Goal: Task Accomplishment & Management: Complete application form

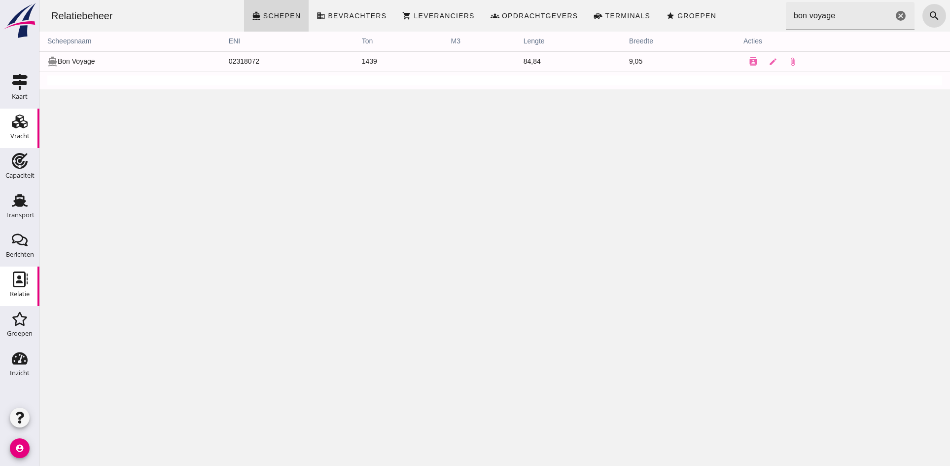
click at [24, 125] on icon "Vracht" at bounding box center [20, 121] width 16 height 16
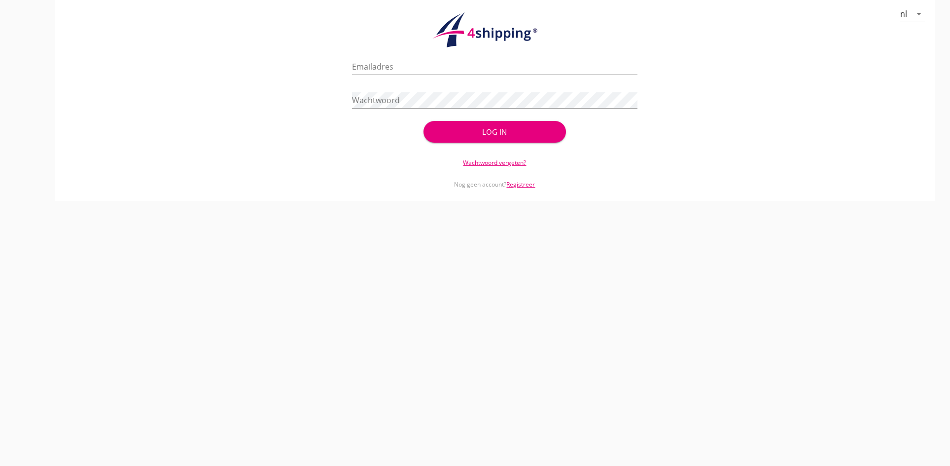
type input "[PERSON_NAME][EMAIL_ADDRESS][DOMAIN_NAME]"
click at [474, 133] on div "Log in" at bounding box center [494, 131] width 111 height 11
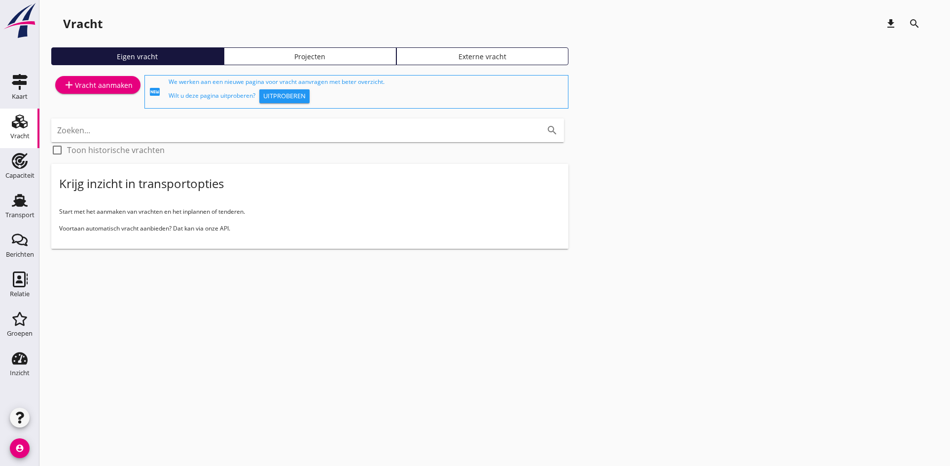
click at [107, 84] on div "add Vracht aanmaken" at bounding box center [98, 85] width 70 height 12
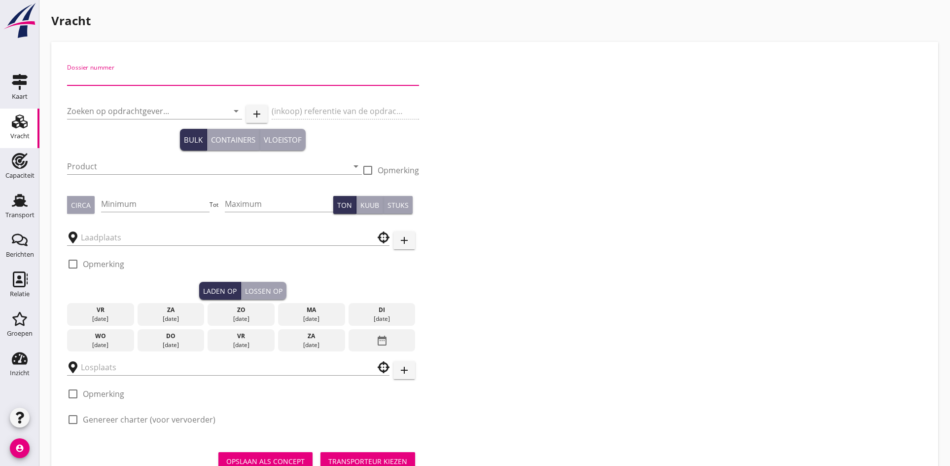
click at [97, 71] on input "Dossier nummer" at bounding box center [243, 78] width 352 height 16
type input "20250596"
drag, startPoint x: 97, startPoint y: 109, endPoint x: 96, endPoint y: 114, distance: 5.0
click at [96, 114] on div "Zoeken op opdrachtgever... arrow_drop_down" at bounding box center [154, 113] width 175 height 32
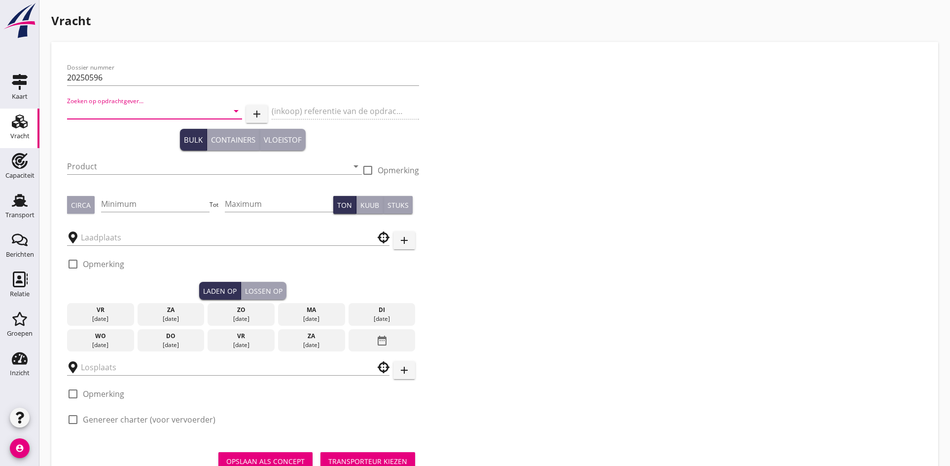
click at [95, 114] on input "Zoeken op opdrachtgever..." at bounding box center [140, 111] width 147 height 16
click at [114, 128] on div "Rederij de Jong" at bounding box center [154, 135] width 159 height 24
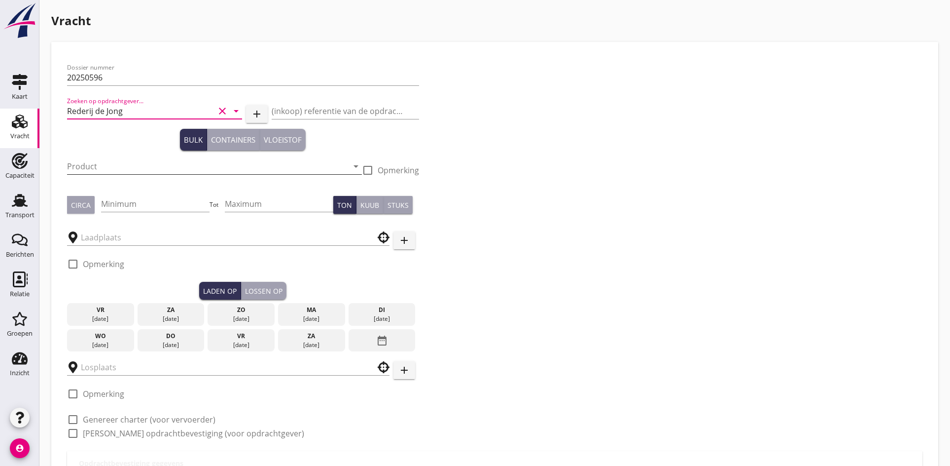
type input "Rederij de Jong"
click at [108, 161] on input "Product" at bounding box center [207, 166] width 281 height 16
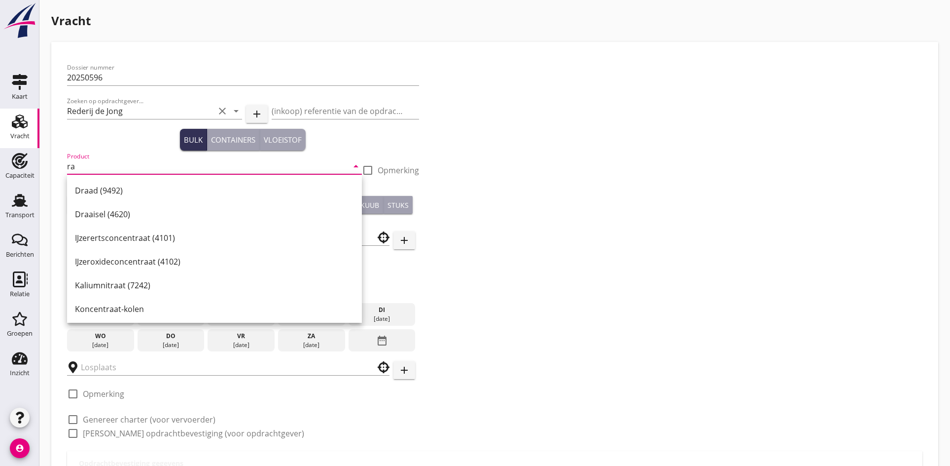
type input "r"
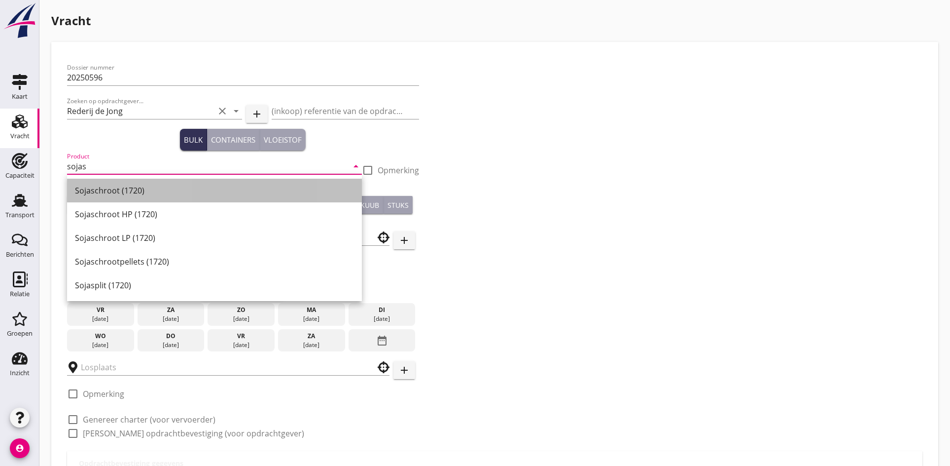
click at [106, 190] on div "Sojaschroot (1720)" at bounding box center [214, 190] width 279 height 12
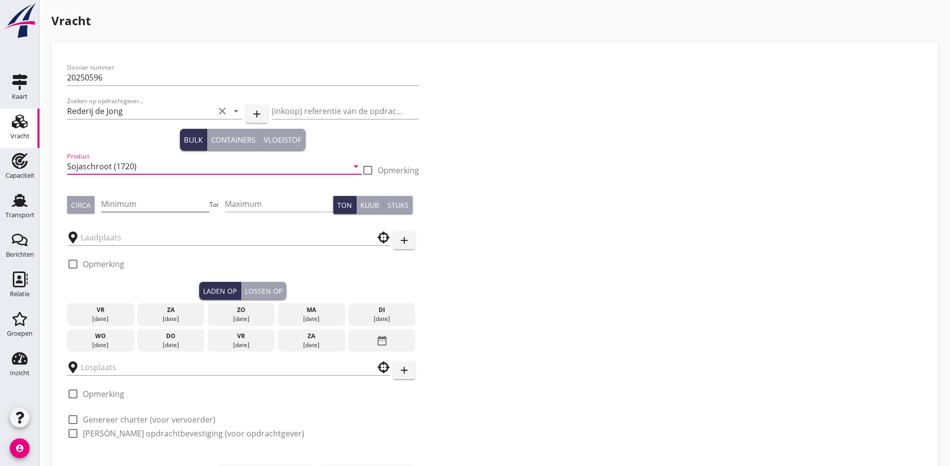
type input "Sojaschroot (1720)"
click at [126, 205] on input "Minimum" at bounding box center [155, 204] width 109 height 16
click at [84, 205] on div "Circa" at bounding box center [81, 205] width 20 height 10
click at [114, 205] on input "Minimum" at bounding box center [155, 204] width 109 height 16
click at [80, 205] on div "Circa" at bounding box center [81, 205] width 20 height 10
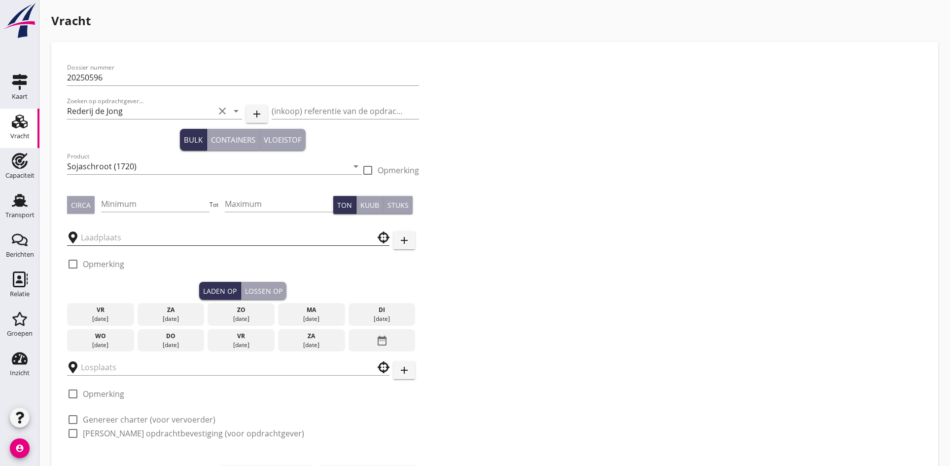
click at [104, 234] on input "text" at bounding box center [221, 237] width 281 height 16
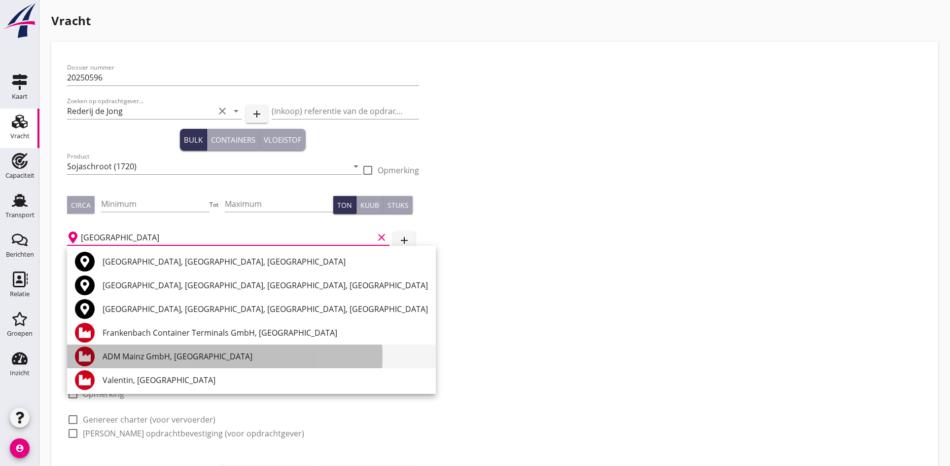
click at [178, 355] on div "ADM Mainz GmbH, [GEOGRAPHIC_DATA]" at bounding box center [265, 356] width 325 height 12
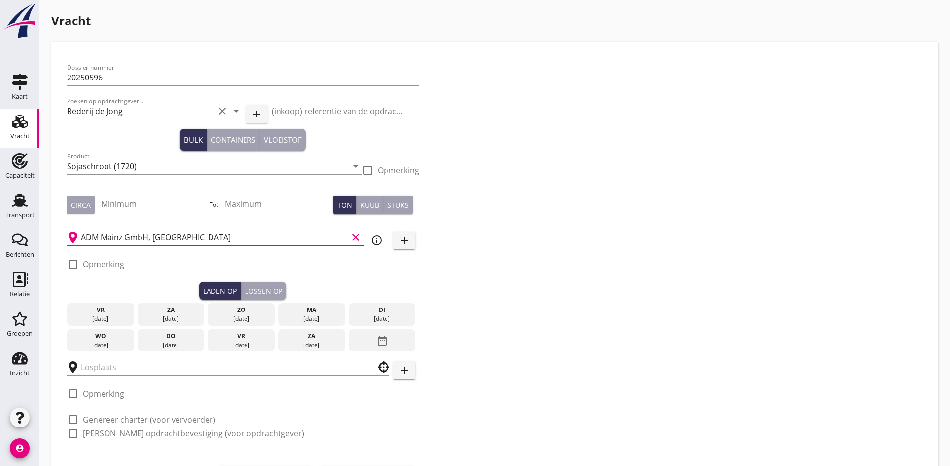
type input "ADM Mainz GmbH, [GEOGRAPHIC_DATA]"
click at [79, 341] on div "[DATE]" at bounding box center [101, 344] width 62 height 9
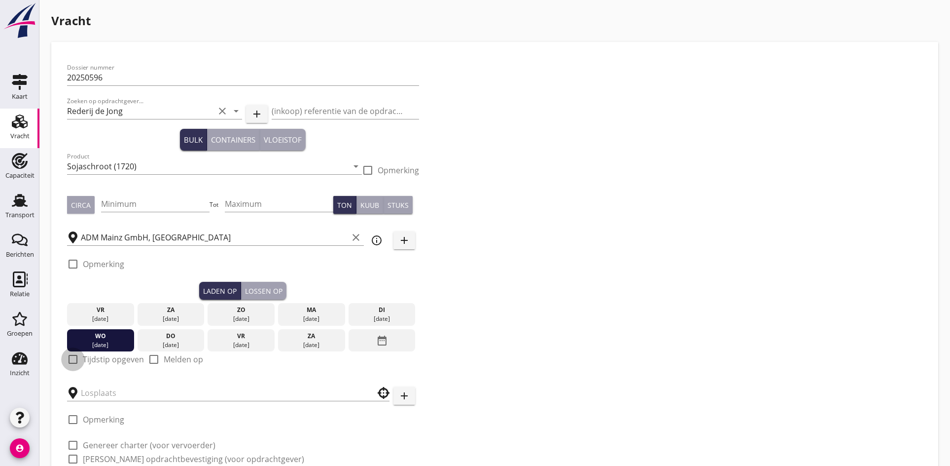
click at [67, 356] on div at bounding box center [73, 359] width 17 height 17
checkbox input "true"
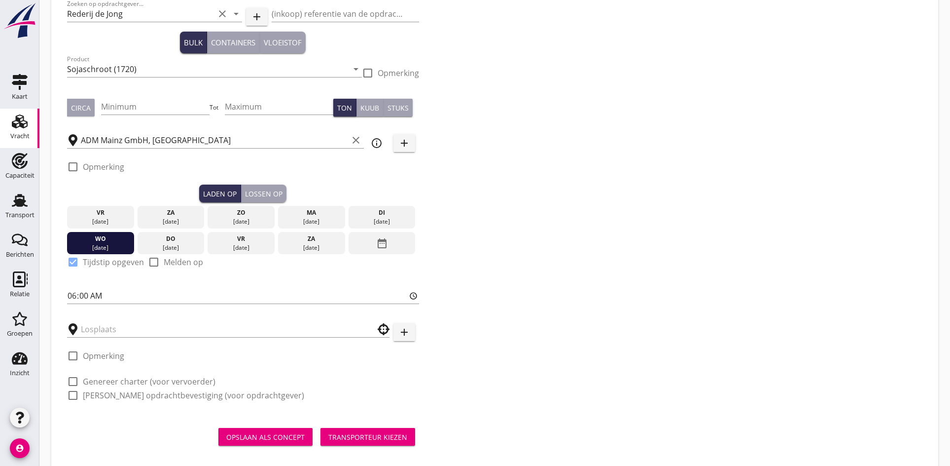
scroll to position [111, 0]
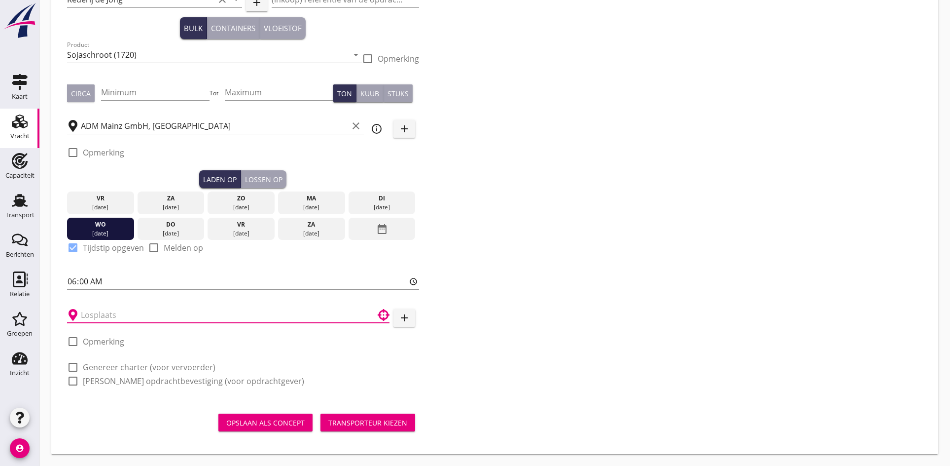
click at [123, 315] on input "text" at bounding box center [221, 315] width 281 height 16
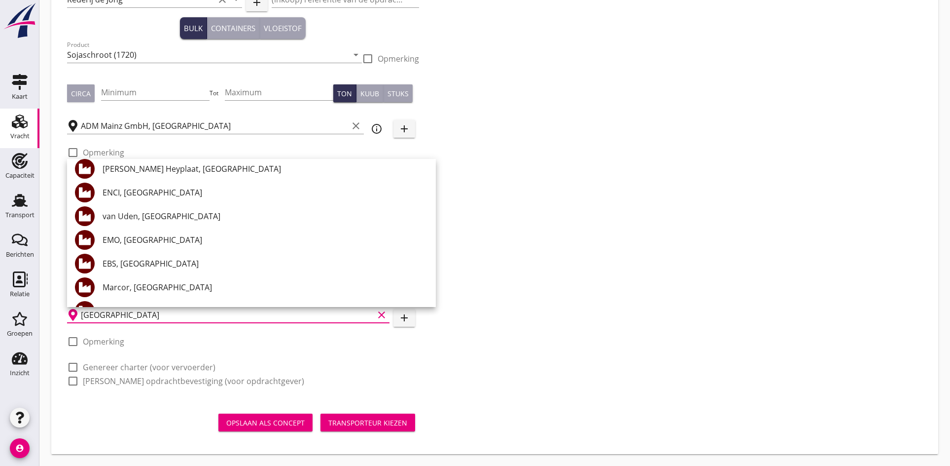
scroll to position [148, 0]
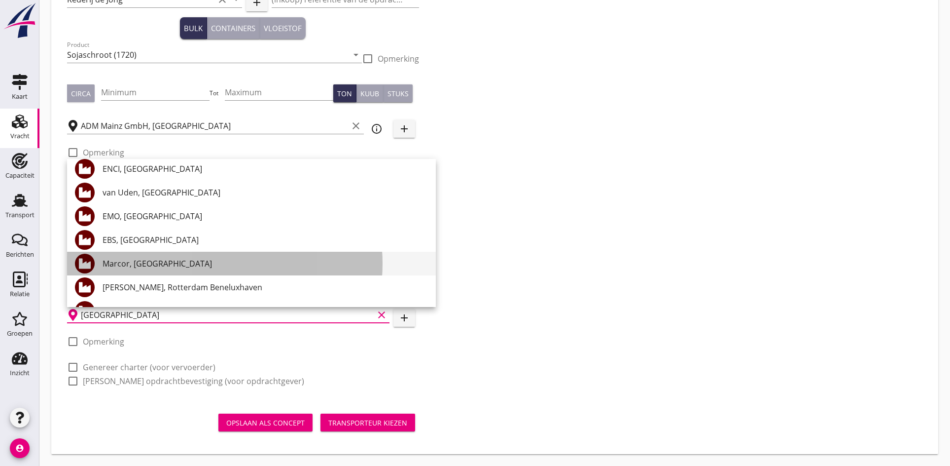
click at [126, 263] on div "Marcor, [GEOGRAPHIC_DATA]" at bounding box center [265, 263] width 325 height 12
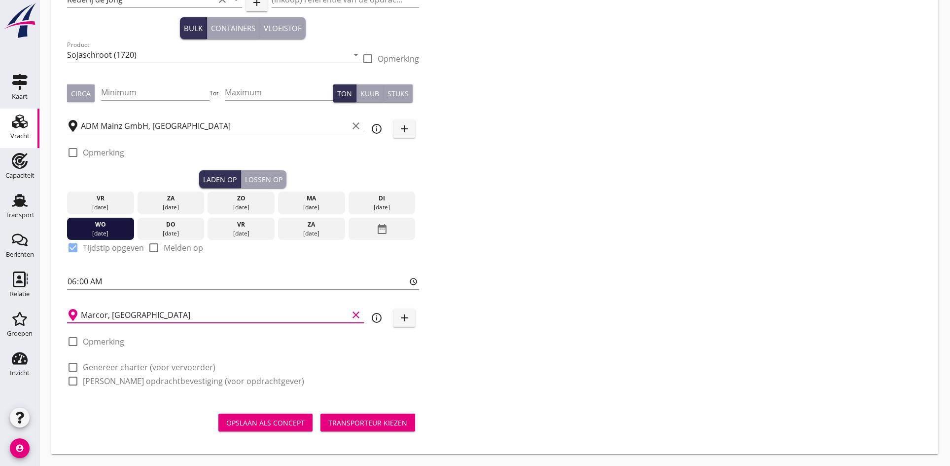
type input "Marcor, [GEOGRAPHIC_DATA]"
click at [72, 366] on div at bounding box center [73, 366] width 17 height 17
checkbox input "true"
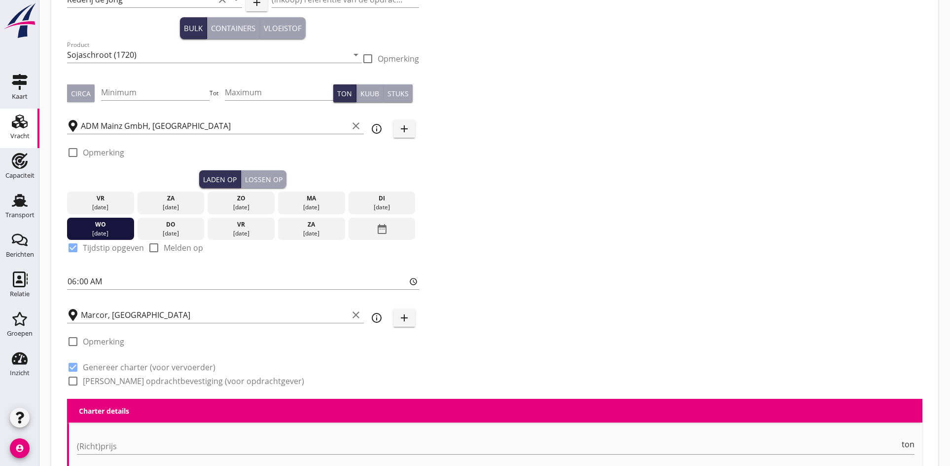
scroll to position [358, 0]
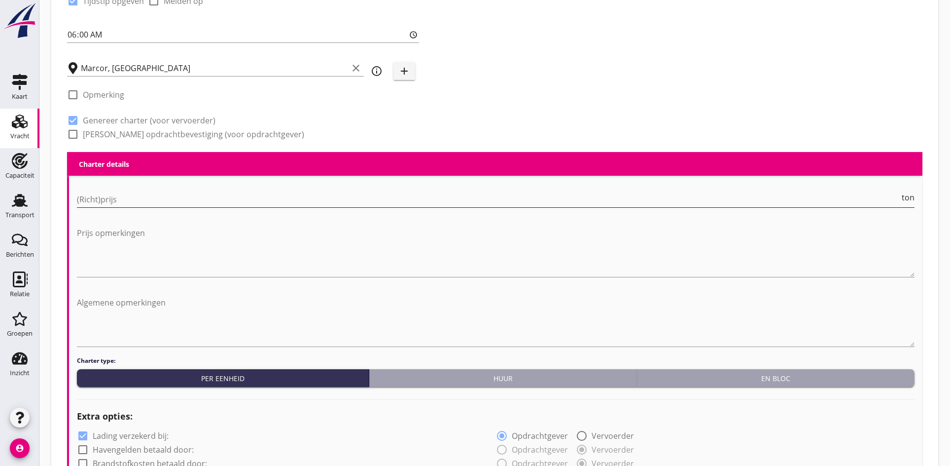
click at [131, 197] on input "(Richt)prijs" at bounding box center [488, 199] width 823 height 16
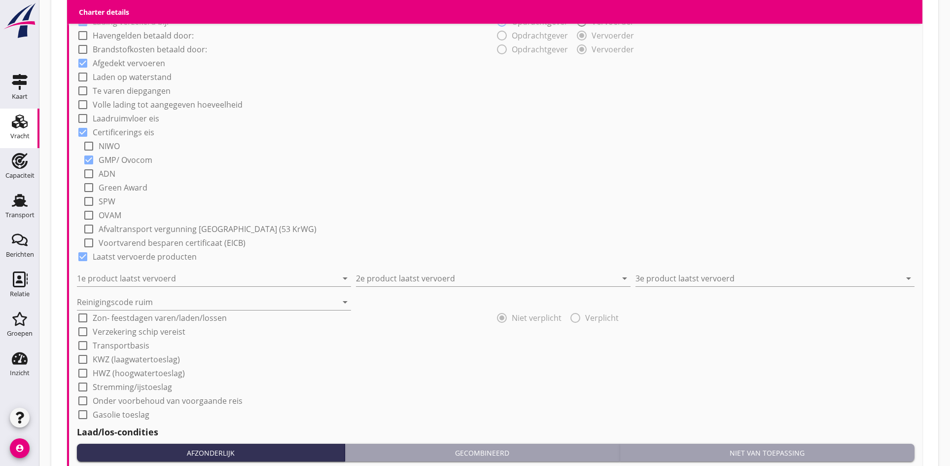
scroll to position [851, 0]
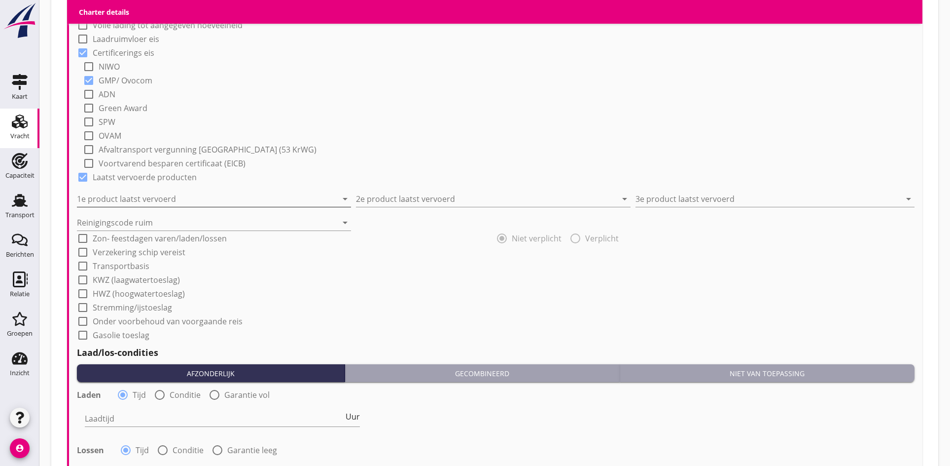
type input "8"
click at [100, 198] on input "1e product laatst vervoerd" at bounding box center [207, 199] width 260 height 16
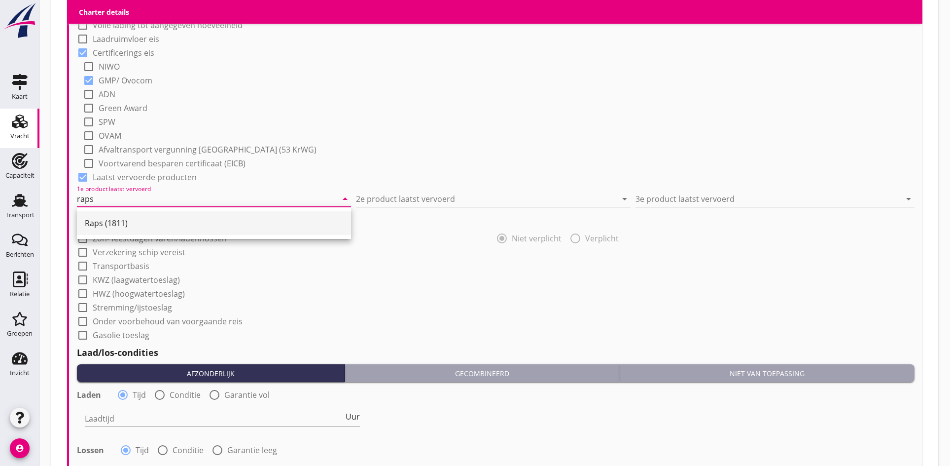
click at [117, 212] on div "Raps (1811)" at bounding box center [214, 223] width 258 height 24
type input "Raps (1811)"
click at [406, 191] on input "2e product laatst vervoerd" at bounding box center [486, 199] width 260 height 16
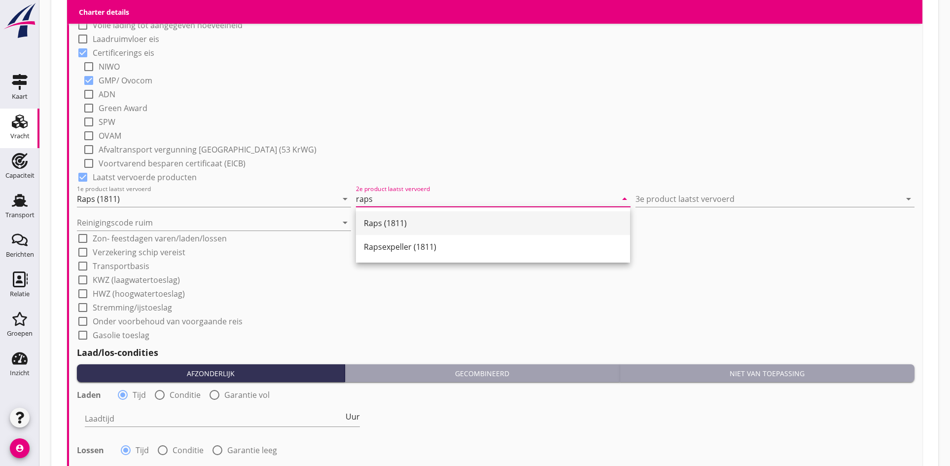
click at [403, 218] on div "Raps (1811)" at bounding box center [493, 223] width 258 height 12
type input "Raps (1811)"
click at [649, 201] on input "3e product laatst vervoerd" at bounding box center [768, 199] width 265 height 16
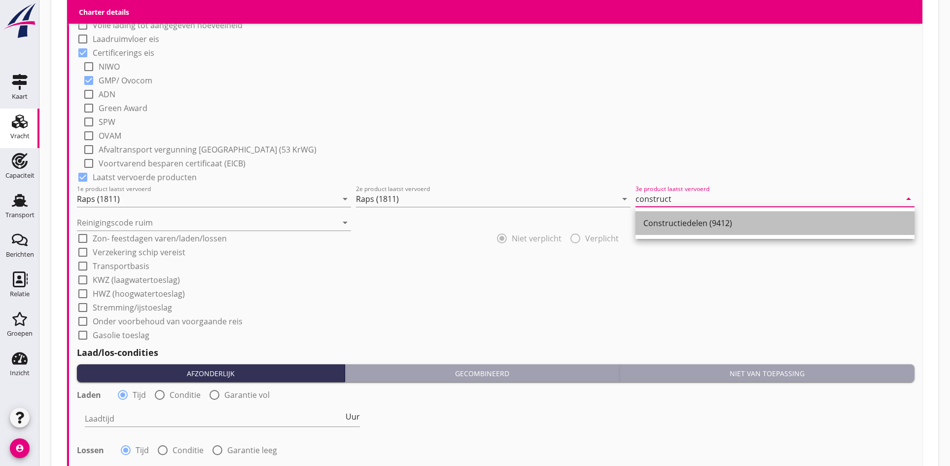
click at [655, 220] on div "Constructiedelen (9412)" at bounding box center [775, 223] width 263 height 12
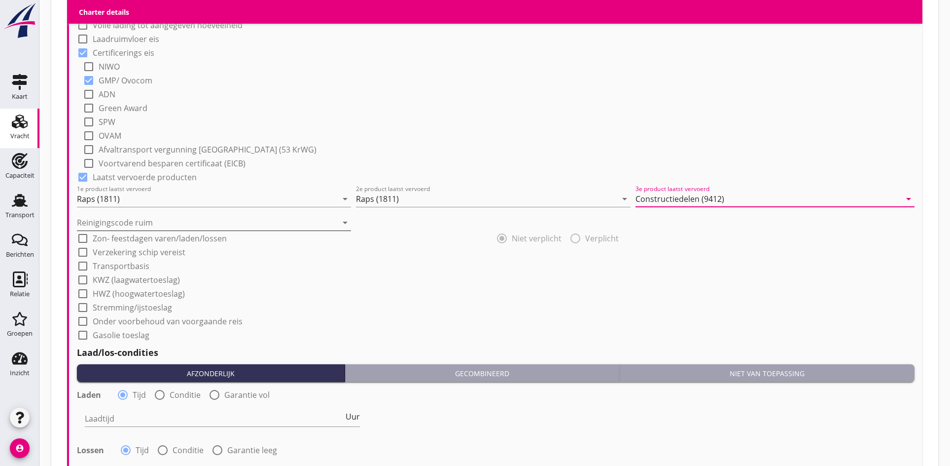
type input "Constructiedelen (9412)"
click at [245, 221] on input "Reinigingscode ruim" at bounding box center [207, 223] width 260 height 16
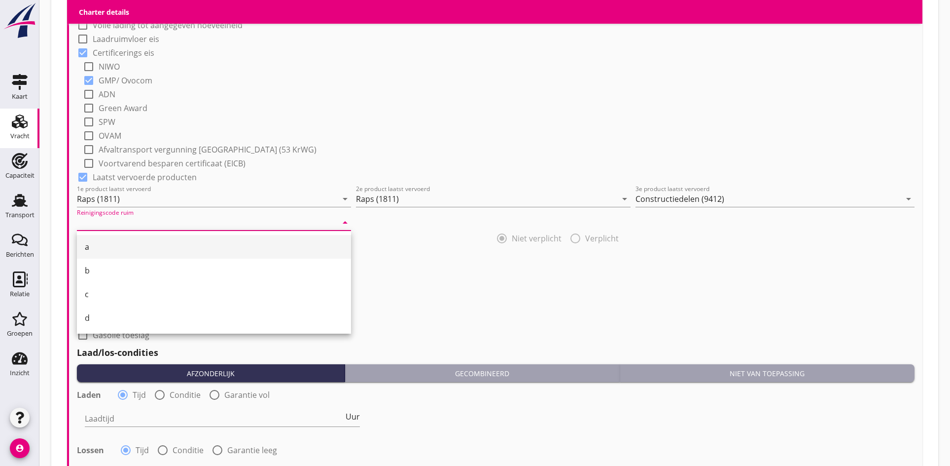
click at [116, 252] on div "a" at bounding box center [214, 247] width 258 height 12
type input "a"
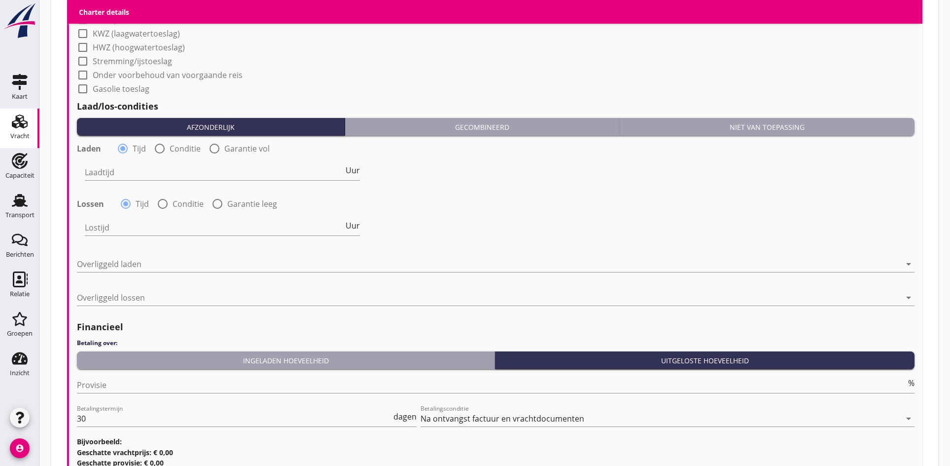
scroll to position [1098, 0]
click at [128, 173] on input "Laadtijd" at bounding box center [214, 172] width 259 height 16
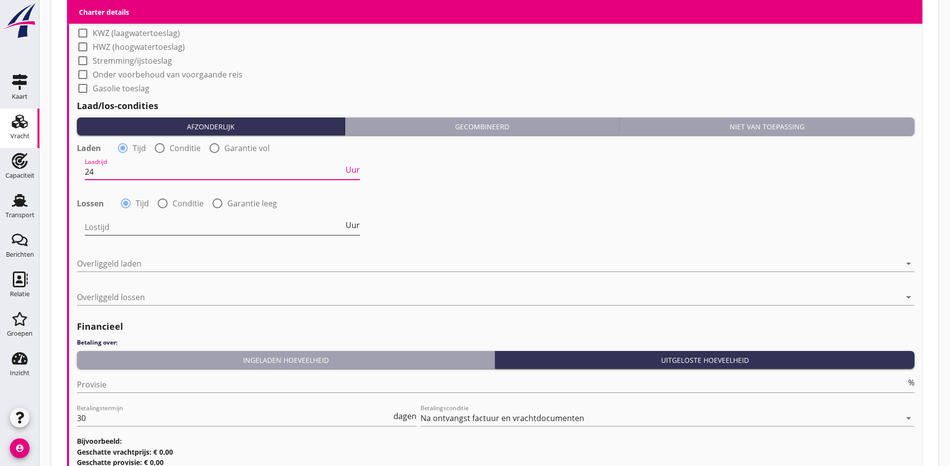
type input "24"
click at [100, 226] on input "Lostijd" at bounding box center [214, 227] width 259 height 16
click at [168, 206] on div at bounding box center [162, 203] width 17 height 17
radio input "false"
radio input "true"
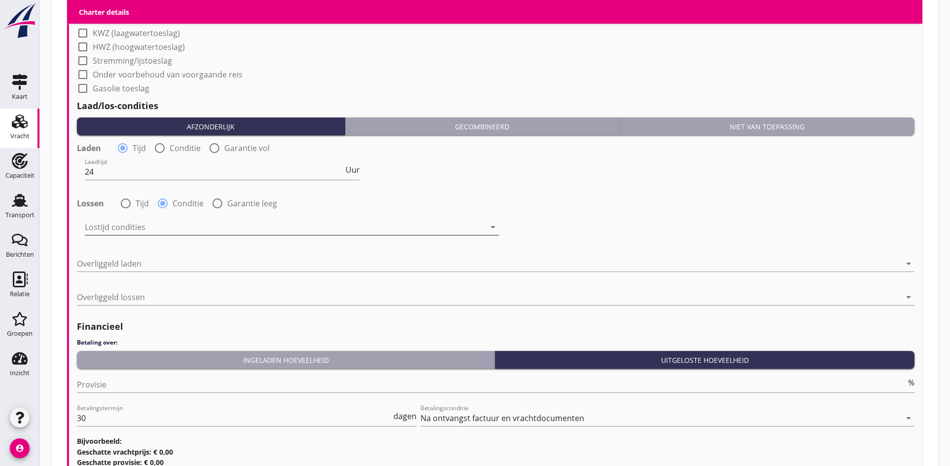
click at [154, 222] on div at bounding box center [285, 227] width 400 height 16
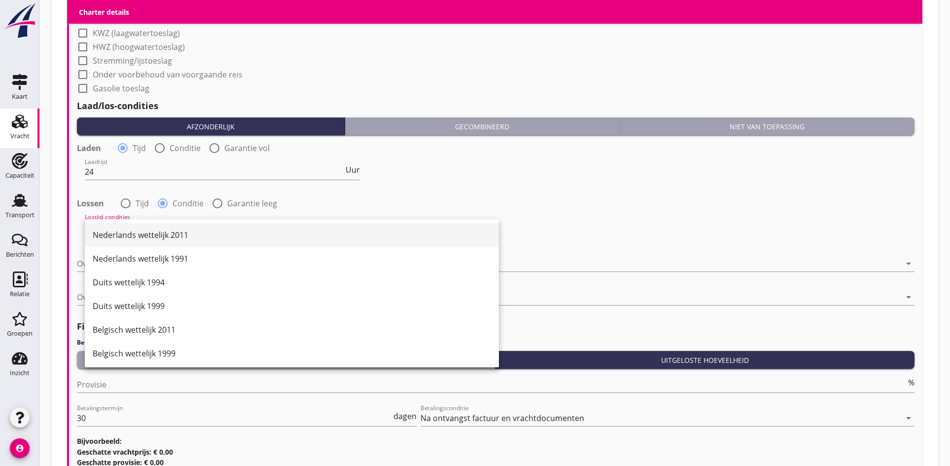
click at [145, 233] on div "Nederlands wettelijk 2011" at bounding box center [292, 235] width 398 height 12
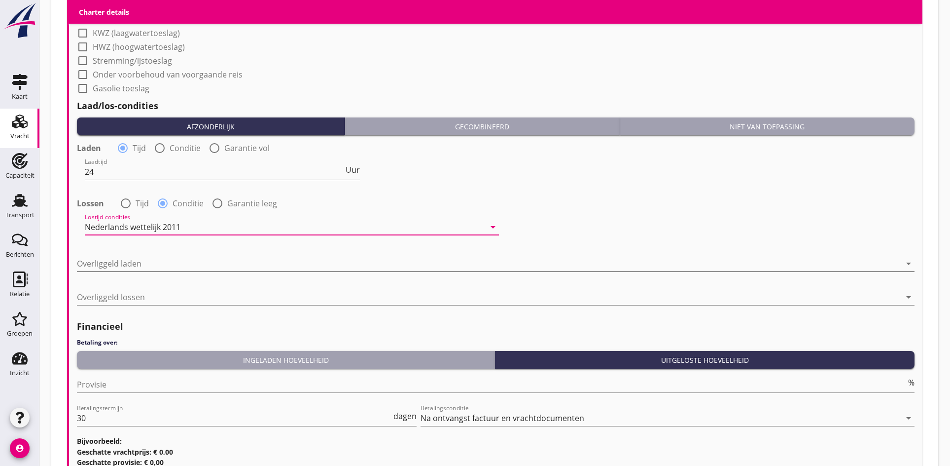
click at [125, 268] on div at bounding box center [489, 263] width 824 height 16
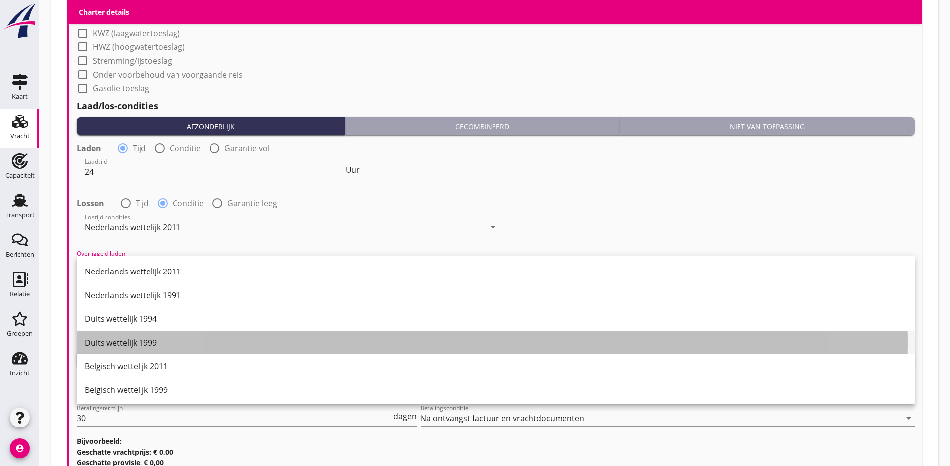
click at [110, 349] on div "Duits wettelijk 1999" at bounding box center [496, 342] width 822 height 24
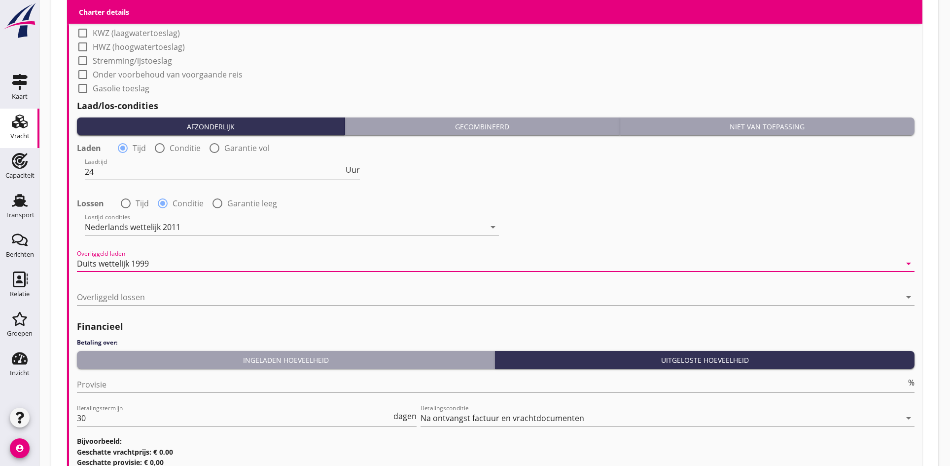
click at [111, 171] on input "24" at bounding box center [214, 172] width 259 height 16
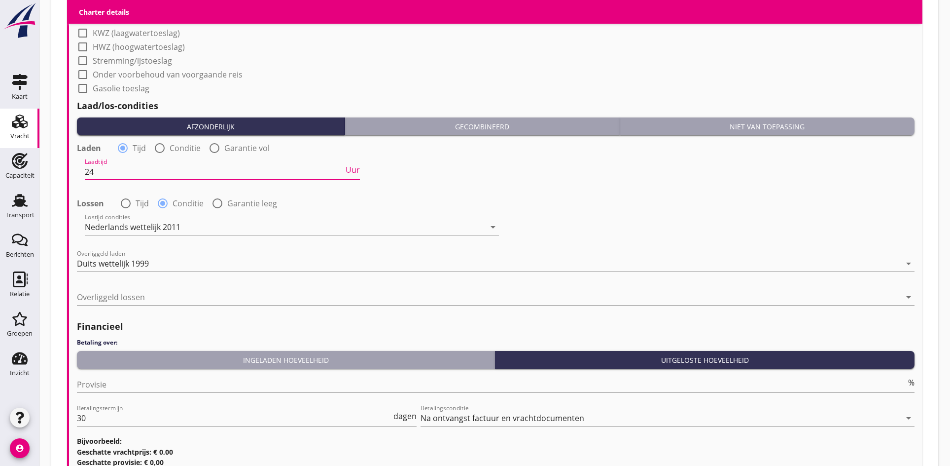
click at [159, 147] on div at bounding box center [159, 148] width 17 height 17
radio input "false"
radio input "true"
click at [147, 169] on div at bounding box center [285, 172] width 400 height 16
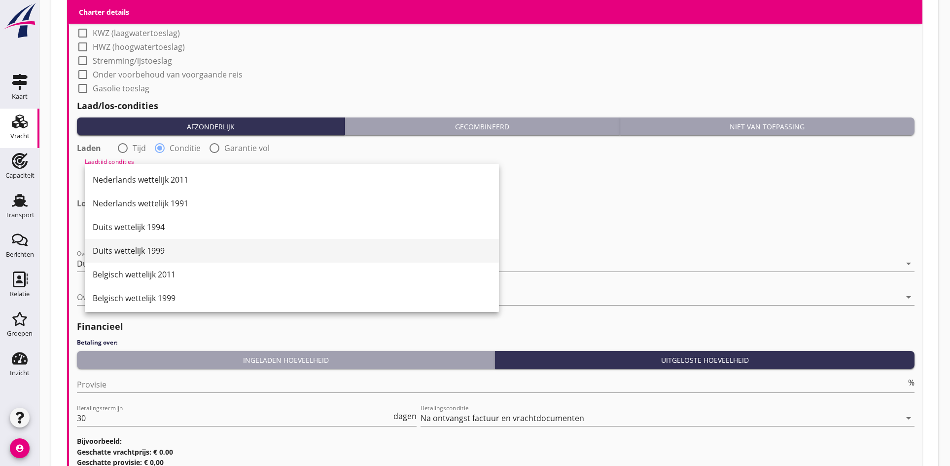
click at [136, 253] on div "Duits wettelijk 1999" at bounding box center [292, 251] width 398 height 12
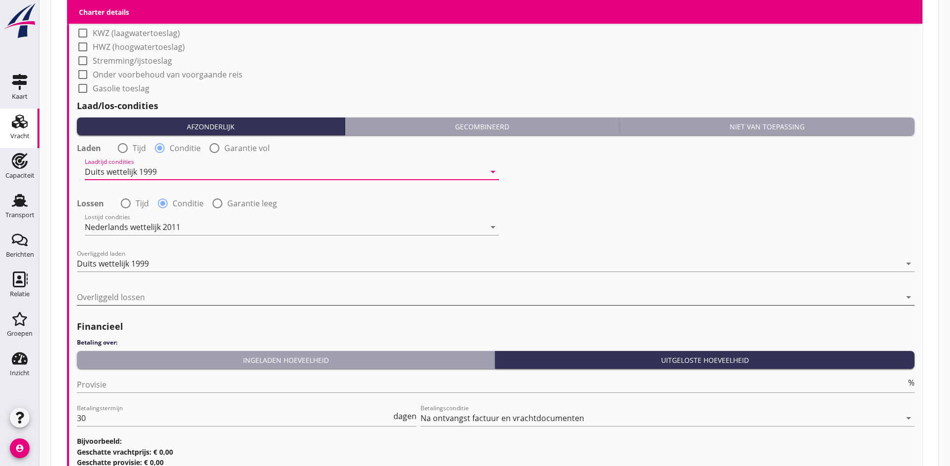
click at [126, 292] on div at bounding box center [489, 297] width 824 height 16
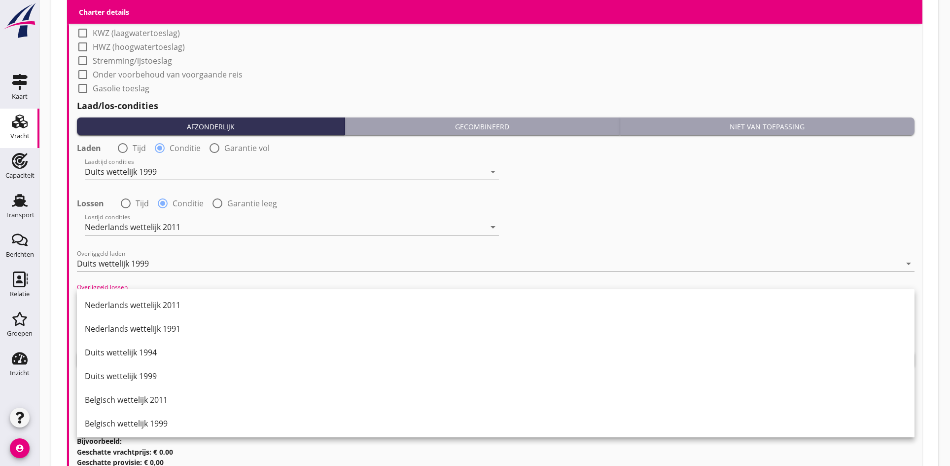
click at [138, 170] on div "Duits wettelijk 1999" at bounding box center [121, 171] width 72 height 9
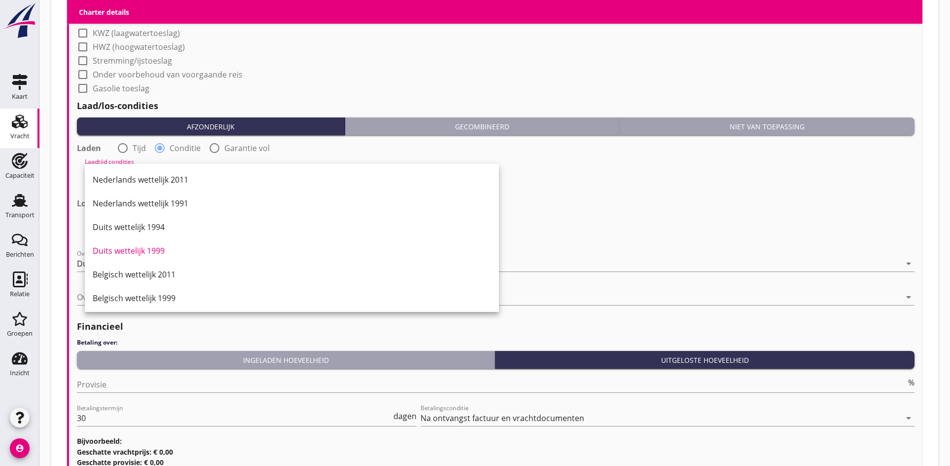
click at [640, 175] on div "Laadtijd condities Duits wettelijk 1999 arrow_drop_down" at bounding box center [496, 173] width 840 height 36
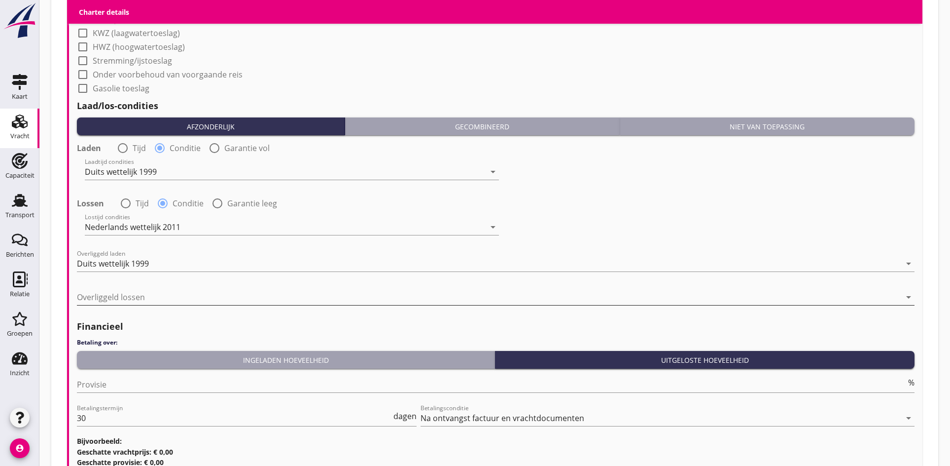
click at [106, 293] on div at bounding box center [489, 297] width 824 height 16
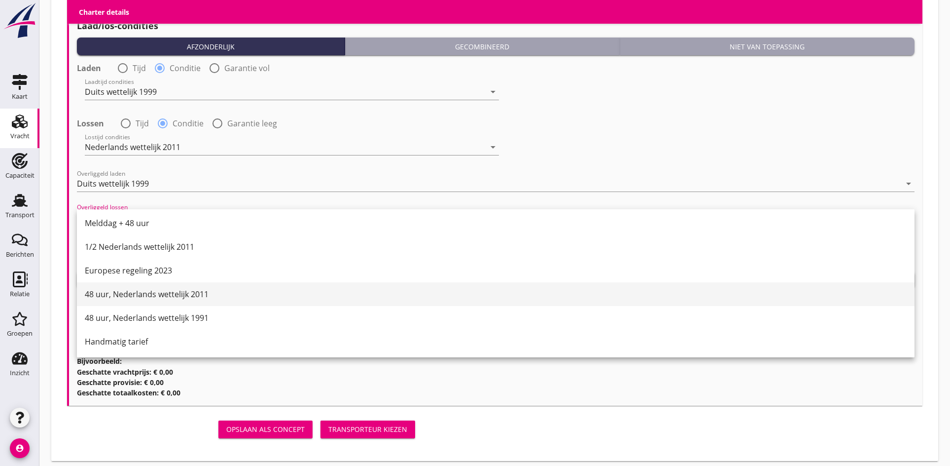
scroll to position [1184, 0]
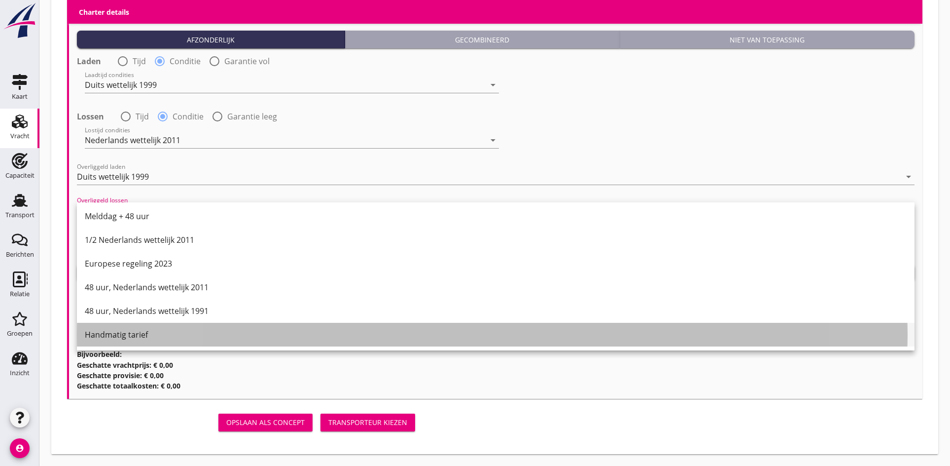
click at [114, 331] on div "Handmatig tarief" at bounding box center [496, 334] width 822 height 12
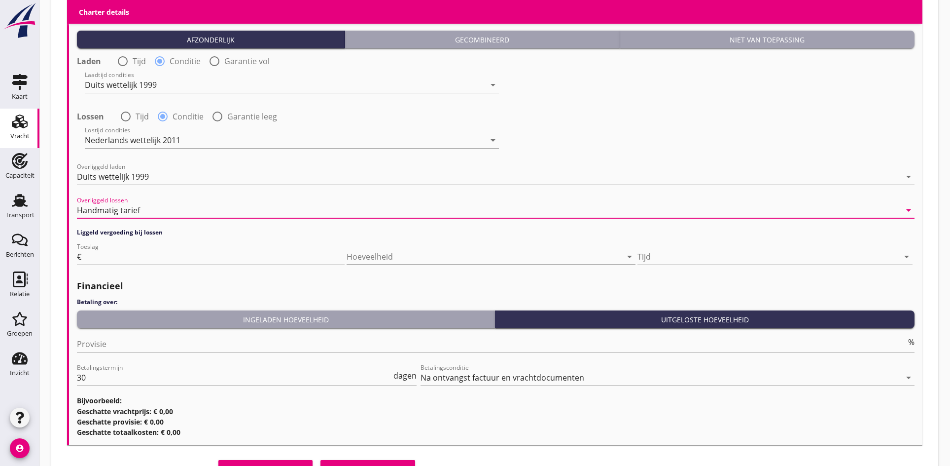
click at [464, 256] on div at bounding box center [477, 257] width 261 height 16
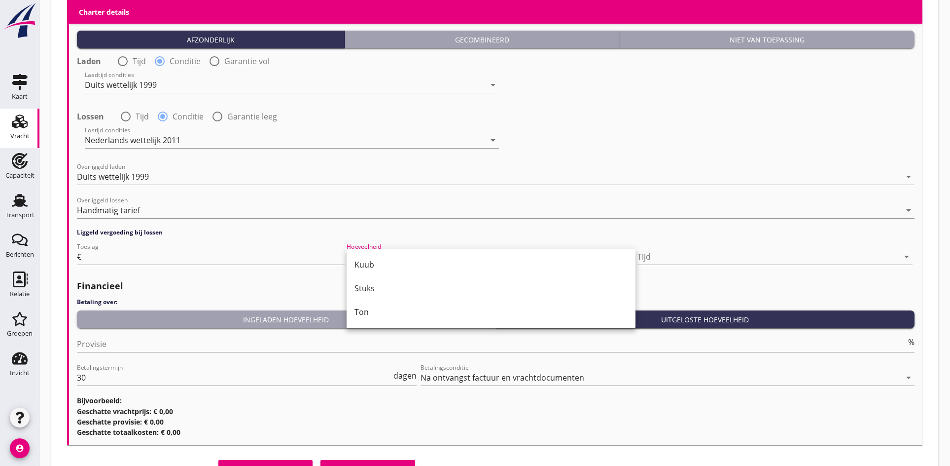
click at [206, 270] on div at bounding box center [211, 271] width 268 height 6
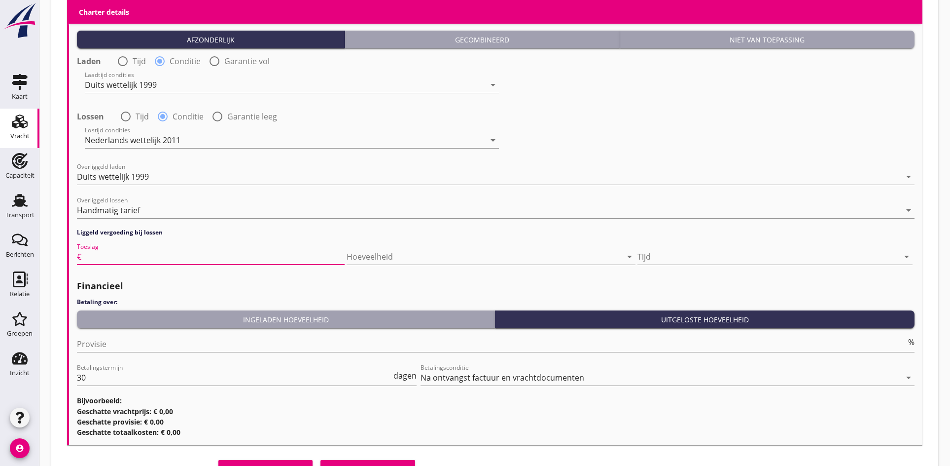
click at [204, 259] on input "Toeslag" at bounding box center [213, 257] width 261 height 16
click button "Opslaan als concept" at bounding box center [265, 469] width 94 height 18
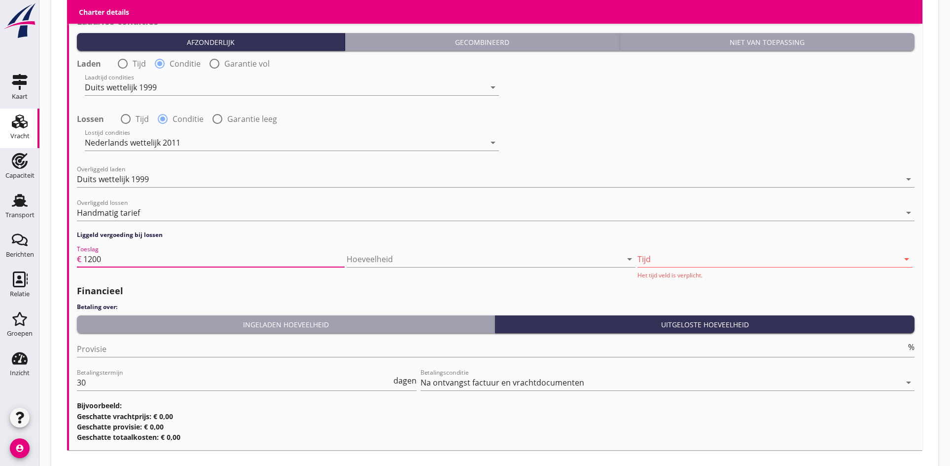
scroll to position [1187, 0]
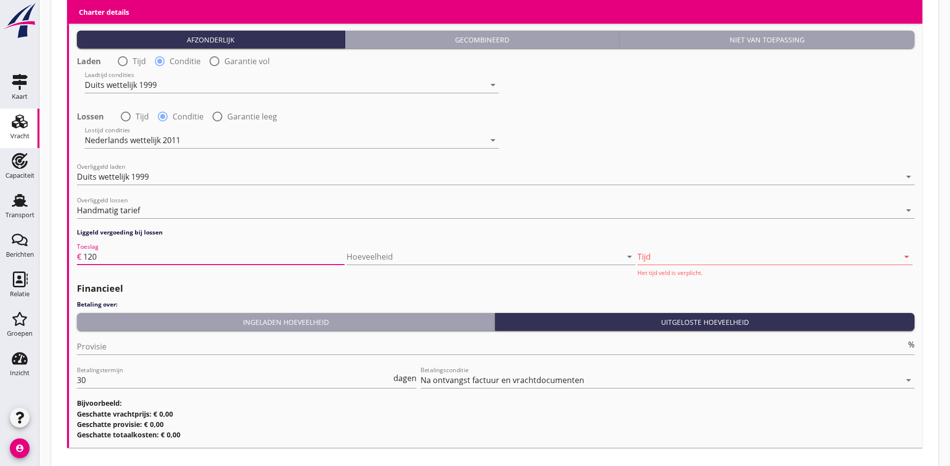
type input "120"
click at [726, 264] on div at bounding box center [768, 257] width 261 height 16
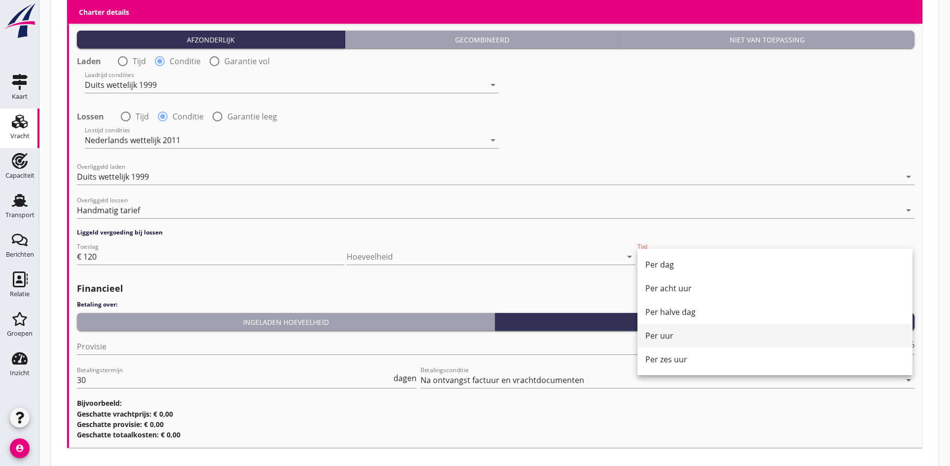
click at [664, 332] on div "Per uur" at bounding box center [774, 335] width 259 height 12
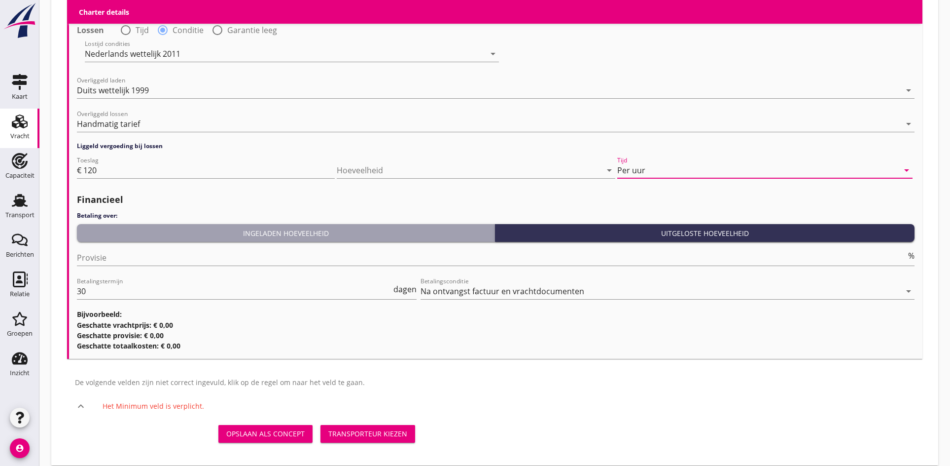
scroll to position [1285, 0]
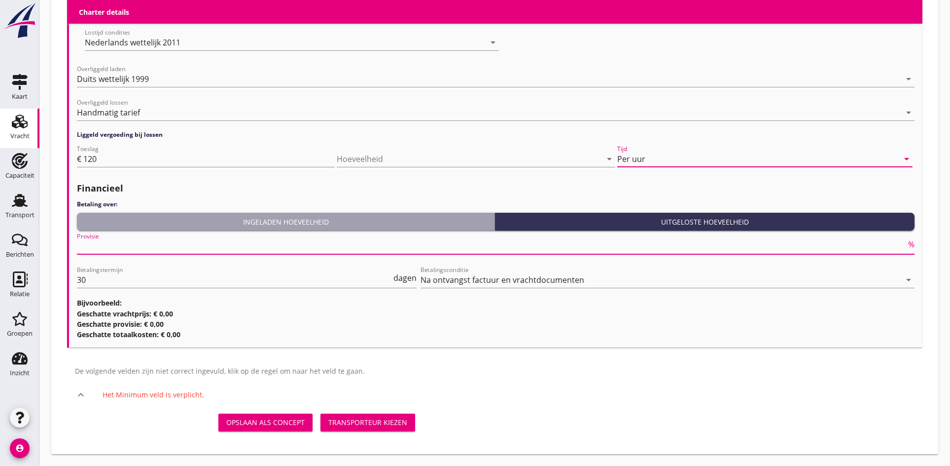
click at [140, 253] on input "Provisie" at bounding box center [491, 246] width 829 height 16
drag, startPoint x: 109, startPoint y: 248, endPoint x: 68, endPoint y: 247, distance: 41.4
type input "0"
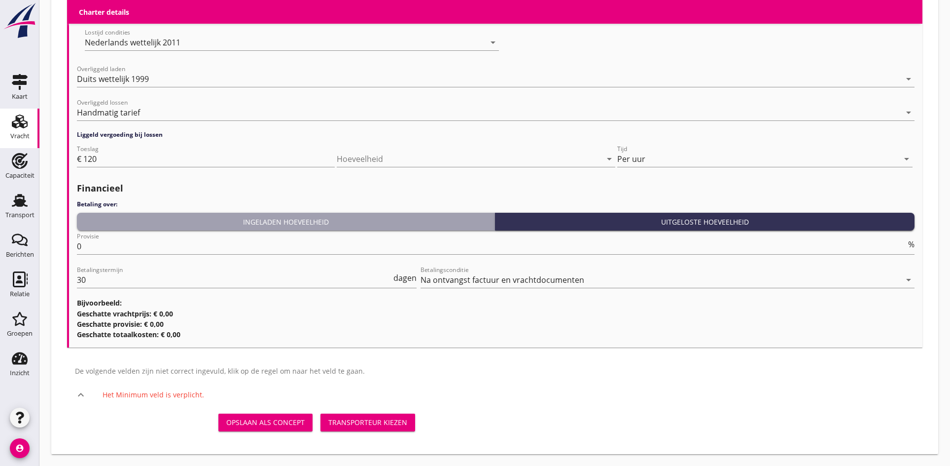
click at [486, 379] on div "De volgende velden zijn niet correct ingevuld, klik op de regel om naar het vel…" at bounding box center [494, 396] width 863 height 83
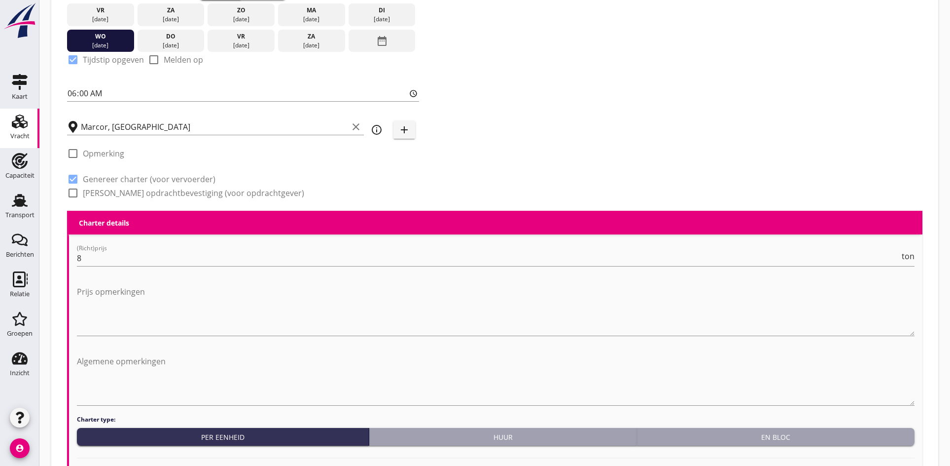
scroll to position [298, 0]
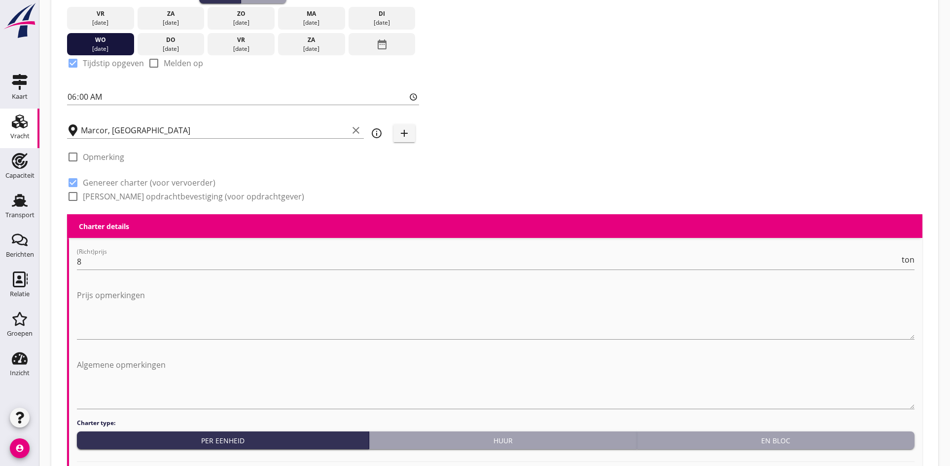
click at [67, 192] on div at bounding box center [73, 196] width 17 height 17
checkbox input "true"
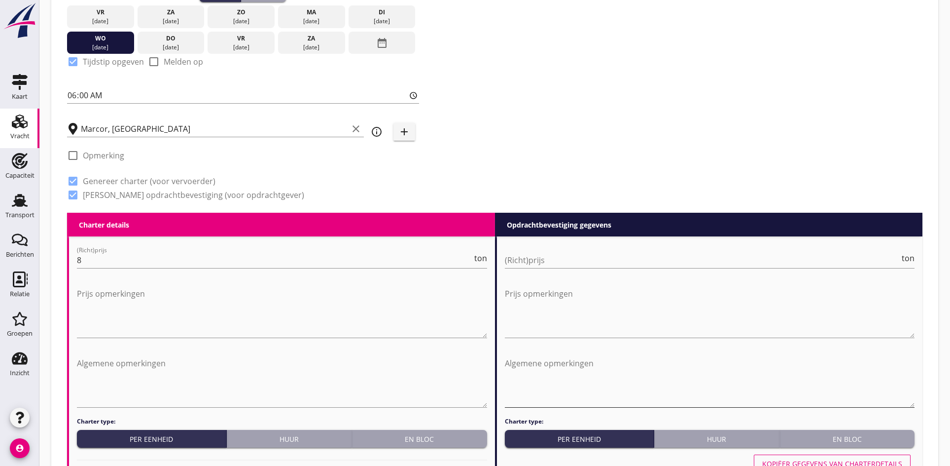
scroll to position [348, 0]
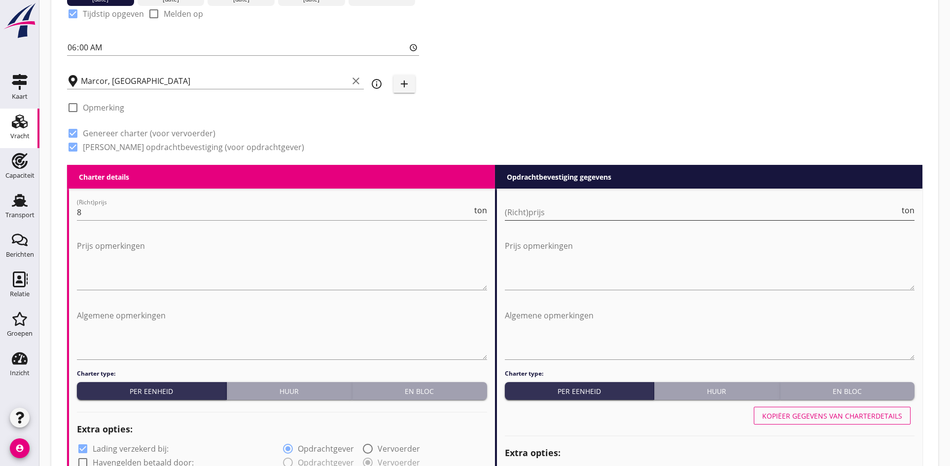
click at [552, 214] on input "(Richt)prijs" at bounding box center [702, 212] width 395 height 16
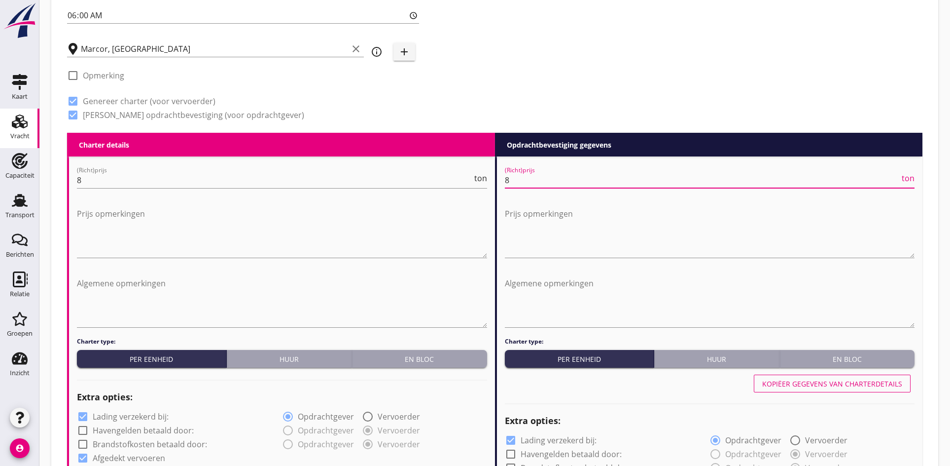
scroll to position [397, 0]
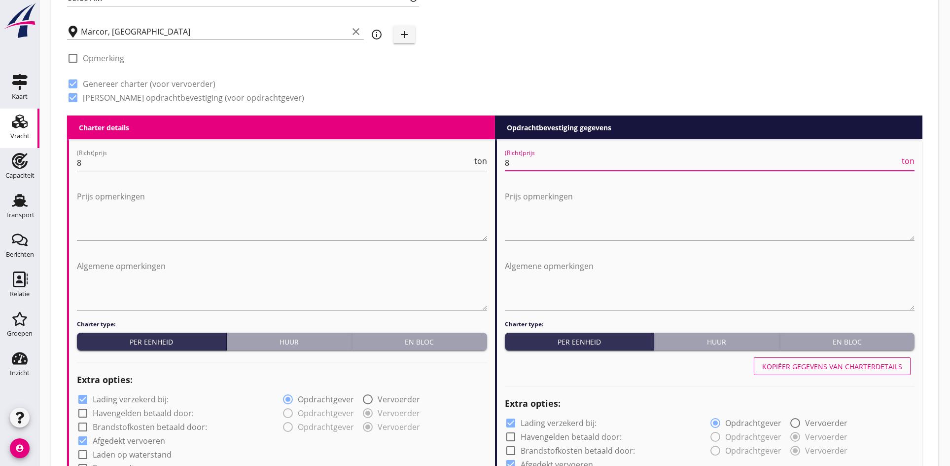
type input "8"
click at [823, 361] on div "Kopiëer gegevens van charterdetails" at bounding box center [832, 366] width 140 height 10
type input "Raps (1811)"
type input "Constructiedelen (9412)"
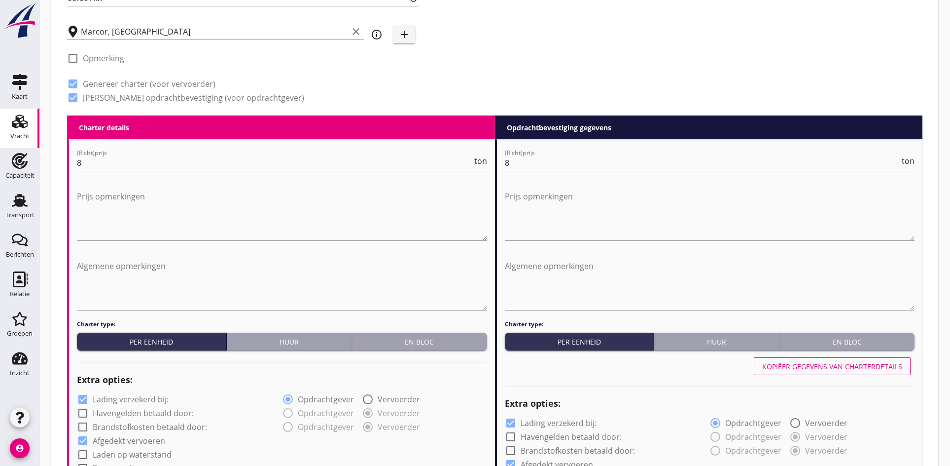
type input "a"
radio input "false"
radio input "true"
radio input "false"
radio input "true"
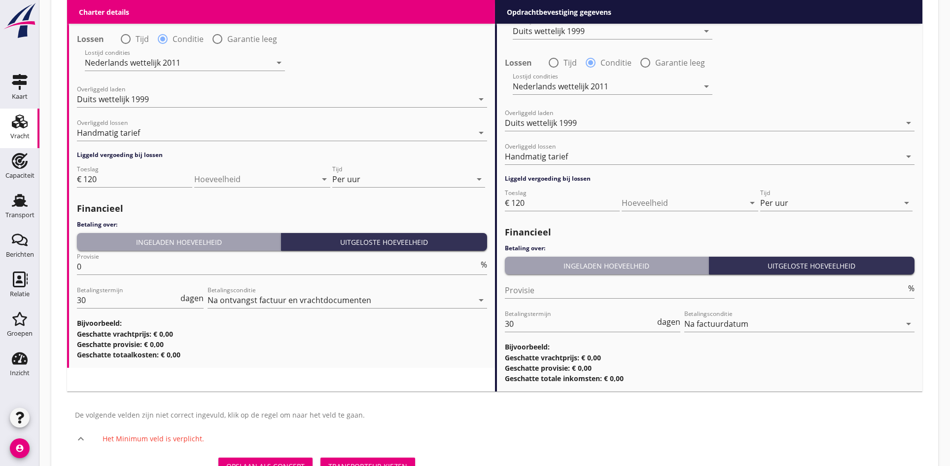
scroll to position [1285, 0]
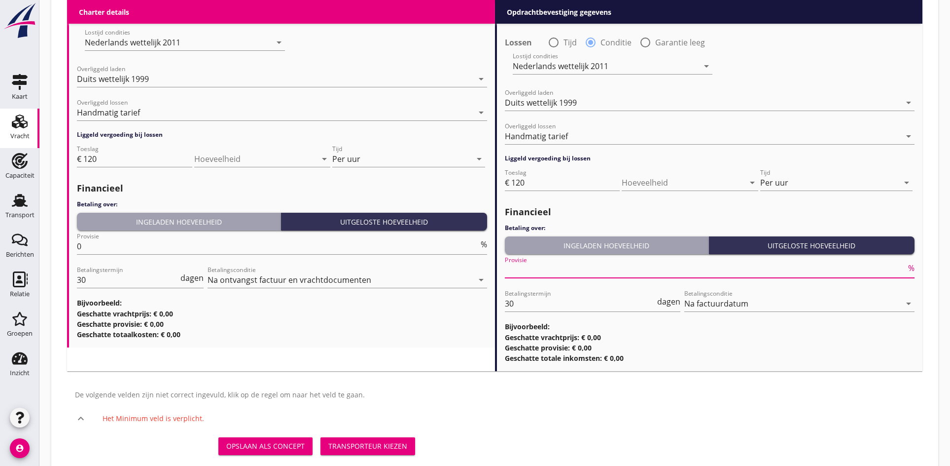
click at [522, 272] on input "Provisie" at bounding box center [706, 270] width 402 height 16
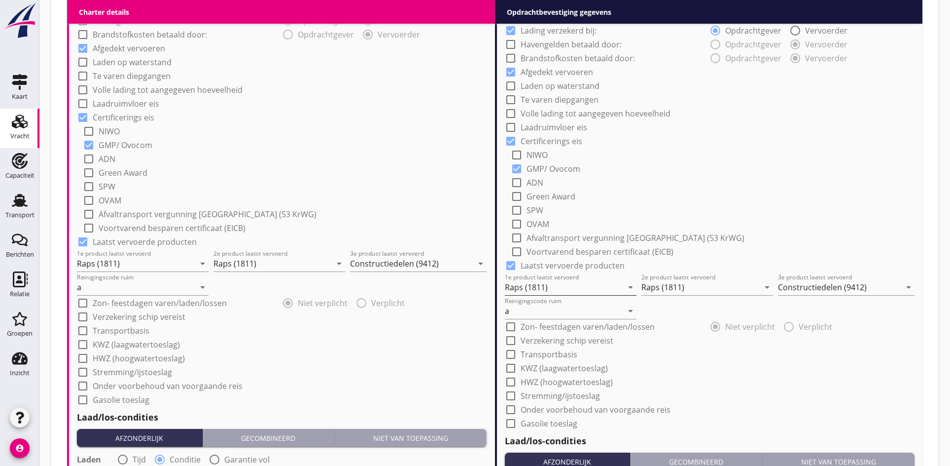
scroll to position [766, 0]
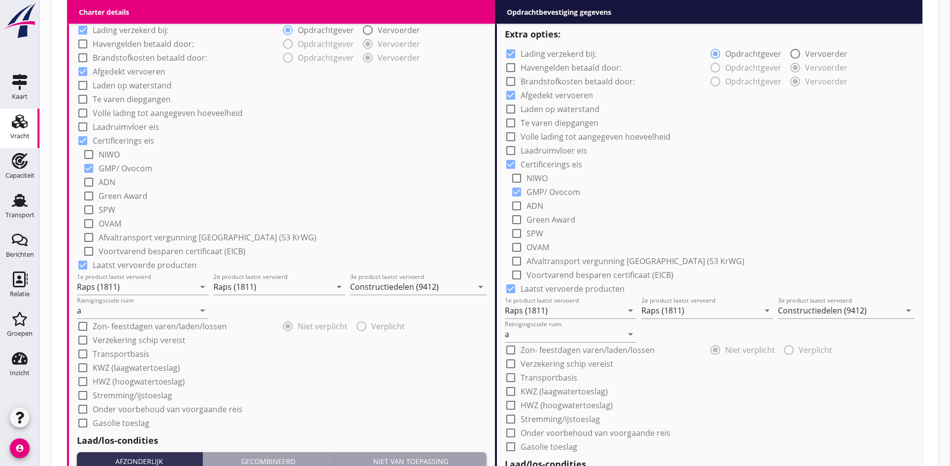
type input "0"
click at [507, 108] on div at bounding box center [510, 109] width 17 height 17
checkbox input "true"
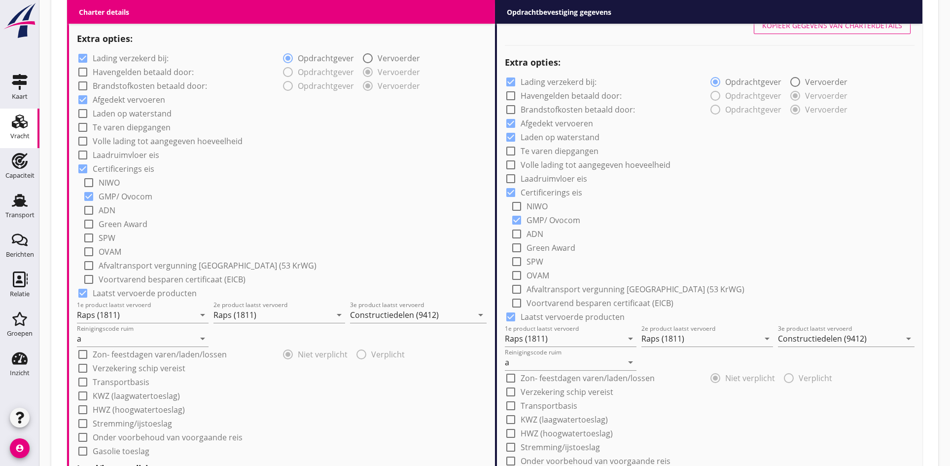
scroll to position [421, 0]
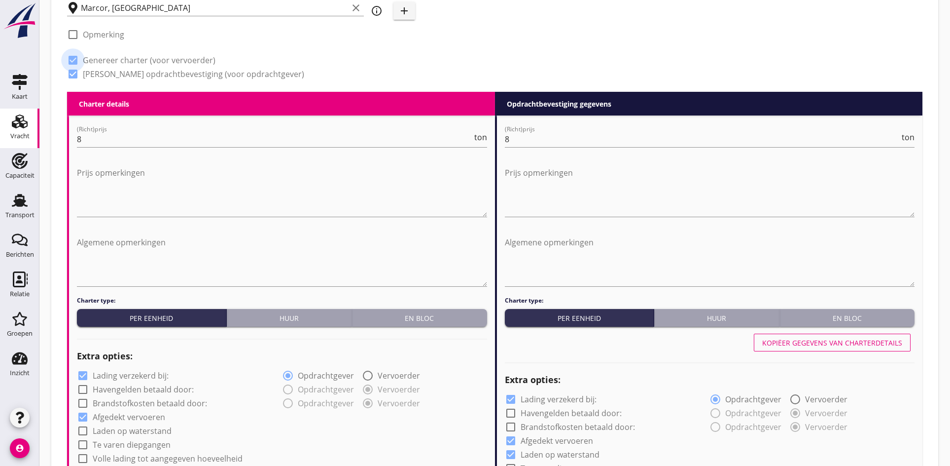
click at [73, 60] on div at bounding box center [73, 60] width 17 height 17
checkbox input "false"
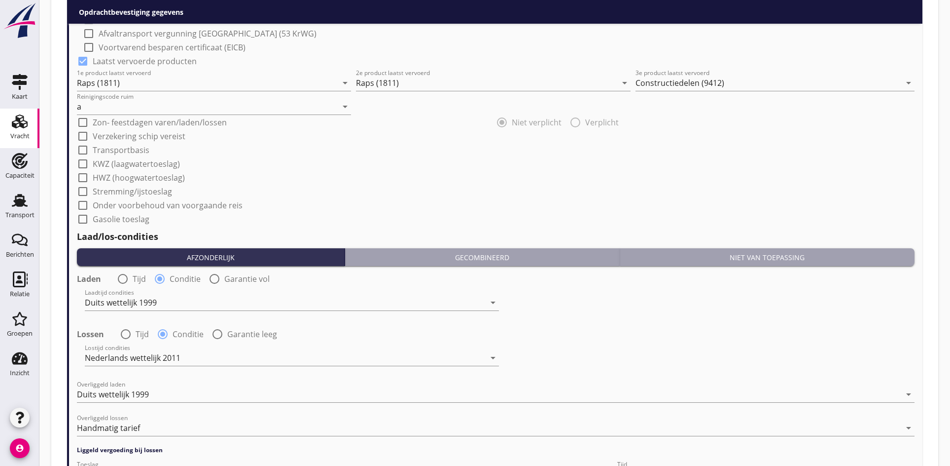
scroll to position [1012, 0]
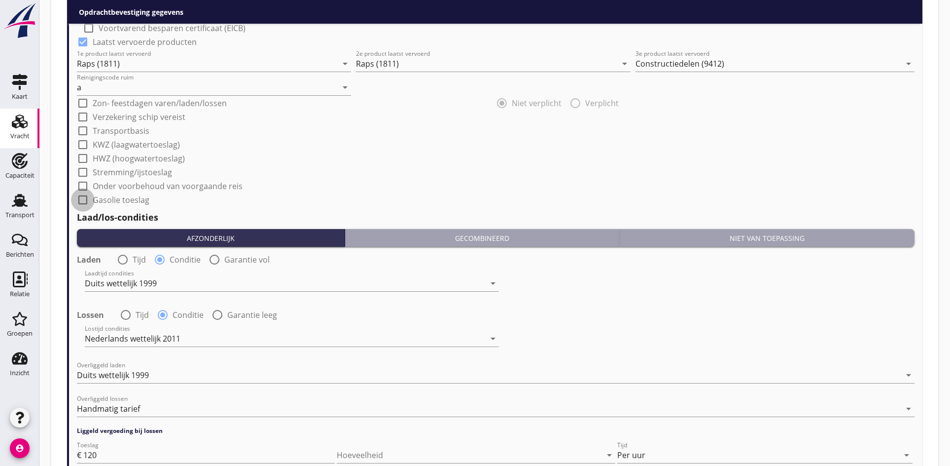
click at [86, 201] on div at bounding box center [82, 199] width 17 height 17
checkbox input "true"
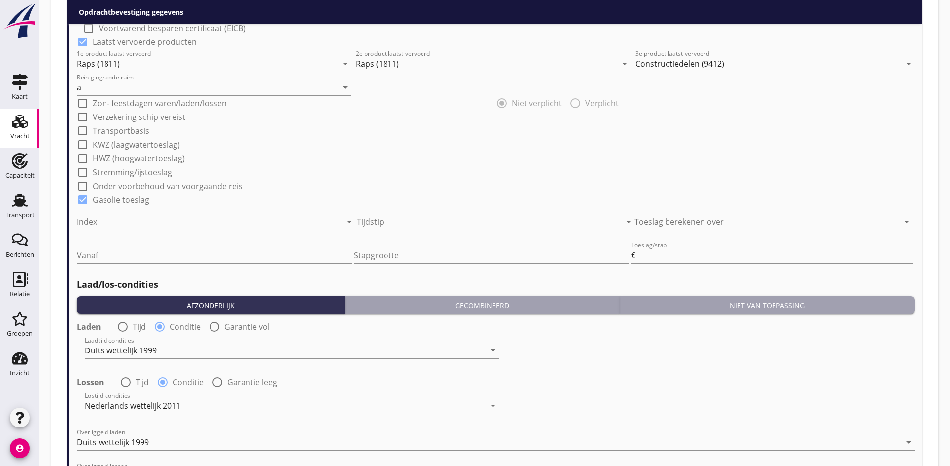
click at [223, 223] on div at bounding box center [202, 222] width 251 height 16
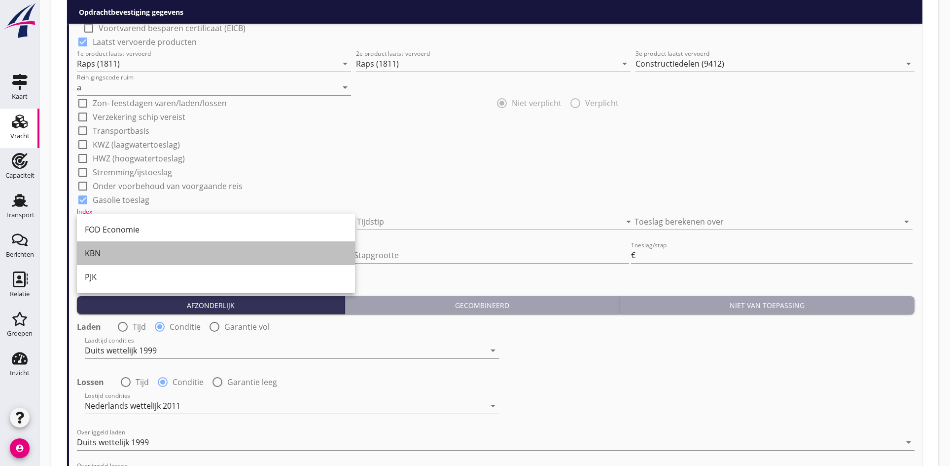
click at [181, 248] on div "KBN" at bounding box center [216, 253] width 262 height 12
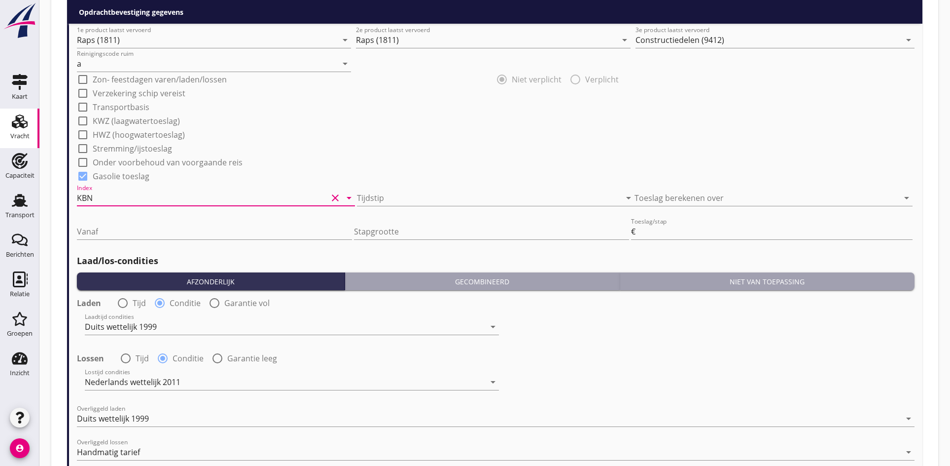
scroll to position [989, 0]
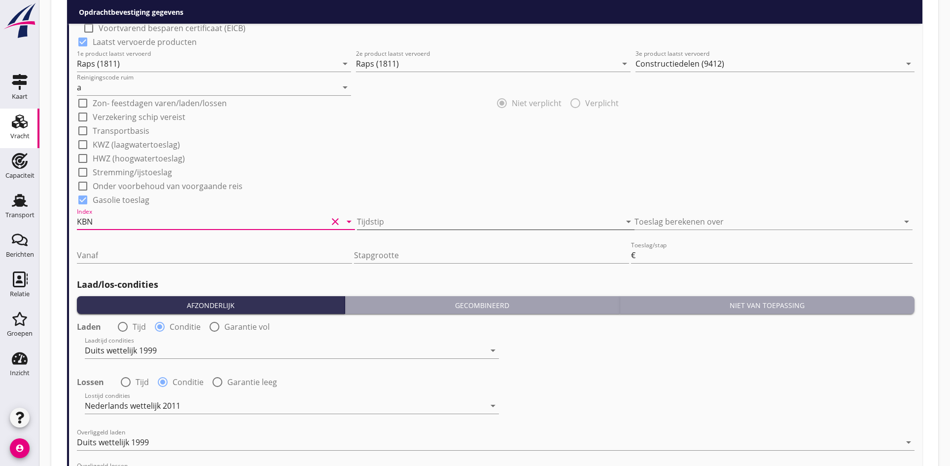
click at [491, 222] on div at bounding box center [482, 222] width 251 height 16
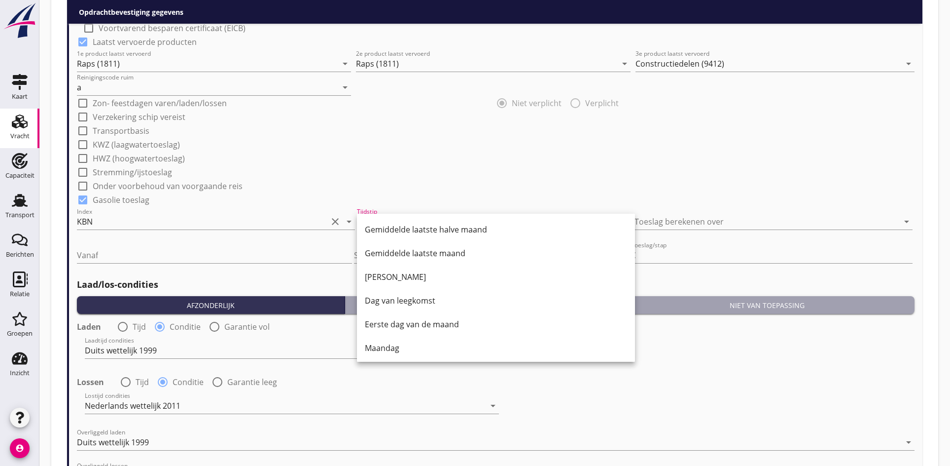
click at [479, 169] on div "check_box_outline_blank Stremming/ijstoeslag" at bounding box center [496, 171] width 838 height 14
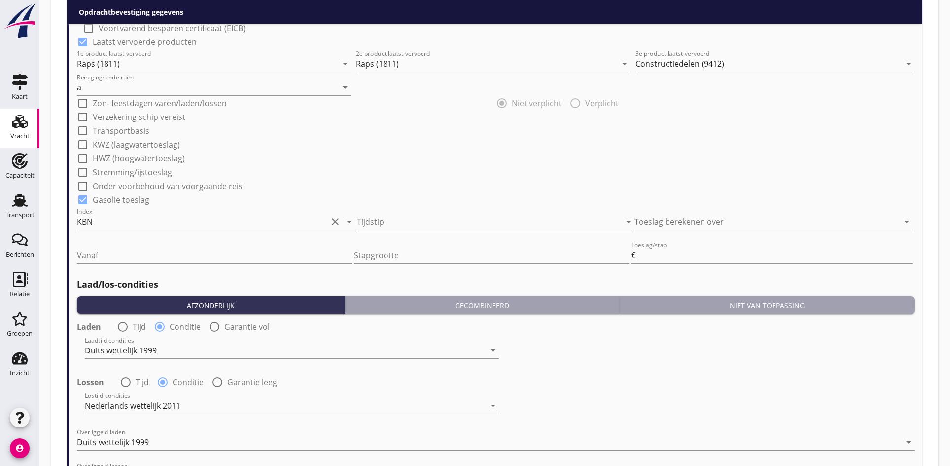
click at [481, 218] on div at bounding box center [482, 222] width 251 height 16
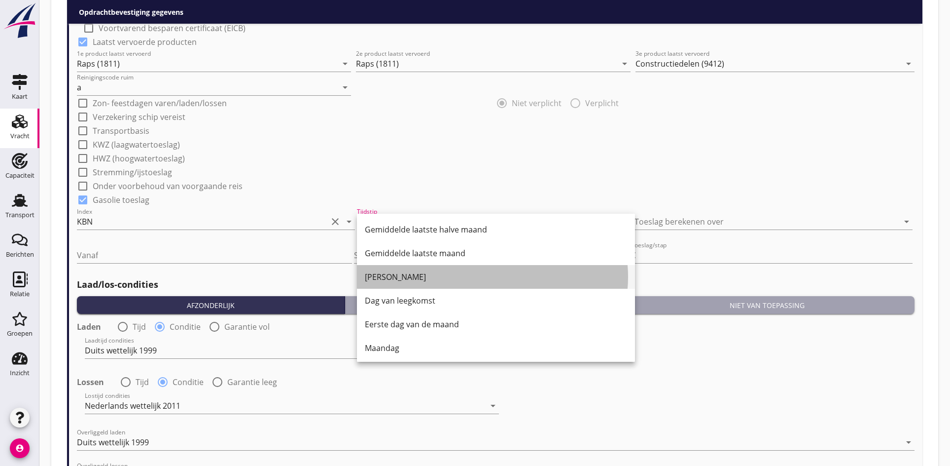
click at [427, 272] on div "[PERSON_NAME]" at bounding box center [496, 277] width 262 height 12
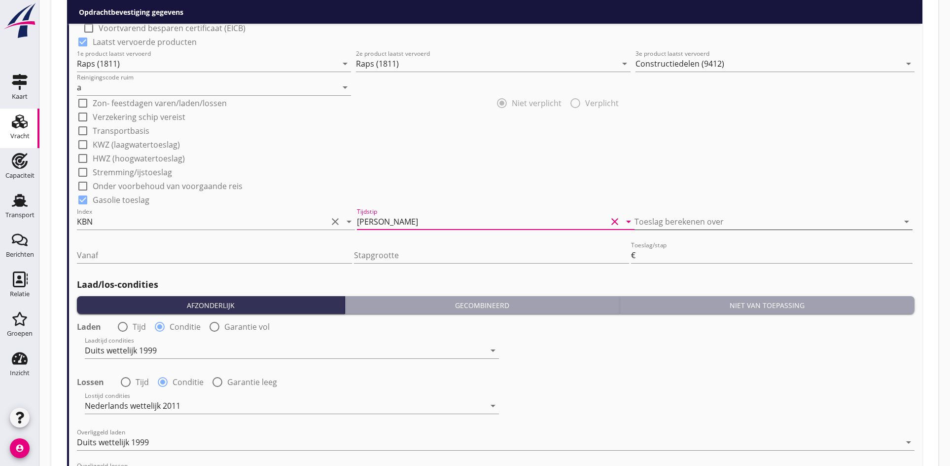
click at [670, 218] on div at bounding box center [760, 222] width 251 height 16
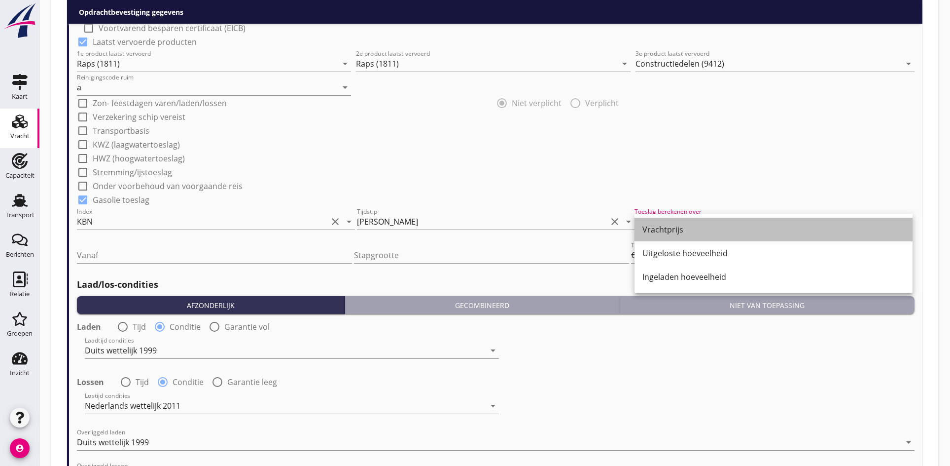
click at [666, 229] on div "Vrachtprijs" at bounding box center [774, 229] width 262 height 12
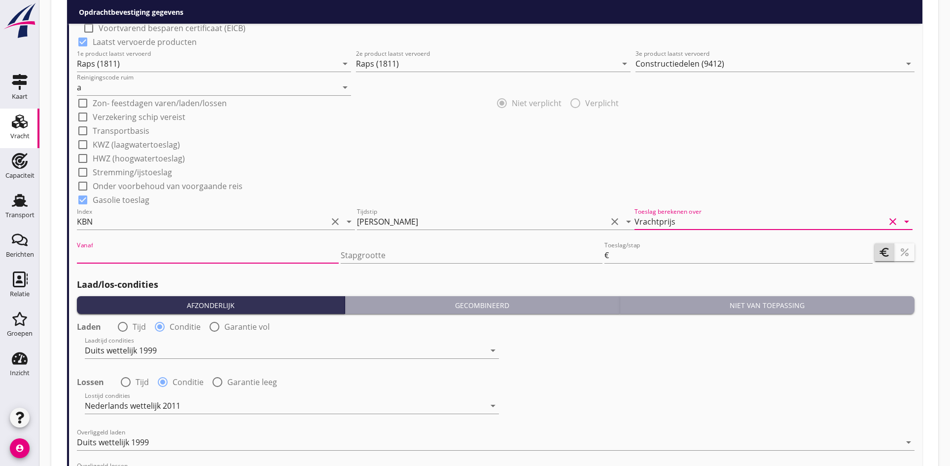
click at [100, 262] on input "Vanaf" at bounding box center [208, 255] width 262 height 16
type input "95"
click at [471, 251] on input "Stapgrootte" at bounding box center [472, 255] width 262 height 16
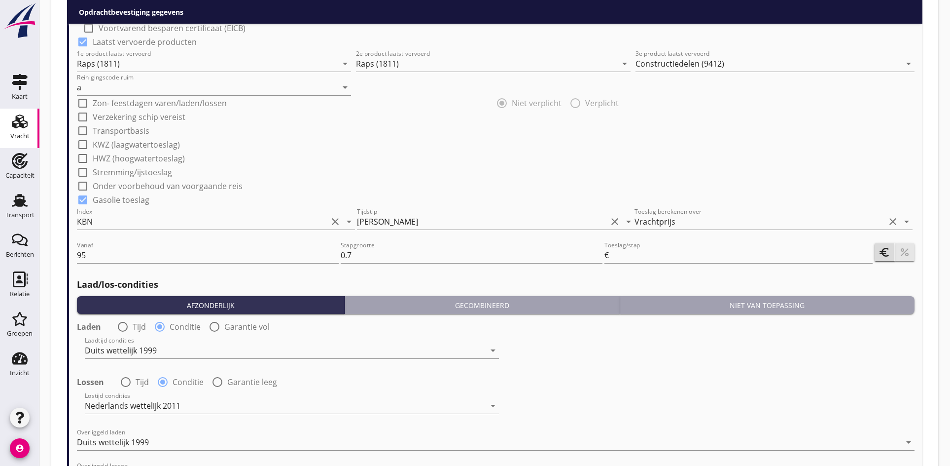
click at [913, 253] on button "percent" at bounding box center [905, 252] width 20 height 18
click at [380, 254] on input "0.7" at bounding box center [470, 255] width 261 height 16
drag, startPoint x: 380, startPoint y: 254, endPoint x: 348, endPoint y: 254, distance: 32.1
click at [348, 254] on input "0.7" at bounding box center [470, 255] width 261 height 16
type input "0.5"
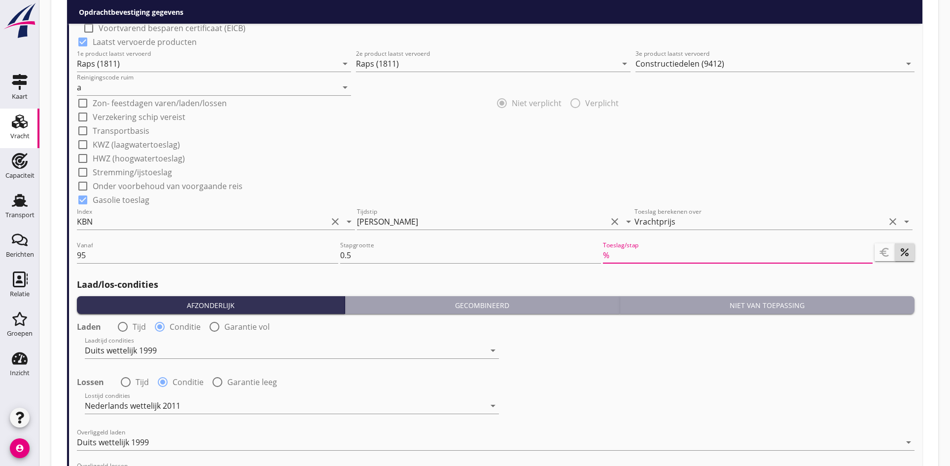
click at [668, 251] on input "Toeslag/stap" at bounding box center [741, 255] width 261 height 16
type input "0.5"
click at [283, 278] on h2 "Laad/los-condities" at bounding box center [496, 284] width 838 height 13
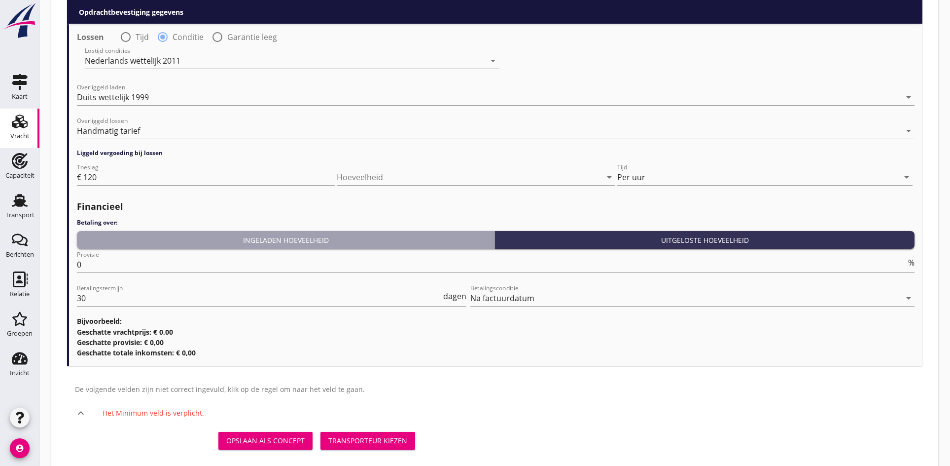
scroll to position [1352, 0]
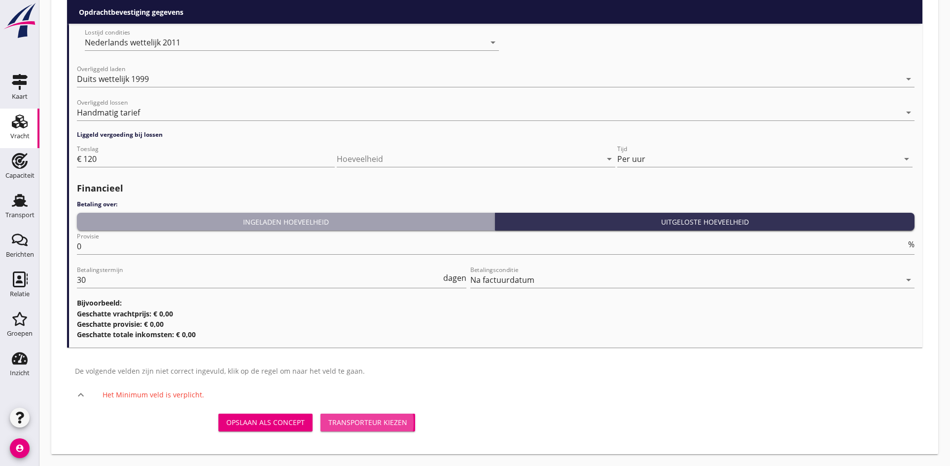
click at [365, 416] on button "Transporteur kiezen" at bounding box center [368, 422] width 95 height 18
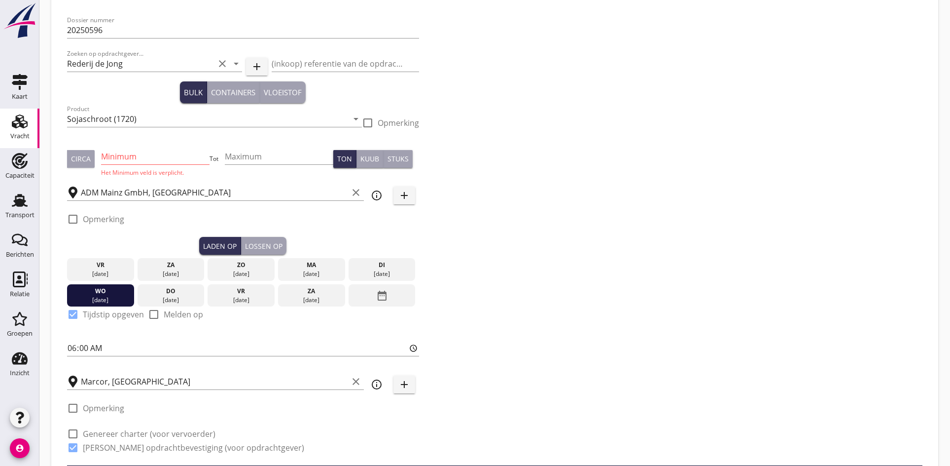
scroll to position [0, 0]
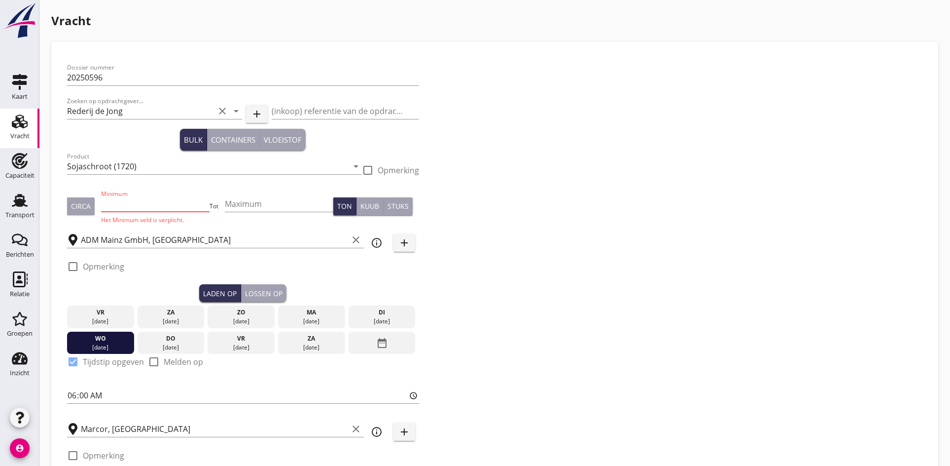
click at [108, 206] on input "Minimum" at bounding box center [155, 204] width 109 height 16
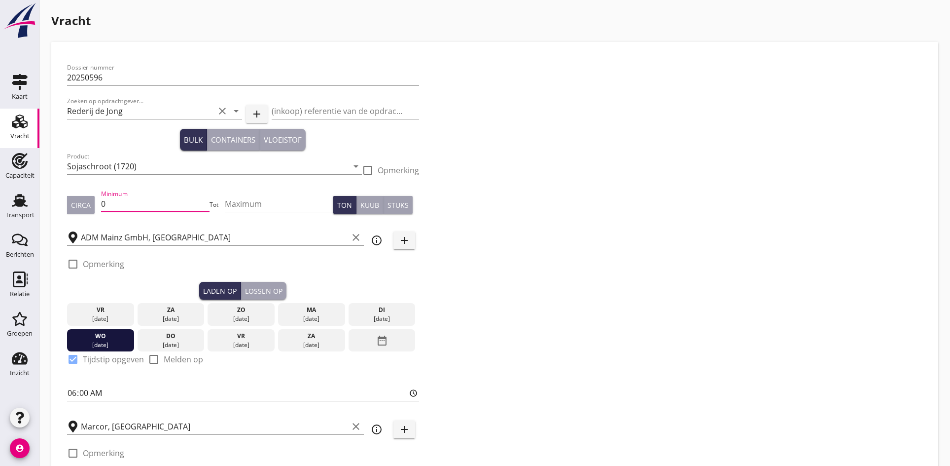
drag, startPoint x: 117, startPoint y: 199, endPoint x: 87, endPoint y: 204, distance: 30.1
click at [87, 204] on div "Circa Minimum 0 Tot Maximum Ton Kuub Stuks" at bounding box center [243, 205] width 352 height 34
type input "2200"
click at [79, 210] on button "Circa" at bounding box center [81, 205] width 28 height 18
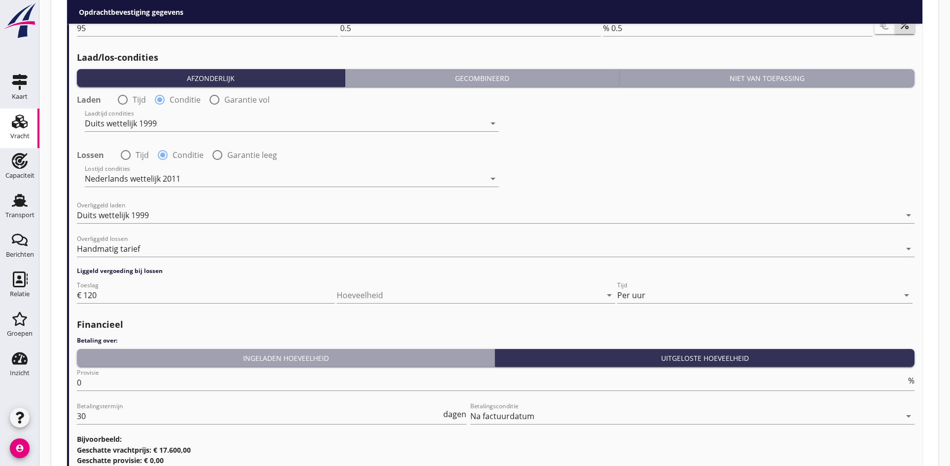
scroll to position [1298, 0]
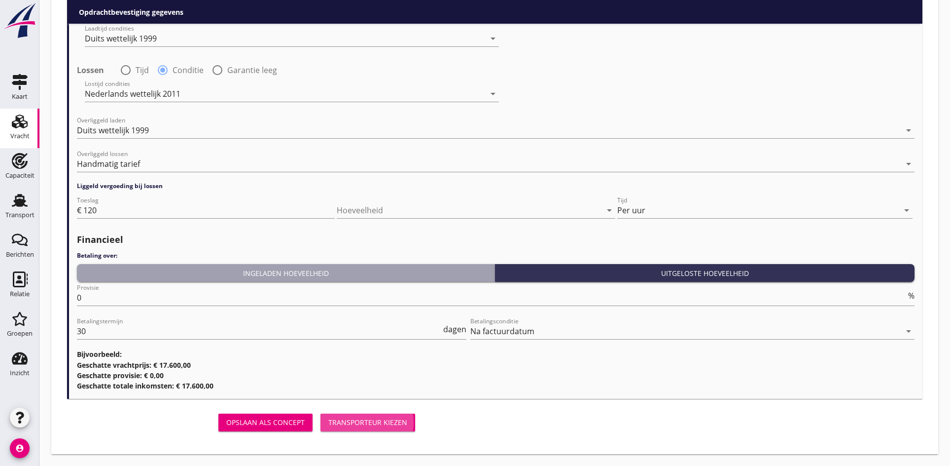
click at [393, 426] on div "Transporteur kiezen" at bounding box center [367, 422] width 79 height 10
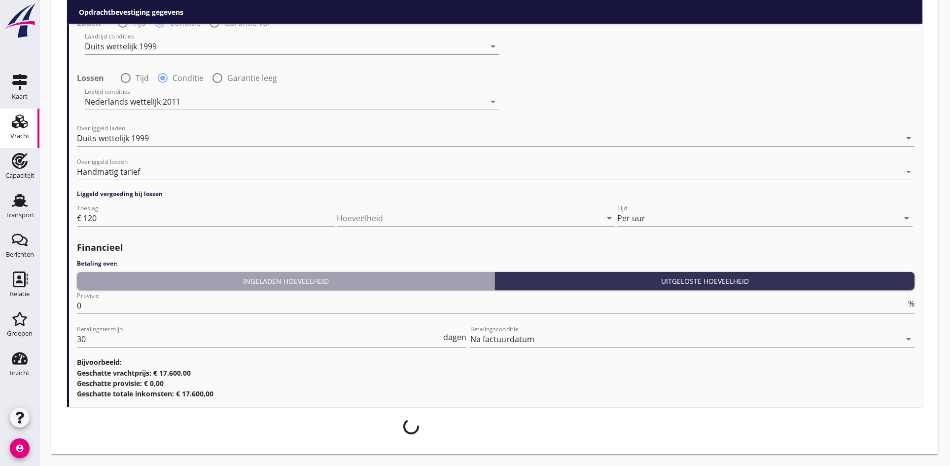
scroll to position [1290, 0]
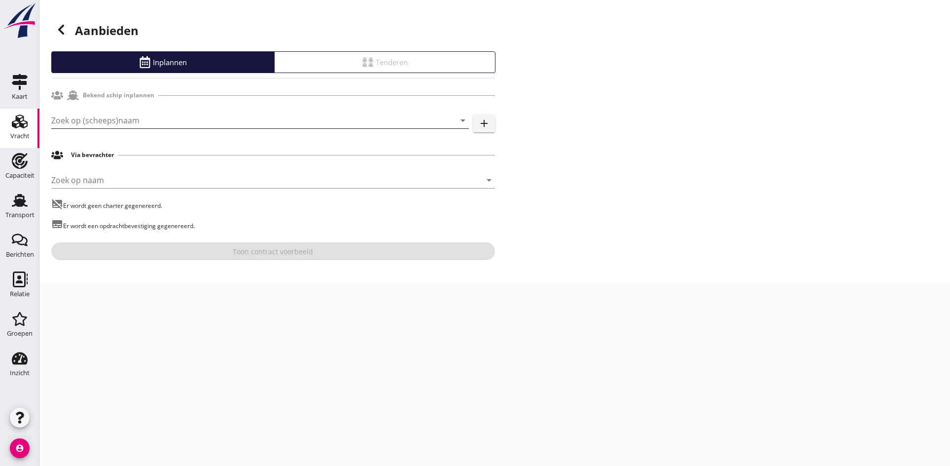
click at [72, 119] on input "Zoek op (scheeps)naam" at bounding box center [246, 120] width 390 height 16
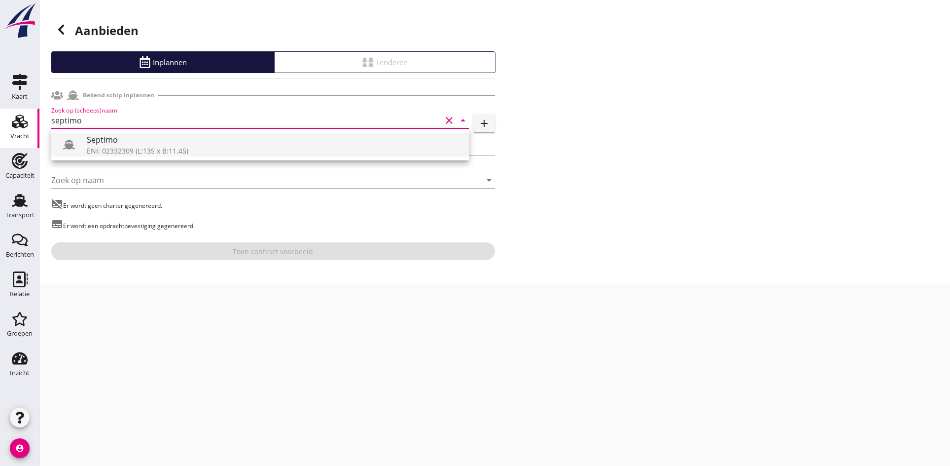
click at [175, 139] on div "Septimo" at bounding box center [274, 140] width 374 height 12
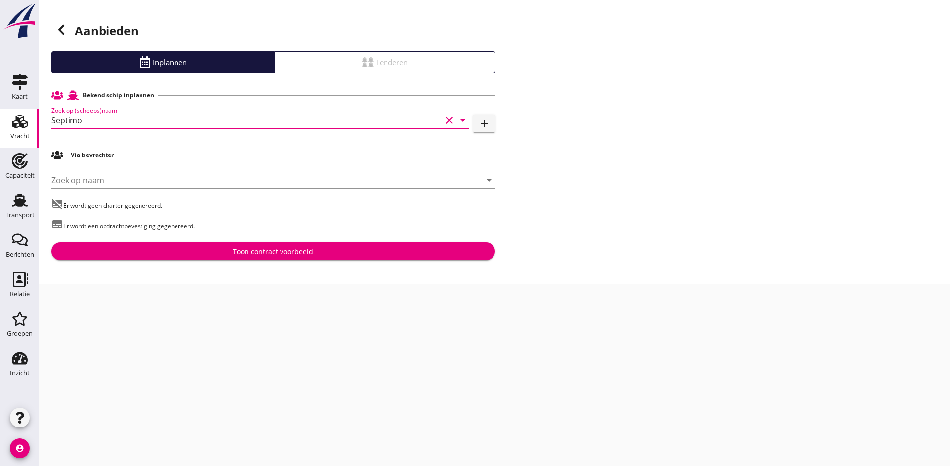
type input "Septimo"
click at [256, 265] on div "Aanbieden Inplannen Tenderen Bekend schip inplannen Zoek op (scheeps)naam Septi…" at bounding box center [494, 142] width 911 height 284
click at [259, 249] on div "Toon contract voorbeeld" at bounding box center [273, 251] width 80 height 10
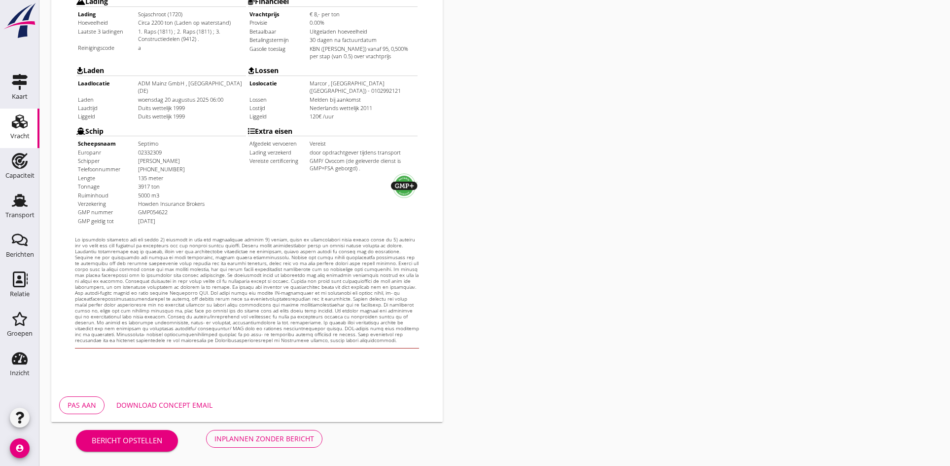
scroll to position [265, 0]
click at [282, 446] on button "Inplannen zonder bericht" at bounding box center [264, 438] width 116 height 18
click at [278, 440] on div "Bericht opstellen Inplannen zonder bericht" at bounding box center [199, 437] width 296 height 33
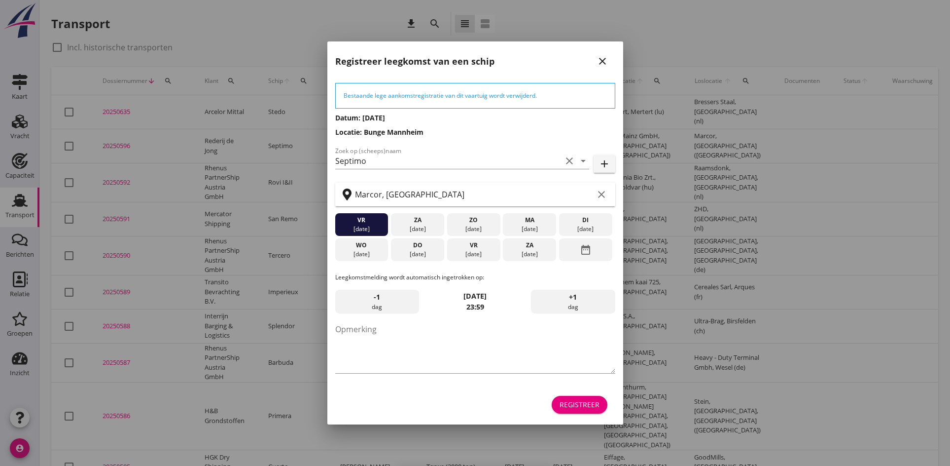
click at [605, 62] on icon "close" at bounding box center [603, 61] width 12 height 12
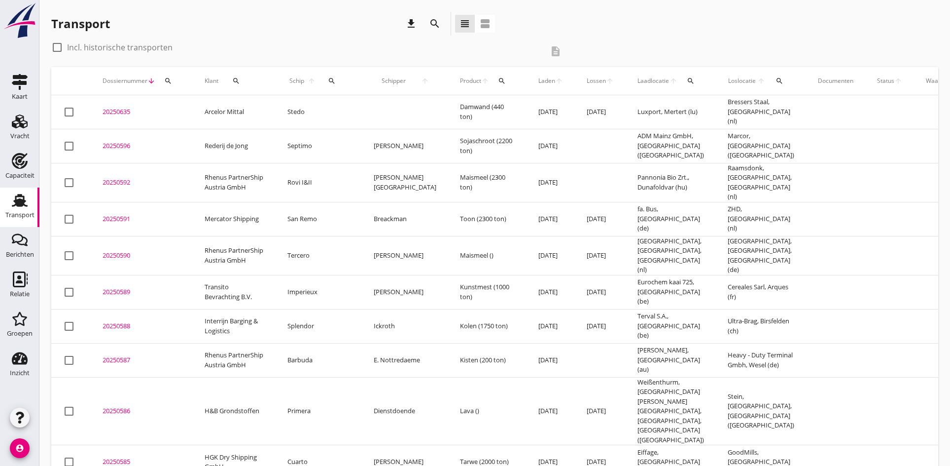
click at [111, 147] on div "20250596" at bounding box center [142, 146] width 78 height 10
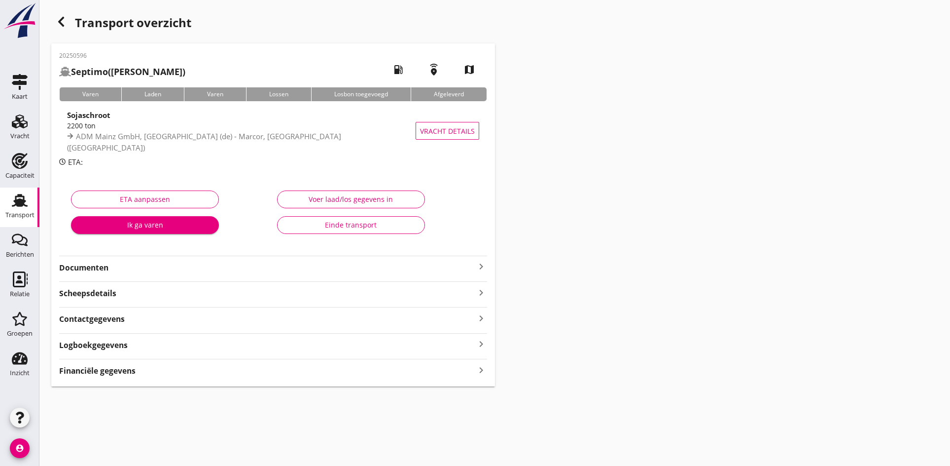
click at [477, 262] on icon "keyboard_arrow_right" at bounding box center [481, 266] width 12 height 12
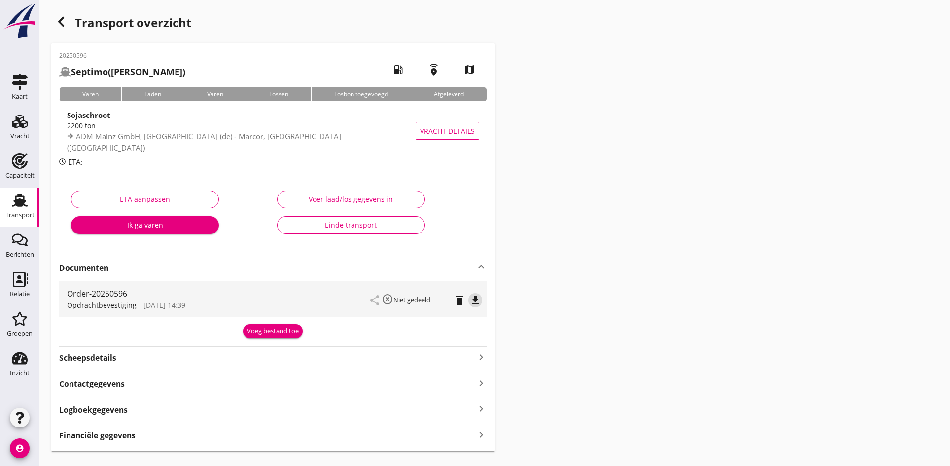
click at [476, 301] on icon "file_download" at bounding box center [475, 300] width 12 height 12
click at [25, 125] on icon "Vracht" at bounding box center [20, 121] width 16 height 16
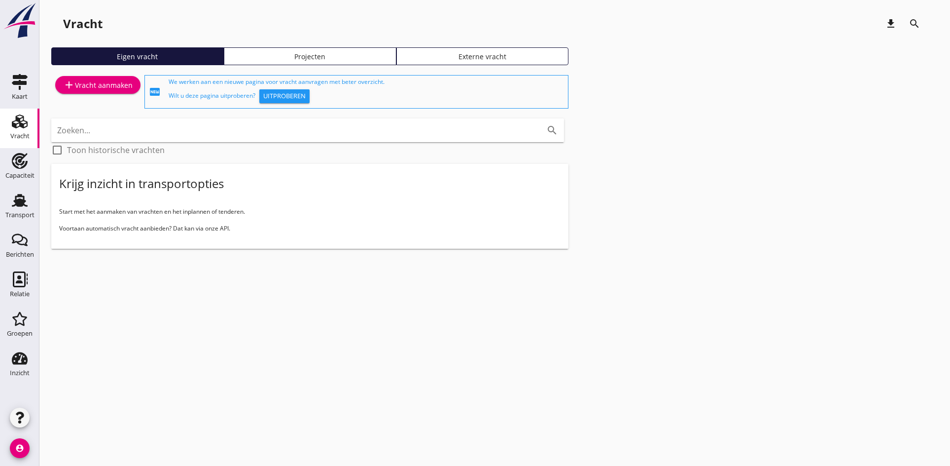
drag, startPoint x: 89, startPoint y: 73, endPoint x: 89, endPoint y: 84, distance: 10.8
click at [90, 74] on div "add Vracht aanmaken" at bounding box center [97, 91] width 93 height 37
click at [89, 84] on div "add Vracht aanmaken" at bounding box center [98, 85] width 70 height 12
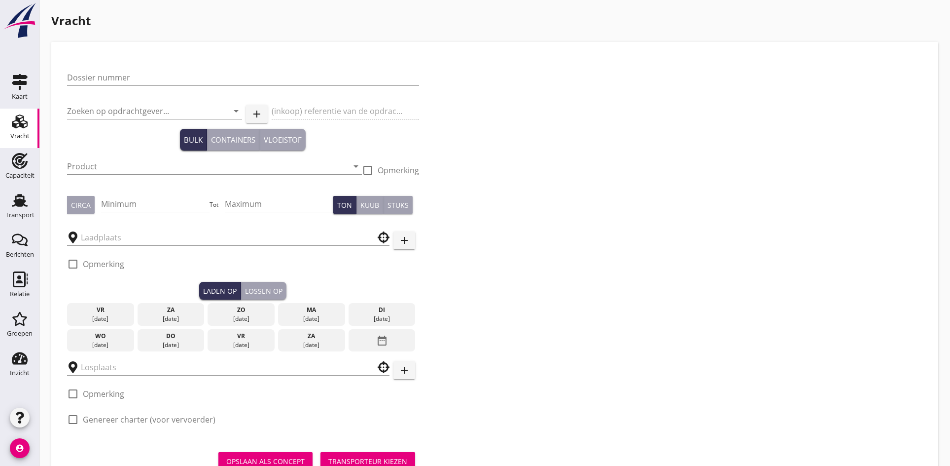
click at [132, 89] on div "Dossier nummer" at bounding box center [243, 83] width 352 height 26
click at [126, 81] on input "Dossier nummer" at bounding box center [243, 78] width 352 height 16
drag, startPoint x: 155, startPoint y: 58, endPoint x: 142, endPoint y: 72, distance: 18.8
click at [149, 62] on div "Dossier nummer 20250 Zoeken op opdrachtgever... arrow_drop_down add (inkoop) re…" at bounding box center [243, 247] width 360 height 379
drag, startPoint x: 142, startPoint y: 72, endPoint x: 138, endPoint y: 81, distance: 9.9
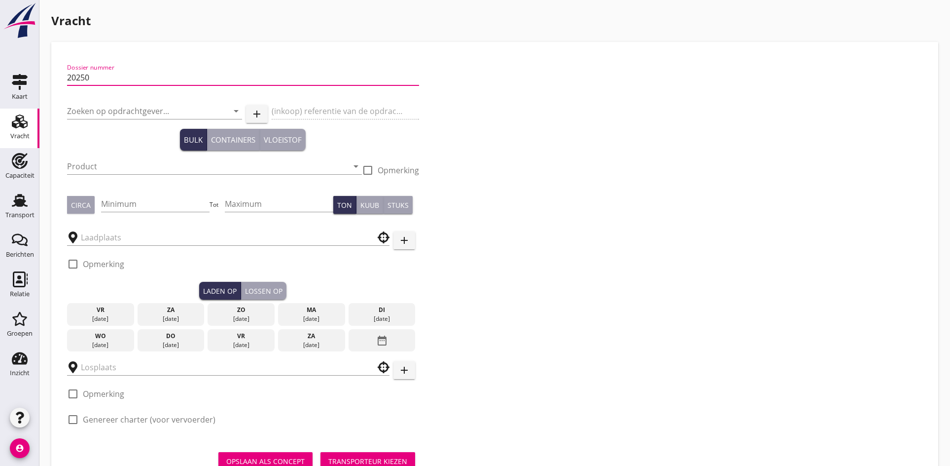
click at [142, 72] on input "20250" at bounding box center [243, 78] width 352 height 16
type input "20250597"
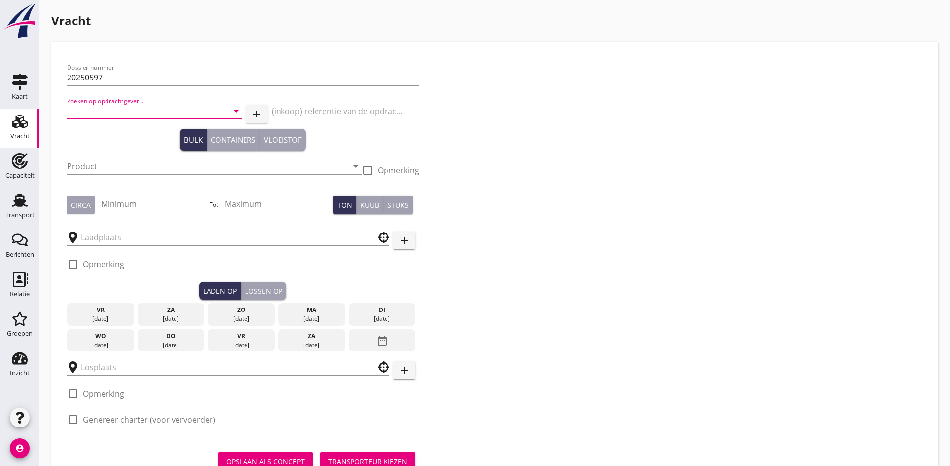
click at [127, 105] on input "Zoeken op opdrachtgever..." at bounding box center [140, 111] width 147 height 16
type input "[PERSON_NAME]"
click at [83, 168] on input "Product" at bounding box center [207, 166] width 281 height 16
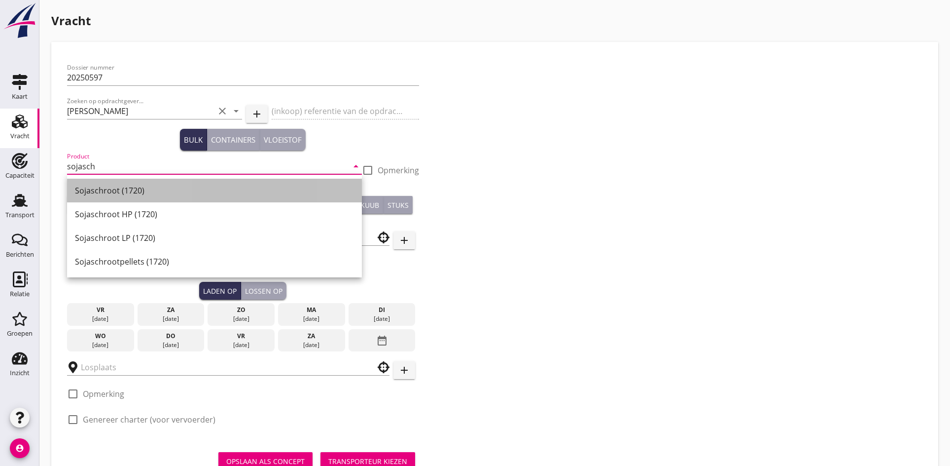
click at [115, 191] on div "Sojaschroot (1720)" at bounding box center [214, 190] width 279 height 12
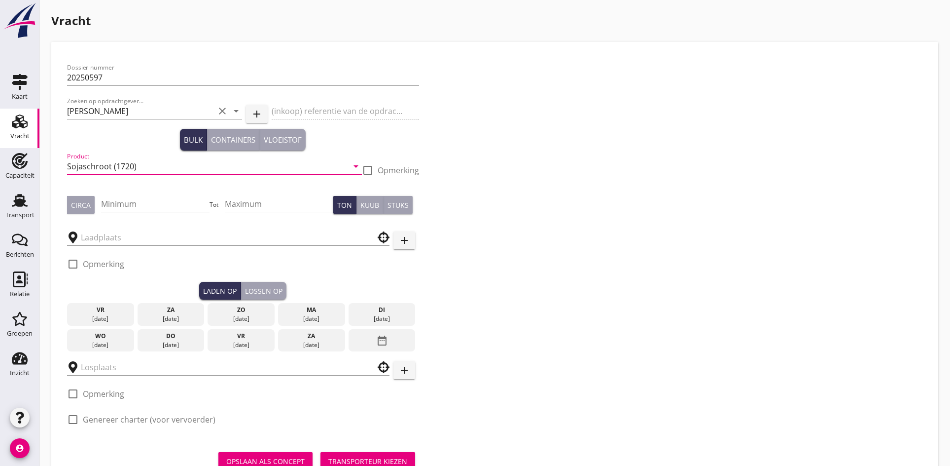
type input "Sojaschroot (1720)"
click at [126, 211] on input "Minimum" at bounding box center [155, 204] width 109 height 16
click at [74, 204] on div "Circa" at bounding box center [81, 205] width 20 height 10
click at [118, 207] on input "Minimum" at bounding box center [155, 204] width 109 height 16
drag, startPoint x: 127, startPoint y: 206, endPoint x: 104, endPoint y: 203, distance: 23.4
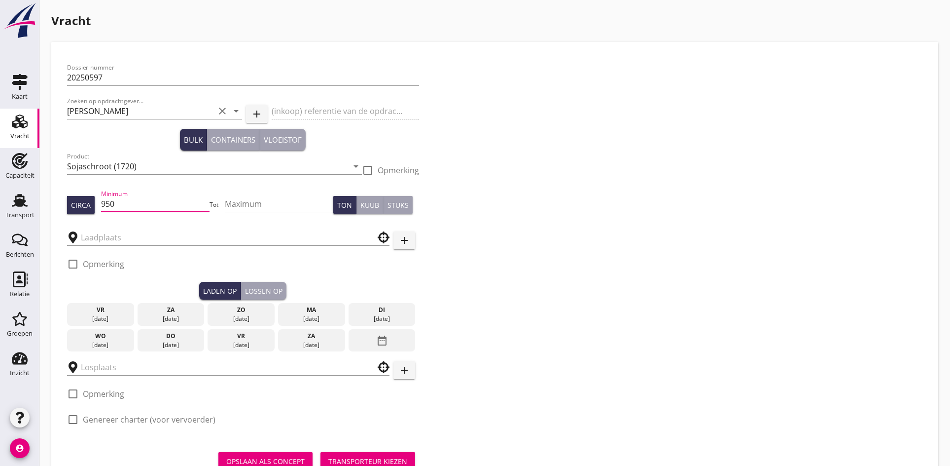
click at [104, 203] on div "Circa Minimum 950 Tot Maximum Ton Kuub Stuks" at bounding box center [243, 205] width 352 height 34
type input "1000"
click at [104, 242] on input "text" at bounding box center [221, 237] width 281 height 16
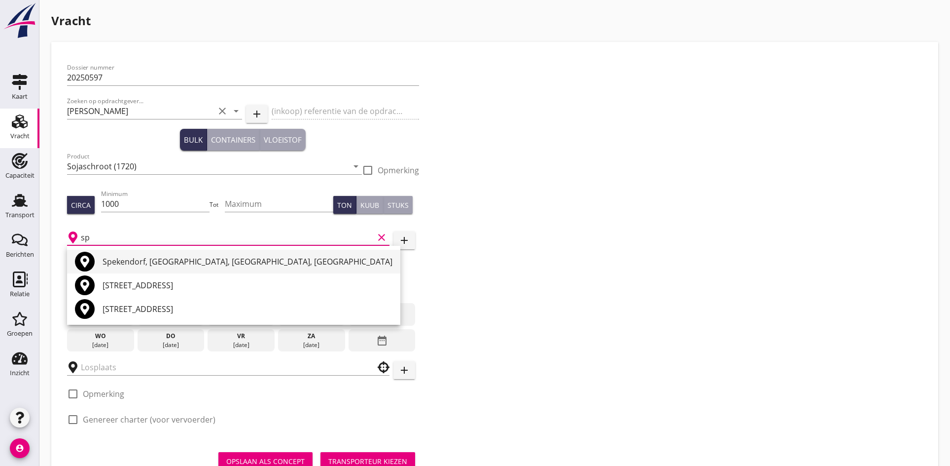
type input "s"
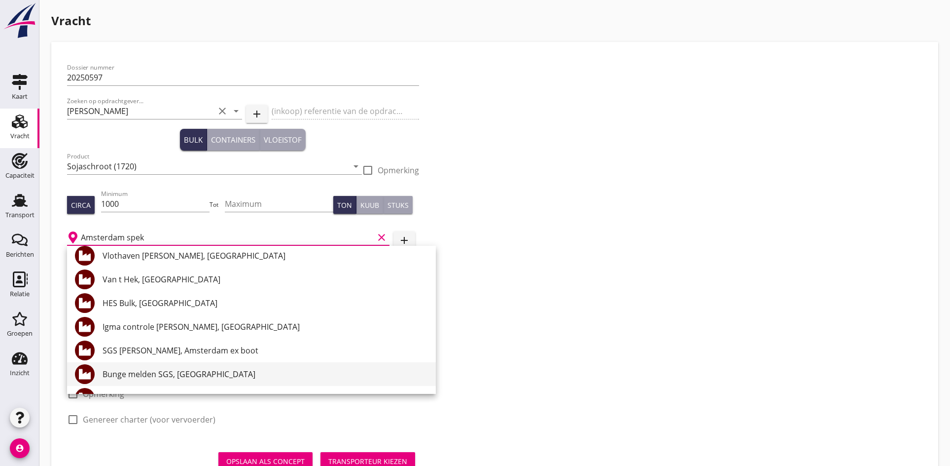
scroll to position [99, 0]
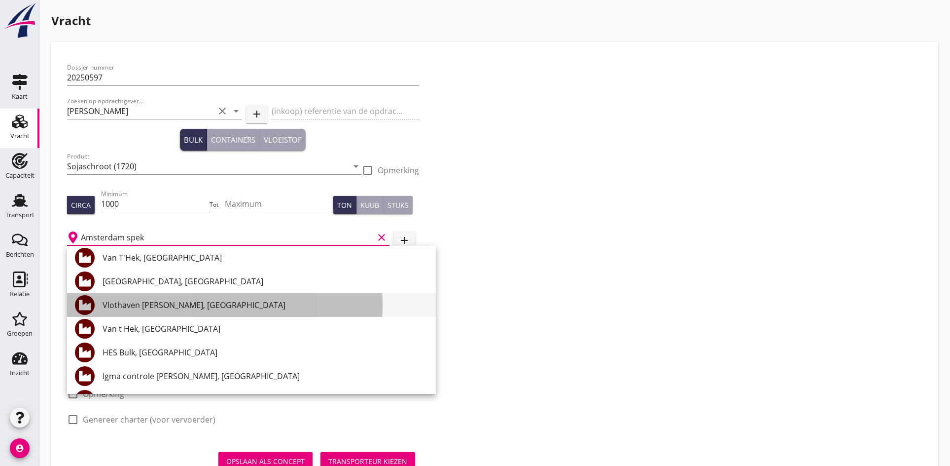
click at [154, 305] on div "Vlothaven [PERSON_NAME], [GEOGRAPHIC_DATA]" at bounding box center [265, 305] width 325 height 12
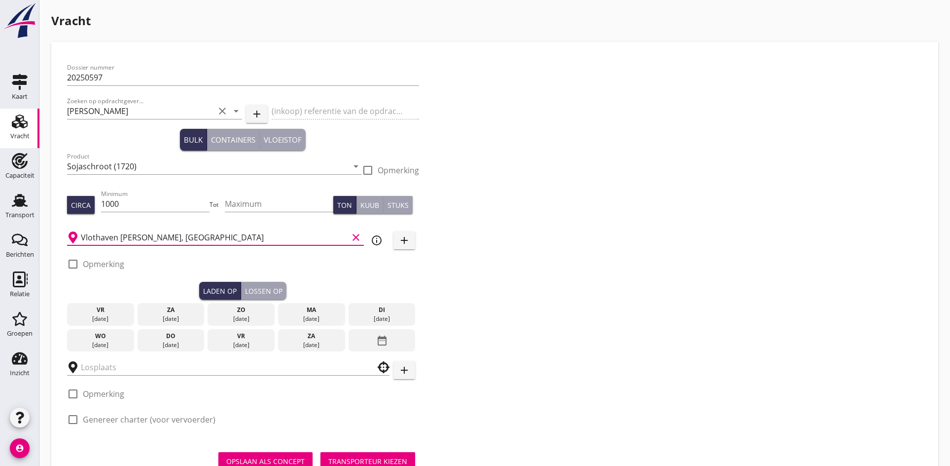
type input "Vlothaven [PERSON_NAME], [GEOGRAPHIC_DATA]"
click at [408, 318] on div "[DATE]" at bounding box center [382, 318] width 62 height 9
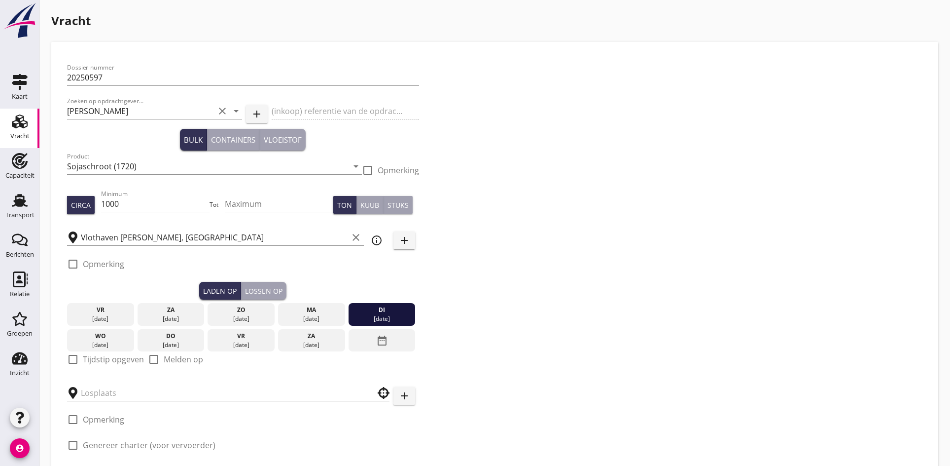
click at [70, 361] on div at bounding box center [73, 359] width 17 height 17
checkbox input "true"
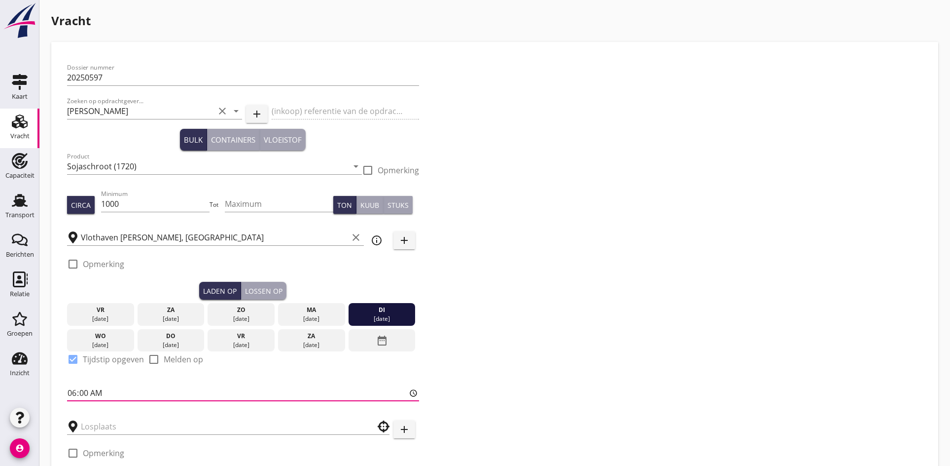
click at [75, 393] on input "06:00" at bounding box center [243, 393] width 352 height 16
type input "12:00"
click at [74, 261] on div at bounding box center [73, 263] width 17 height 17
checkbox input "true"
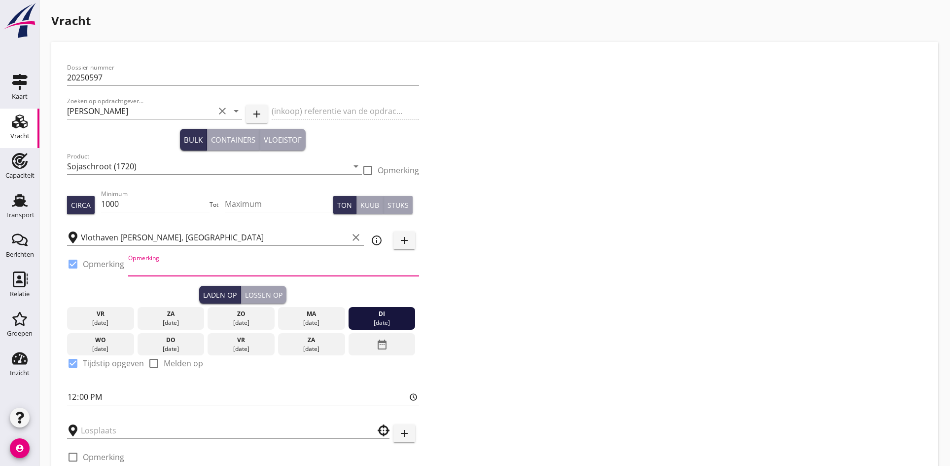
click at [145, 272] on input "Opmerking" at bounding box center [273, 268] width 291 height 16
type input "s"
type input "ex opslag"
click at [136, 295] on div "Laden op Lossen op" at bounding box center [243, 295] width 352 height 18
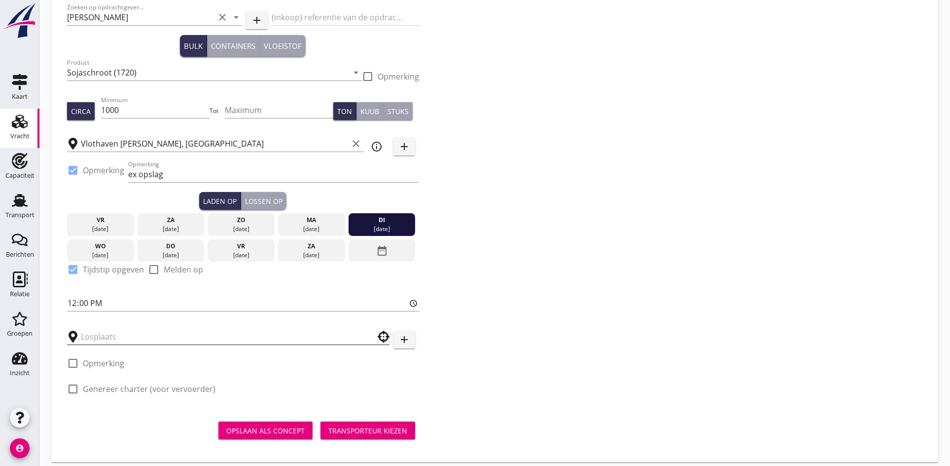
scroll to position [102, 0]
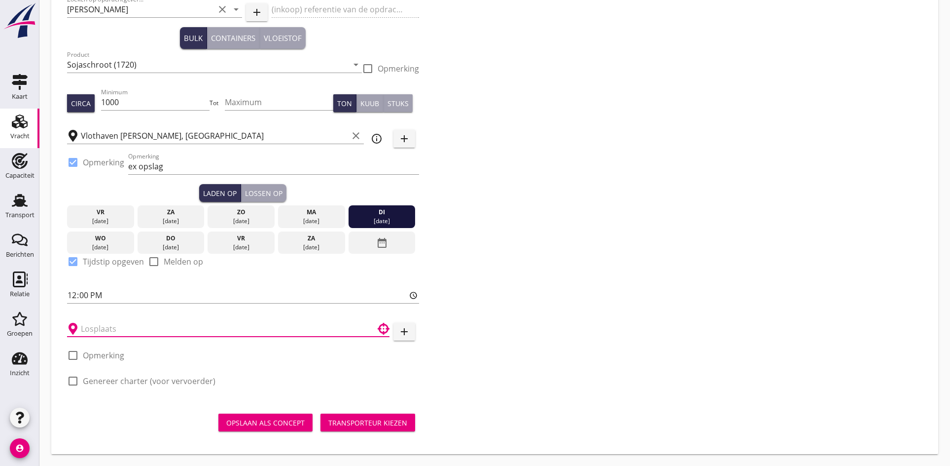
click at [98, 325] on input "text" at bounding box center [221, 329] width 281 height 16
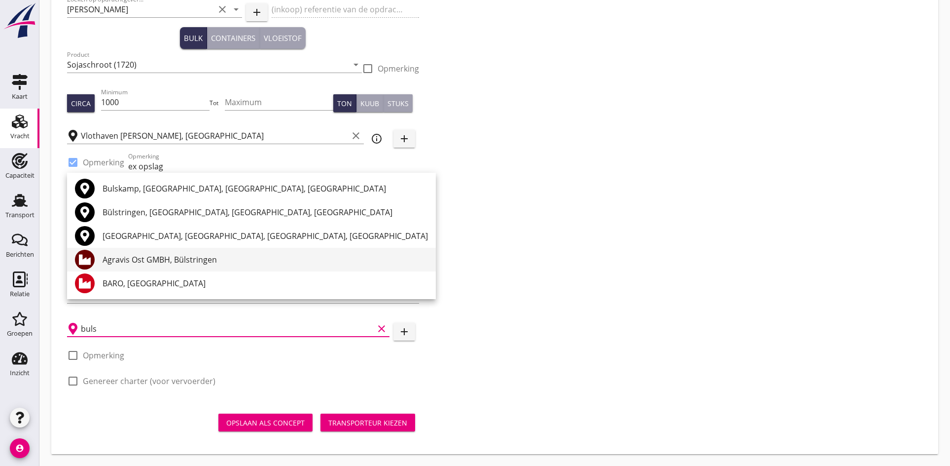
click at [179, 267] on div "Agravis Ost GMBH, Bülstringen" at bounding box center [265, 260] width 325 height 24
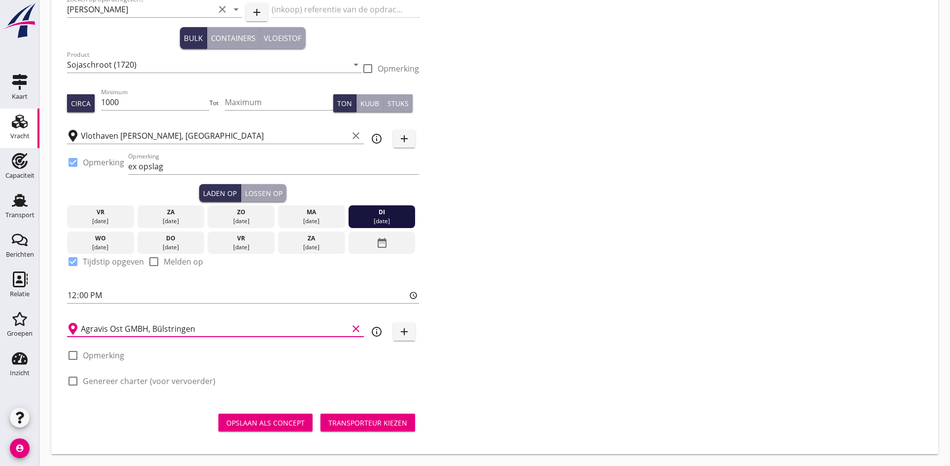
type input "Agravis Ost GMBH, Bülstringen"
click at [72, 380] on div at bounding box center [73, 380] width 17 height 17
checkbox input "true"
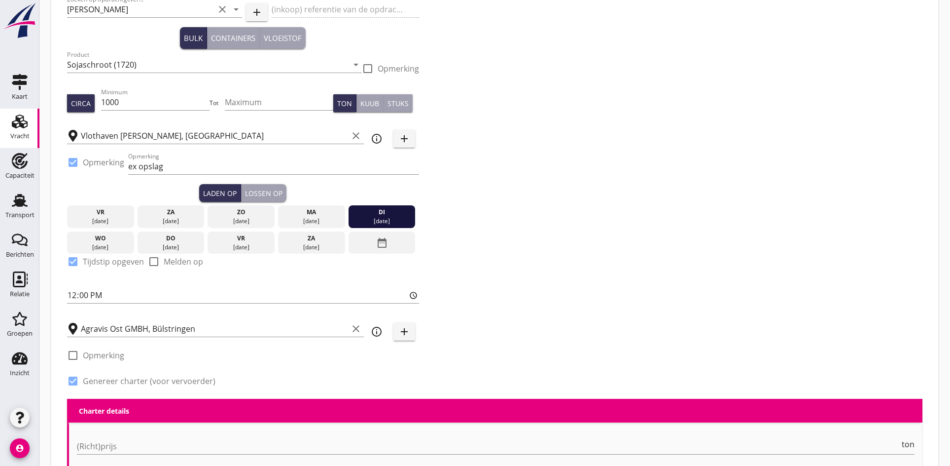
scroll to position [0, 0]
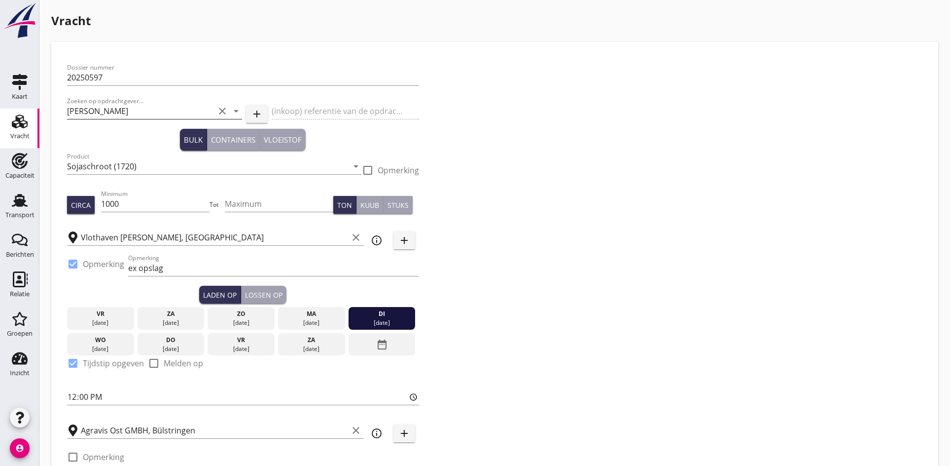
click at [99, 109] on input "[PERSON_NAME]" at bounding box center [140, 111] width 147 height 16
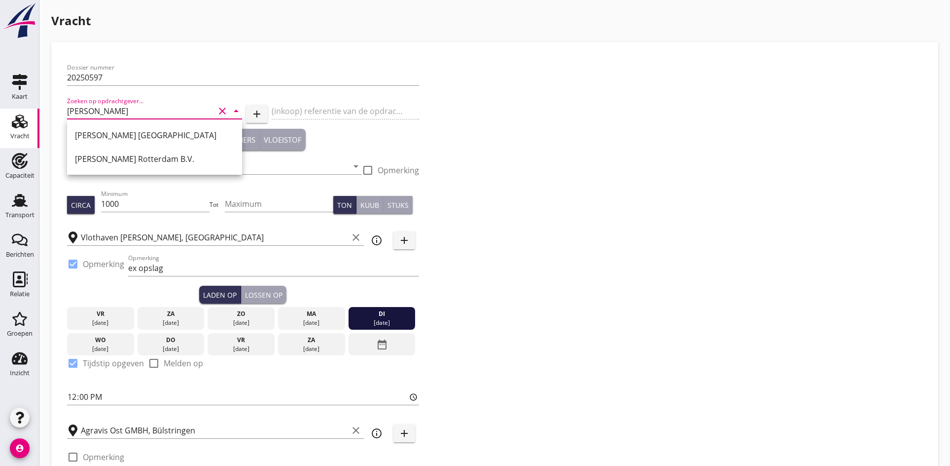
click at [108, 113] on input "[PERSON_NAME]" at bounding box center [140, 111] width 147 height 16
click at [120, 163] on div "[PERSON_NAME] Rotterdam B.V." at bounding box center [154, 159] width 159 height 12
type input "[PERSON_NAME] Rotterdam B.V."
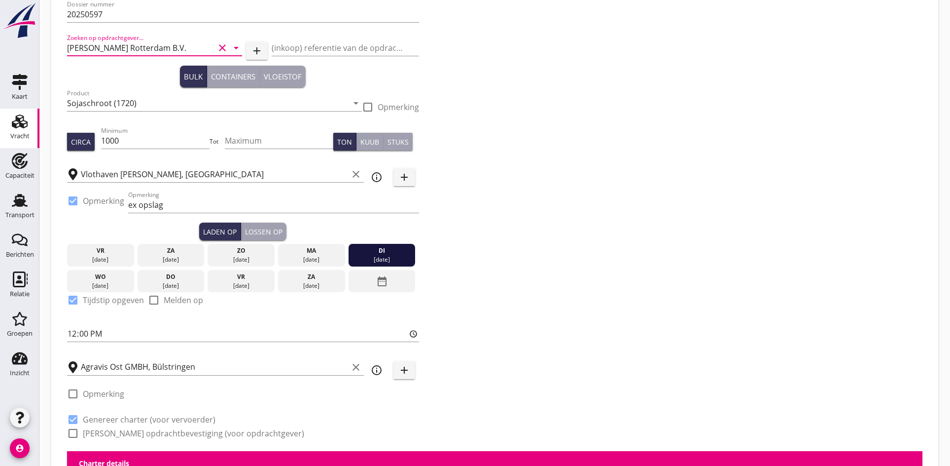
scroll to position [197, 0]
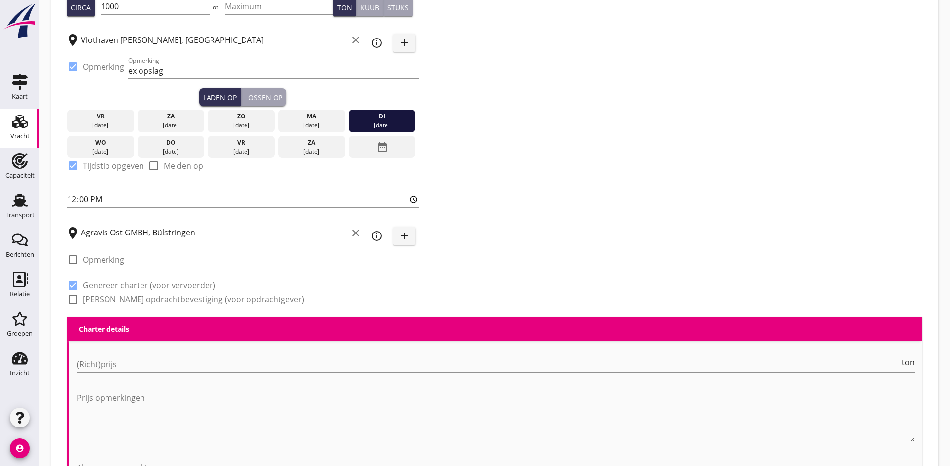
click at [72, 304] on div at bounding box center [73, 298] width 17 height 17
checkbox input "true"
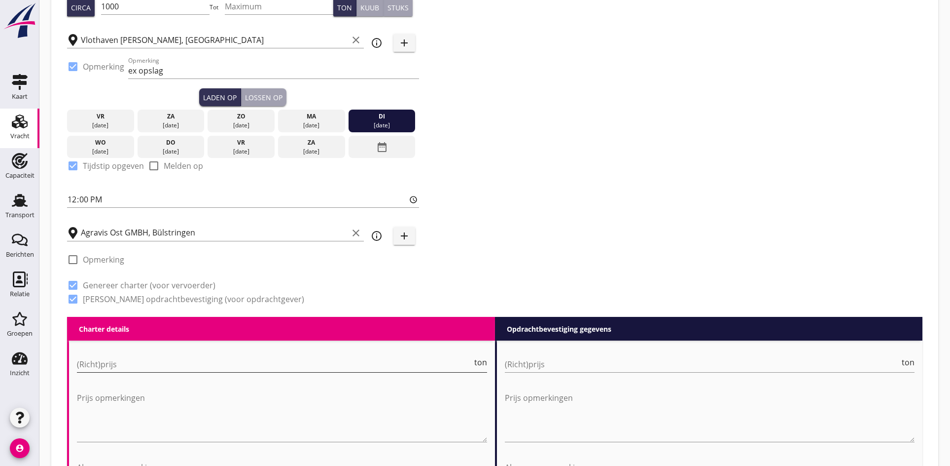
click at [108, 361] on input "(Richt)prijs" at bounding box center [274, 364] width 395 height 16
type input "14500"
click at [544, 358] on input "(Richt)prijs" at bounding box center [702, 364] width 395 height 16
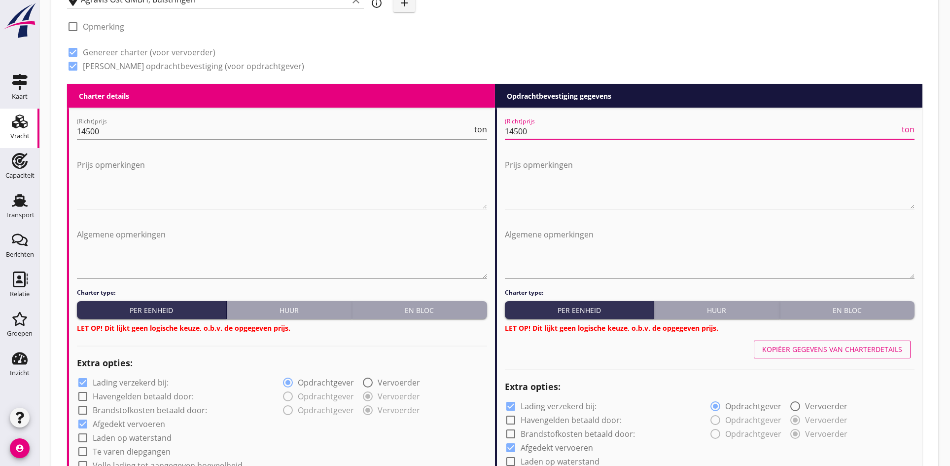
scroll to position [493, 0]
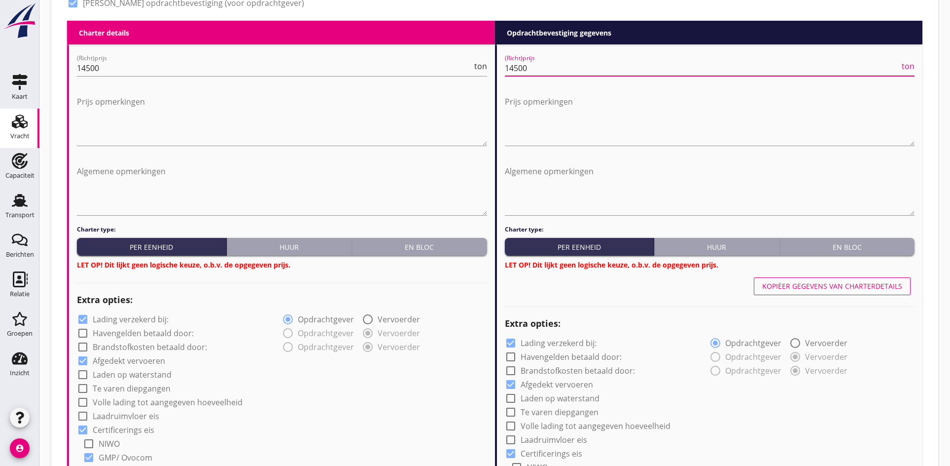
type input "14500"
click at [429, 234] on div "Charter type: Per eenheid Huur En bloc LET OP! Dit lijkt geen logische keuze, o…" at bounding box center [282, 247] width 410 height 45
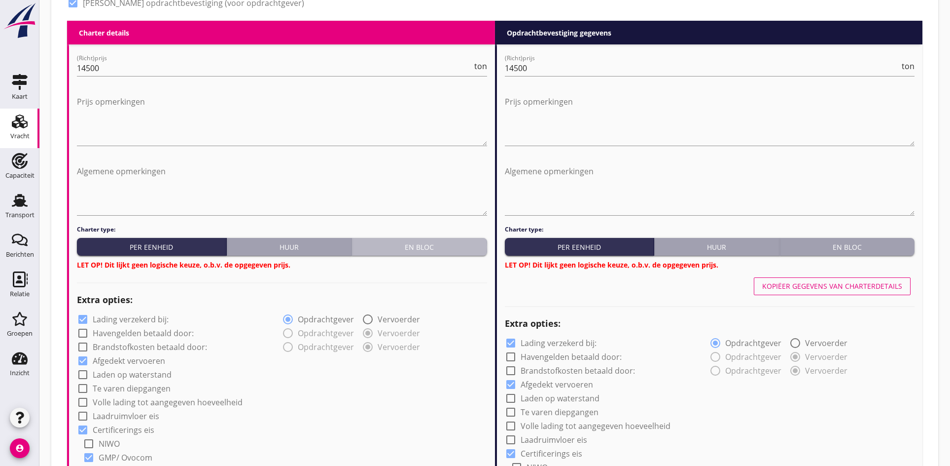
click at [435, 245] on div "En bloc" at bounding box center [419, 247] width 127 height 10
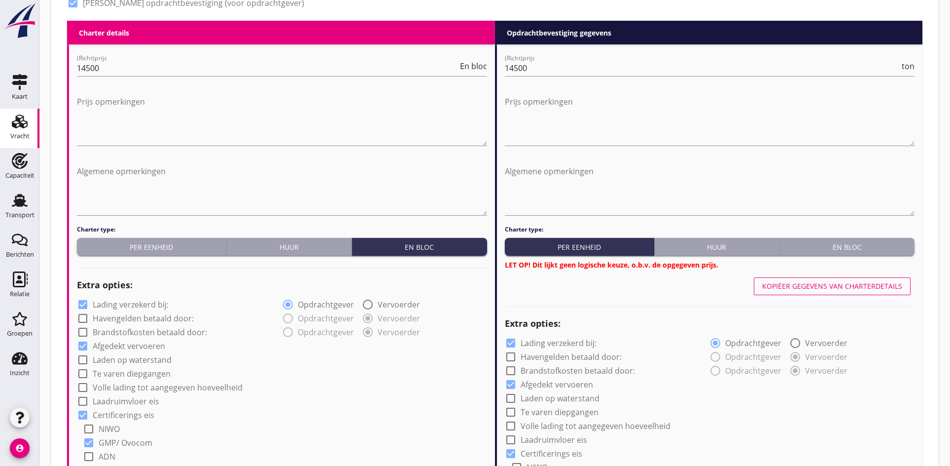
click at [867, 251] on div "En bloc" at bounding box center [847, 247] width 127 height 10
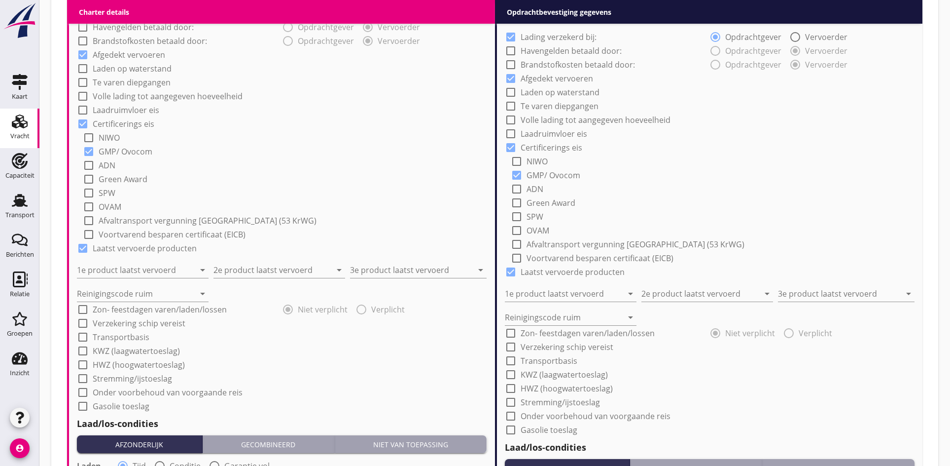
scroll to position [789, 0]
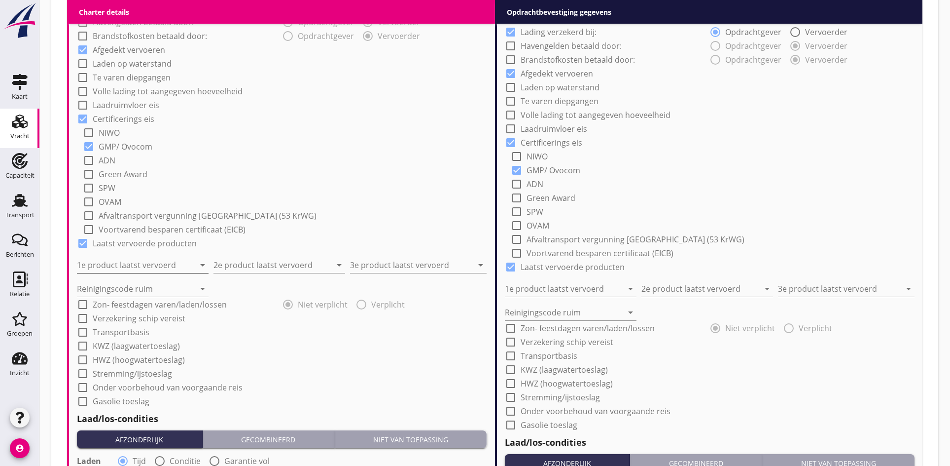
drag, startPoint x: 118, startPoint y: 252, endPoint x: 111, endPoint y: 259, distance: 9.8
click at [116, 254] on div "1e product laatst vervoerd arrow_drop_down" at bounding box center [143, 262] width 132 height 22
click at [111, 260] on input "1e product laatst vervoerd" at bounding box center [136, 265] width 118 height 16
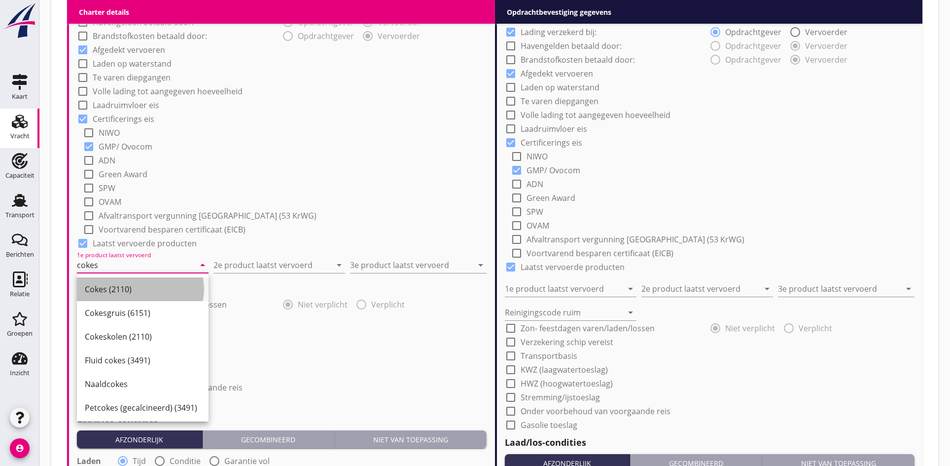
click at [115, 293] on div "Cokes (2110)" at bounding box center [143, 289] width 116 height 12
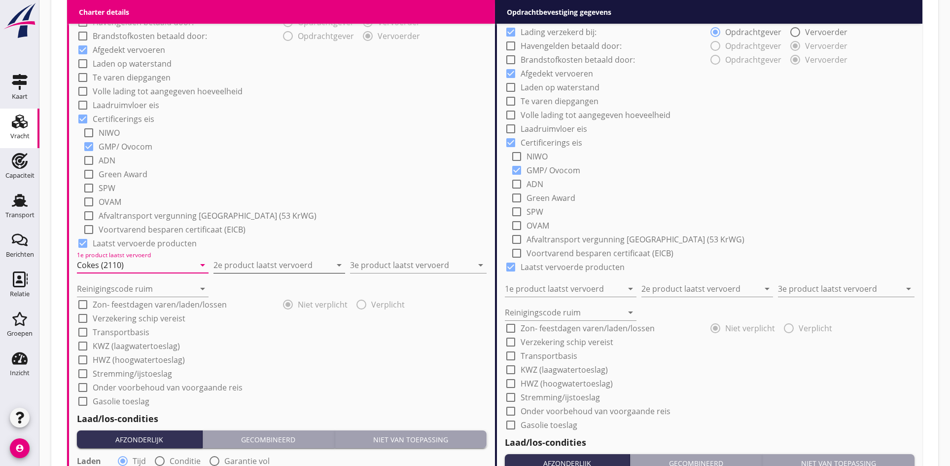
type input "Cokes (2110)"
click at [261, 266] on input "2e product laatst vervoerd" at bounding box center [273, 265] width 118 height 16
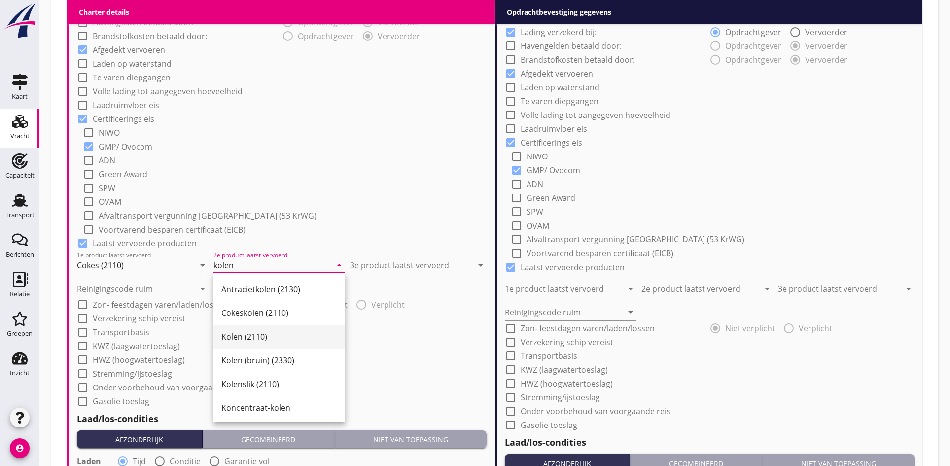
click at [239, 332] on div "Kolen (2110)" at bounding box center [279, 336] width 116 height 12
type input "Kolen (2110)"
click at [398, 274] on div "Reinigingscode ruim arrow_drop_down" at bounding box center [282, 285] width 410 height 24
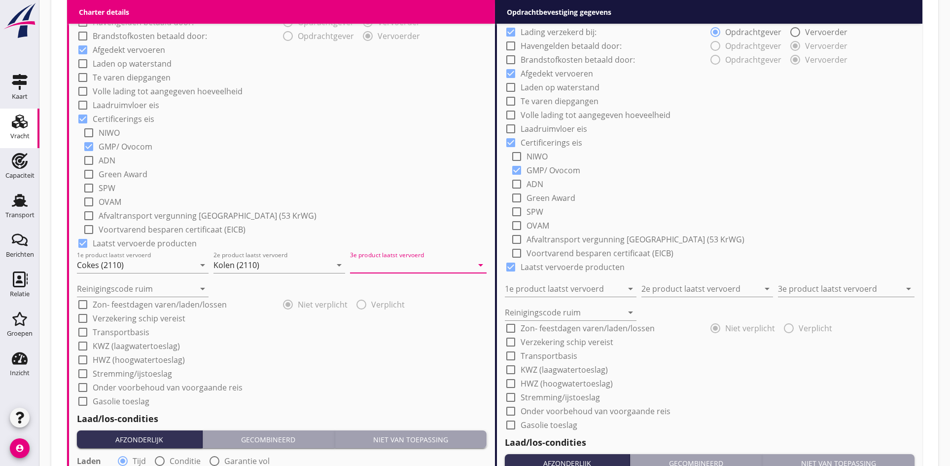
click at [386, 263] on input "3e product laatst vervoerd" at bounding box center [411, 265] width 123 height 16
click at [370, 294] on div "Sunpellets (1720)" at bounding box center [418, 289] width 121 height 12
type input "Sunpellets (1720)"
click at [90, 292] on input "Reinigingscode ruim" at bounding box center [136, 289] width 118 height 16
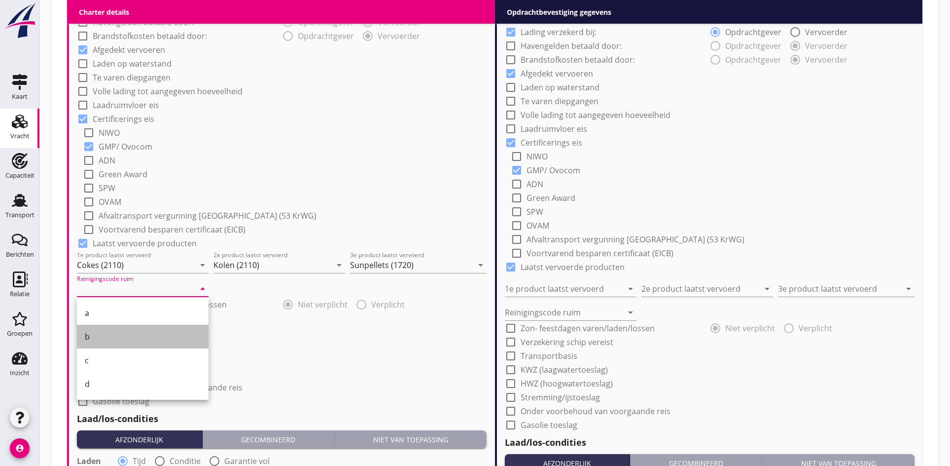
click at [104, 342] on div "b" at bounding box center [143, 336] width 116 height 12
type input "b"
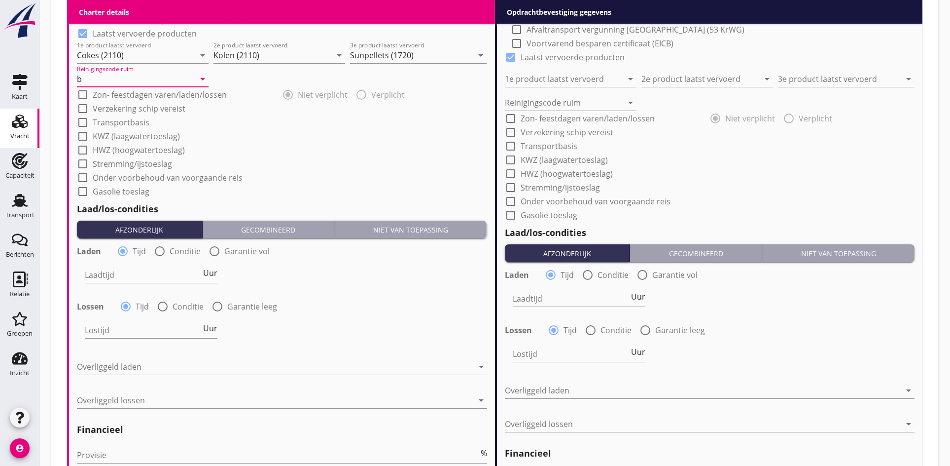
scroll to position [986, 0]
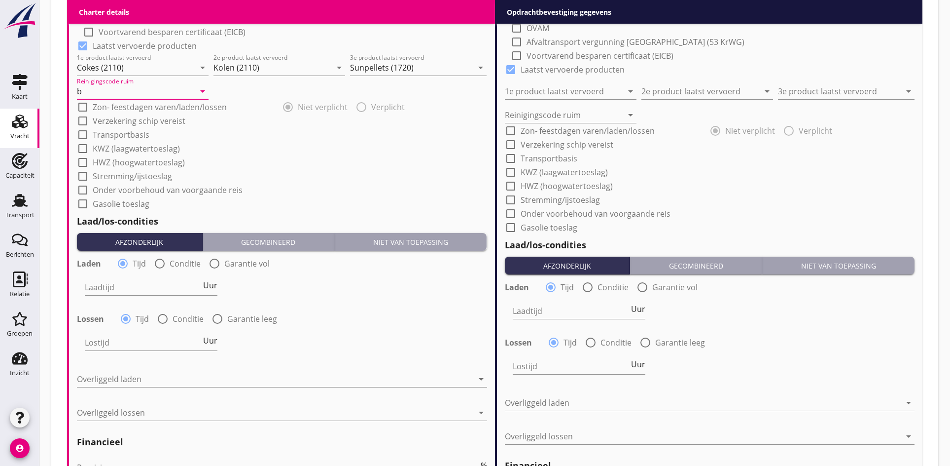
click at [158, 263] on div at bounding box center [159, 263] width 17 height 17
radio input "false"
radio input "true"
click at [114, 274] on div "Laadtijd condities arrow_drop_down" at bounding box center [185, 289] width 200 height 32
click at [119, 286] on div at bounding box center [178, 287] width 186 height 16
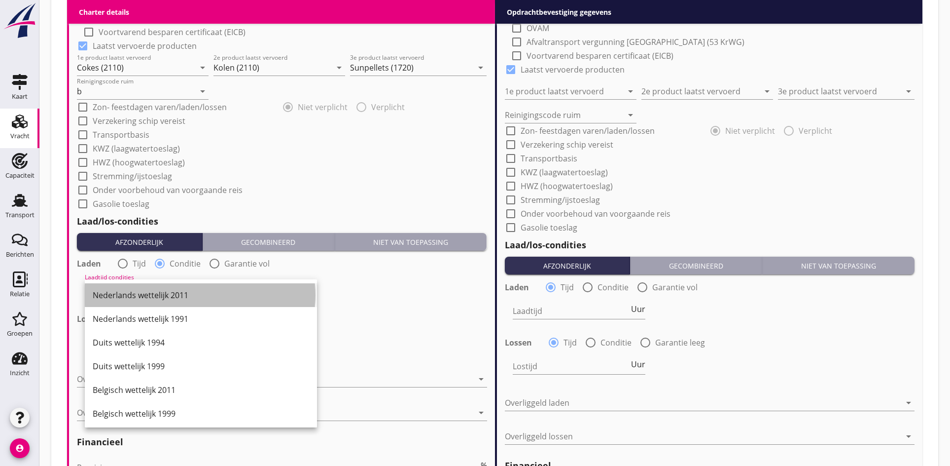
click at [138, 290] on div "Nederlands wettelijk 2011" at bounding box center [201, 295] width 216 height 12
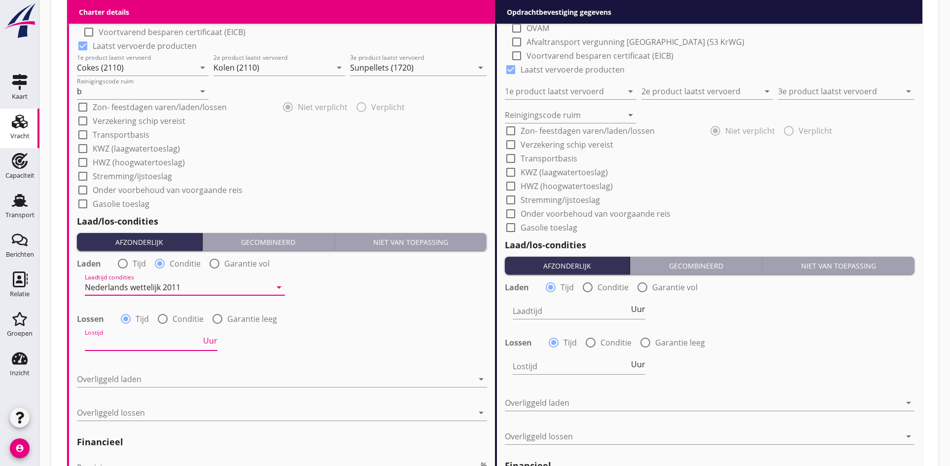
click at [132, 345] on input "Lostijd" at bounding box center [143, 342] width 116 height 16
click at [164, 319] on div at bounding box center [162, 318] width 17 height 17
radio input "false"
radio input "true"
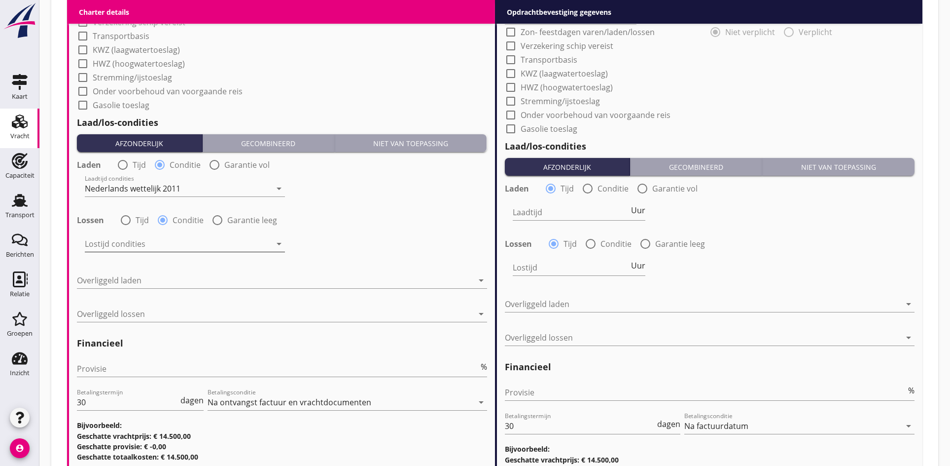
click at [132, 243] on div at bounding box center [178, 244] width 186 height 16
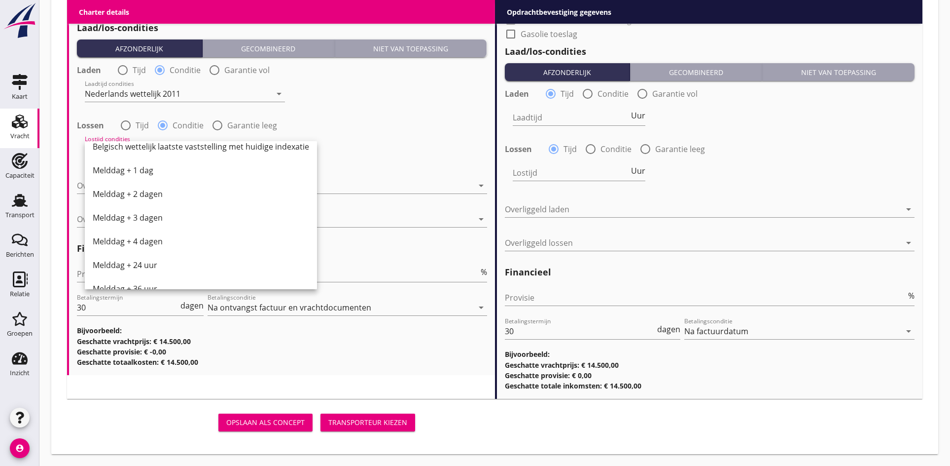
scroll to position [333, 0]
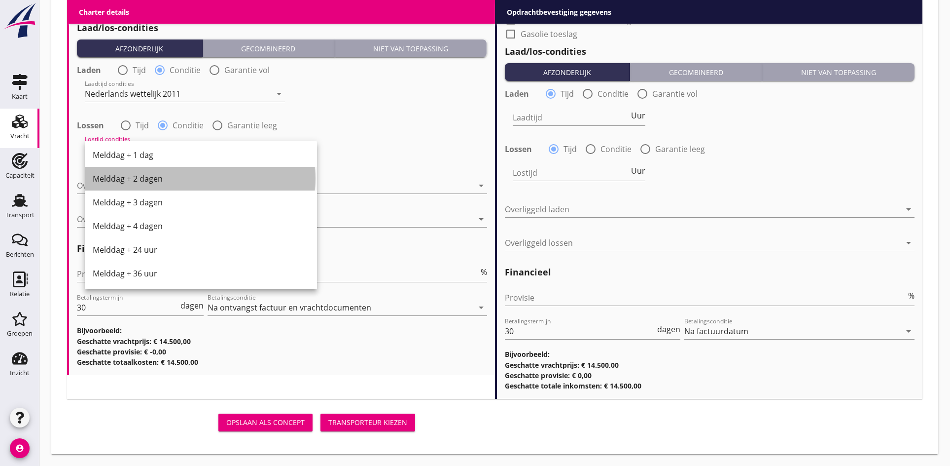
click at [124, 178] on div "Melddag + 2 dagen" at bounding box center [201, 179] width 216 height 12
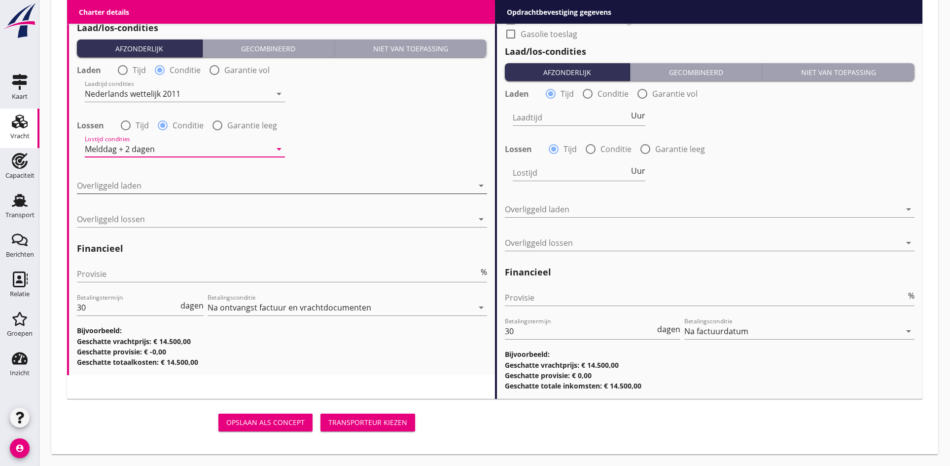
click at [108, 179] on div at bounding box center [275, 186] width 396 height 16
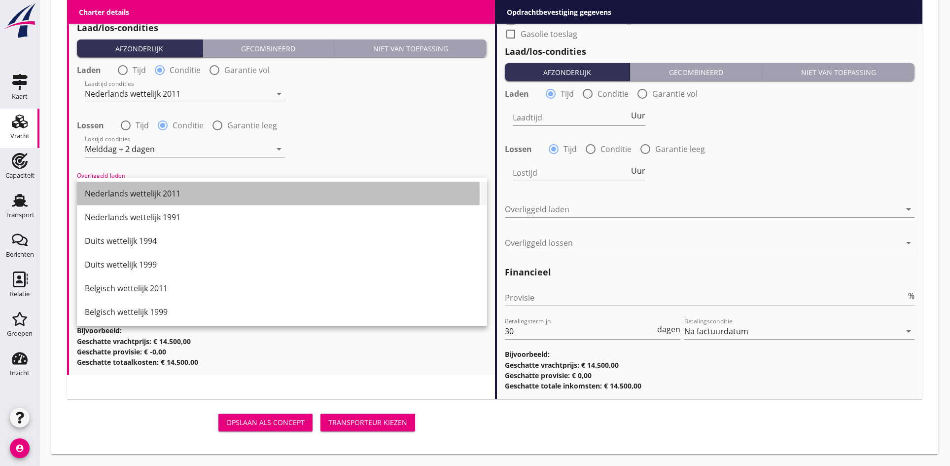
click at [102, 196] on div "Nederlands wettelijk 2011" at bounding box center [282, 193] width 394 height 12
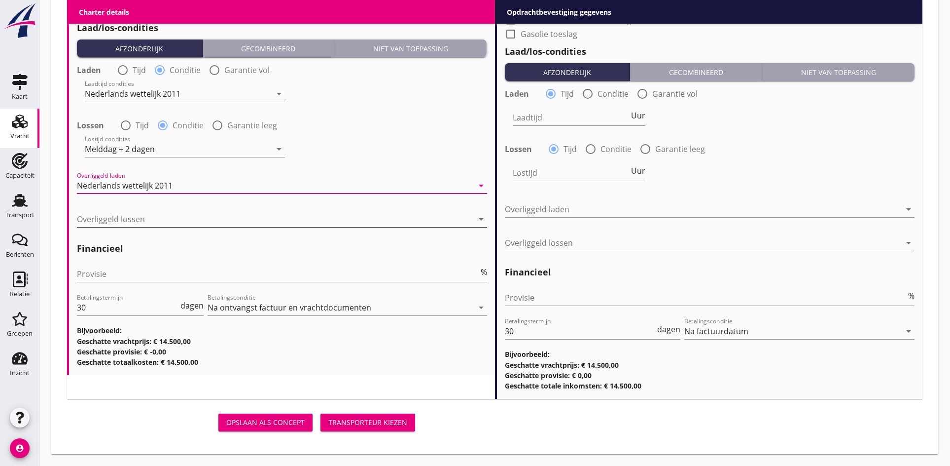
click at [114, 225] on div at bounding box center [275, 219] width 396 height 16
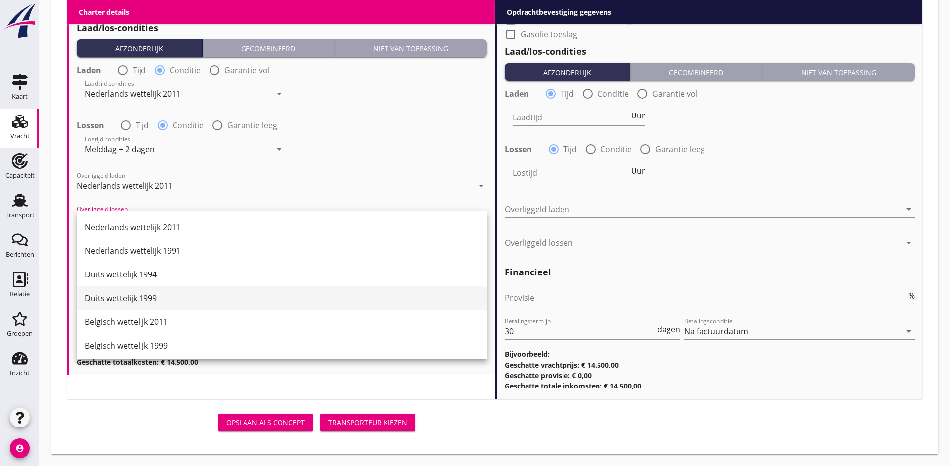
click at [134, 297] on div "Duits wettelijk 1999" at bounding box center [282, 298] width 394 height 12
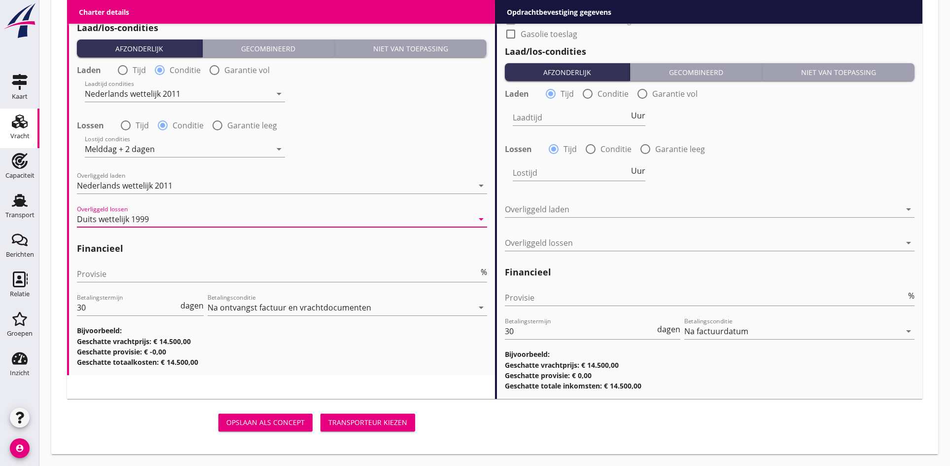
click at [121, 265] on div "Provisie %" at bounding box center [282, 276] width 410 height 32
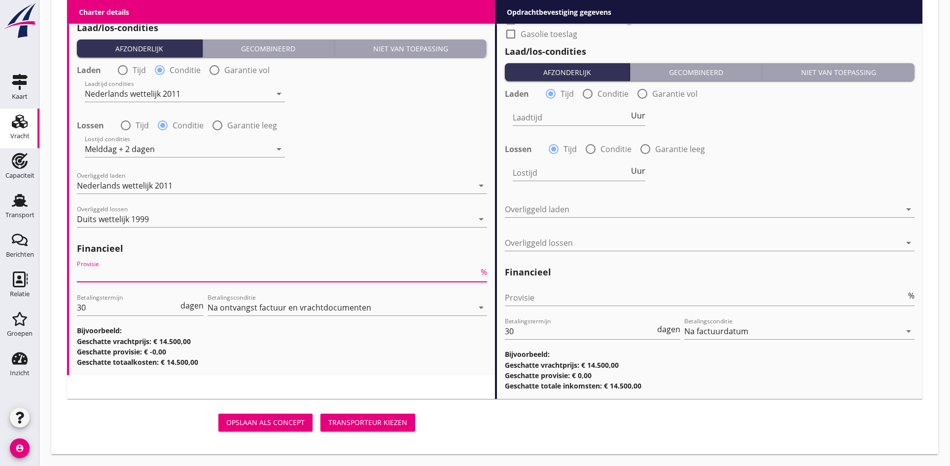
click at [121, 270] on input "Provisie" at bounding box center [278, 274] width 402 height 16
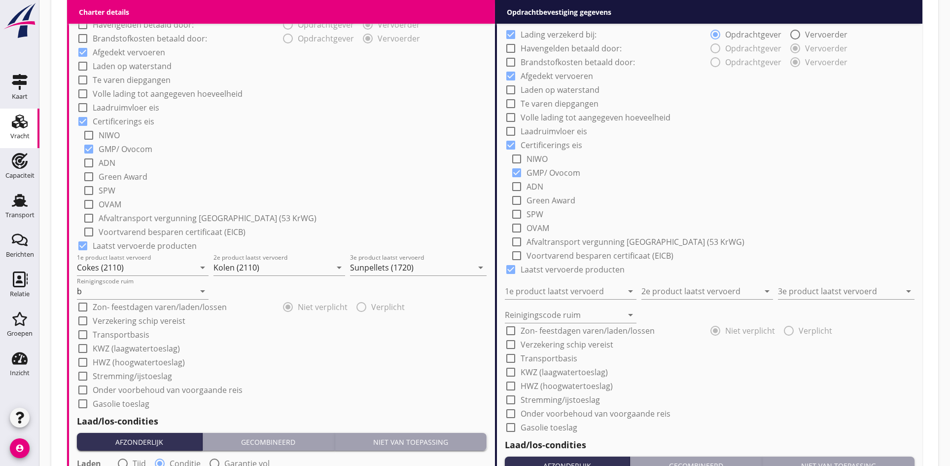
scroll to position [588, 0]
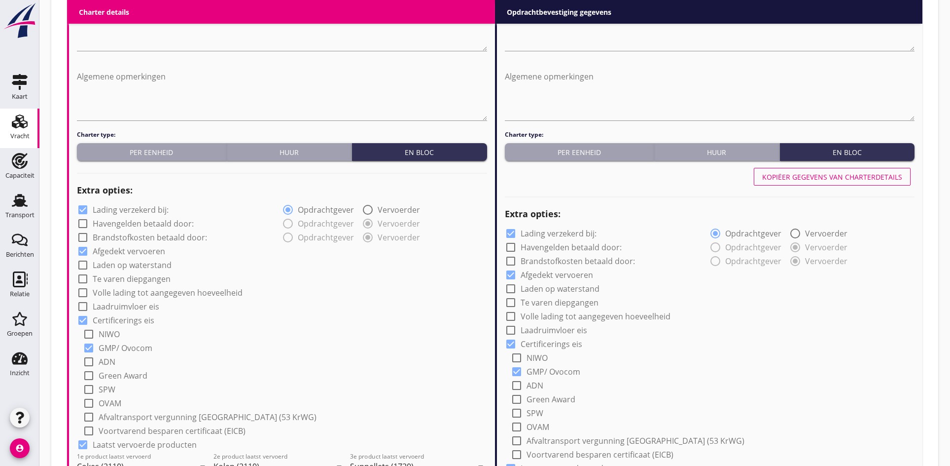
type input "5"
click at [876, 175] on div "Kopiëer gegevens van charterdetails" at bounding box center [832, 177] width 140 height 10
type input "Cokes (2110)"
type input "Kolen (2110)"
type input "Sunpellets (1720)"
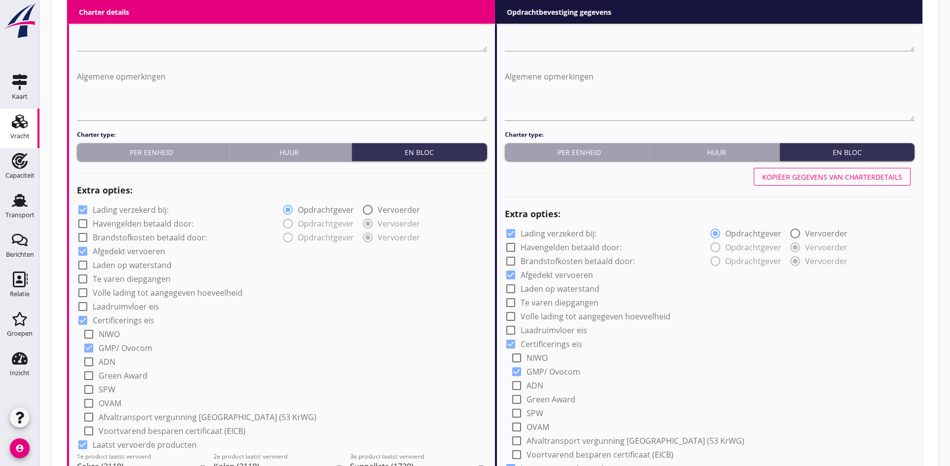
type input "b"
radio input "false"
radio input "true"
radio input "false"
radio input "true"
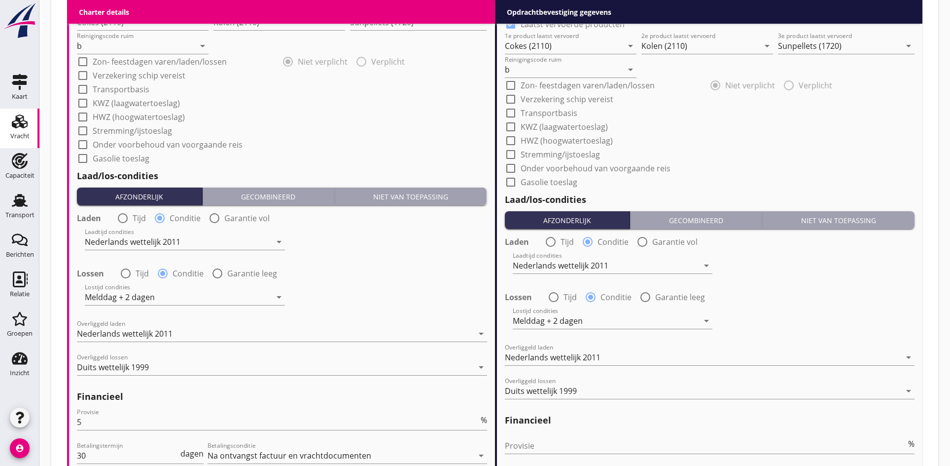
scroll to position [1180, 0]
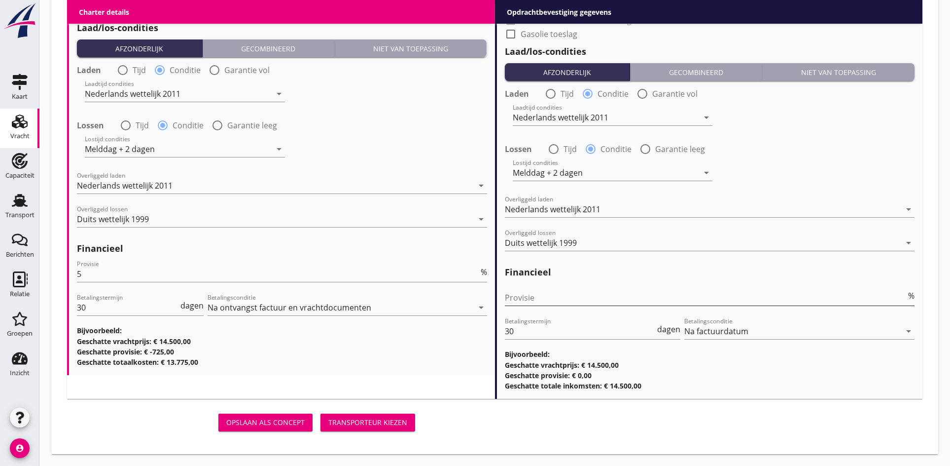
click at [521, 292] on input "Provisie" at bounding box center [706, 297] width 402 height 16
type input "0"
click at [326, 419] on button "Transporteur kiezen" at bounding box center [368, 422] width 95 height 18
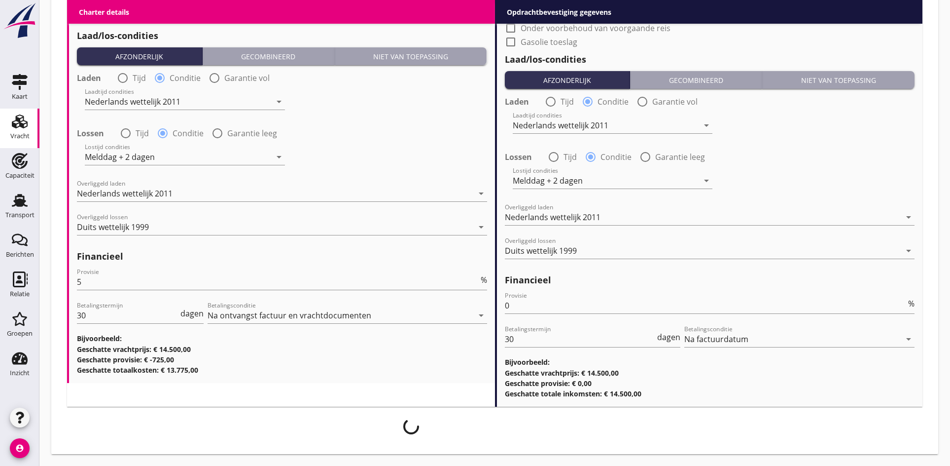
scroll to position [1172, 0]
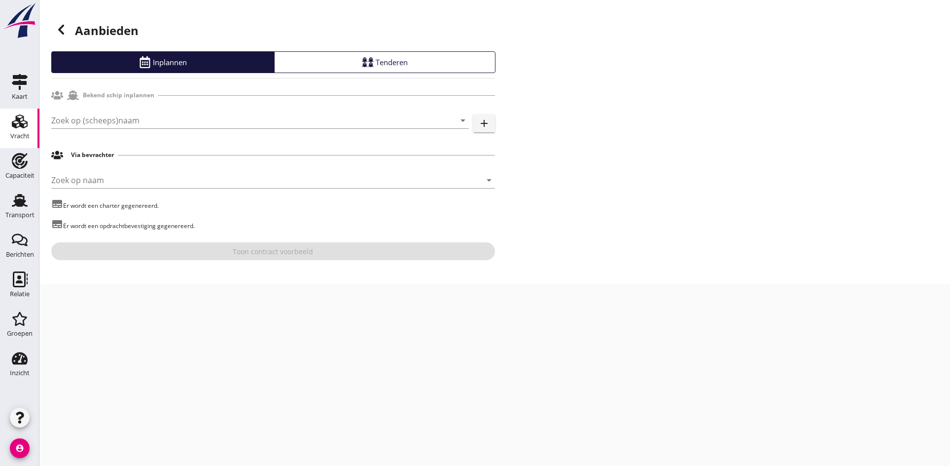
click at [69, 130] on div "Zoek op (scheeps)naam arrow_drop_down" at bounding box center [260, 125] width 418 height 26
click at [72, 120] on input "Zoek op (scheeps)naam" at bounding box center [246, 120] width 390 height 16
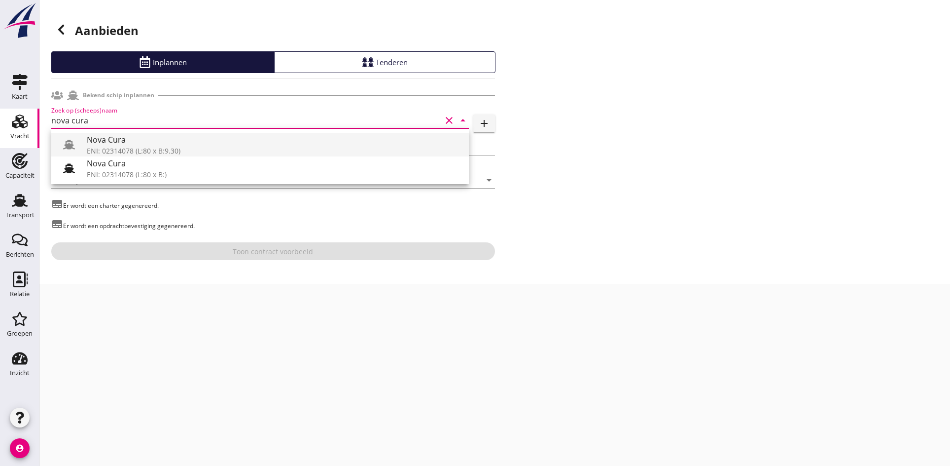
click at [156, 148] on div "ENI: 02314078 (L:80 x B:9.30)" at bounding box center [274, 150] width 374 height 10
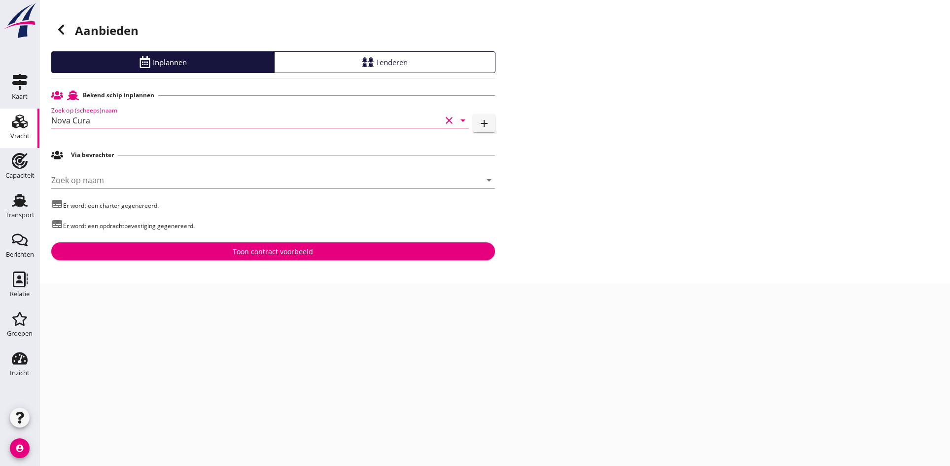
type input "Nova Cura"
click at [219, 246] on div "Toon contract voorbeeld" at bounding box center [273, 251] width 428 height 10
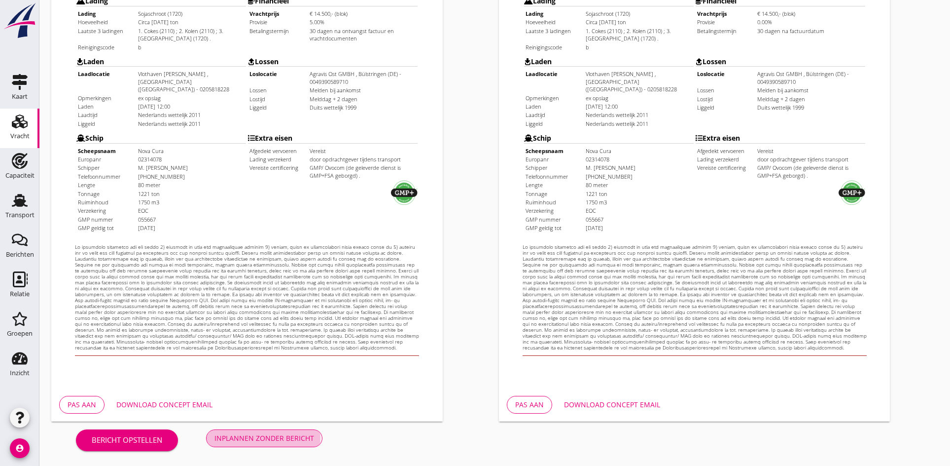
click at [294, 440] on div "Inplannen zonder bericht" at bounding box center [265, 437] width 100 height 10
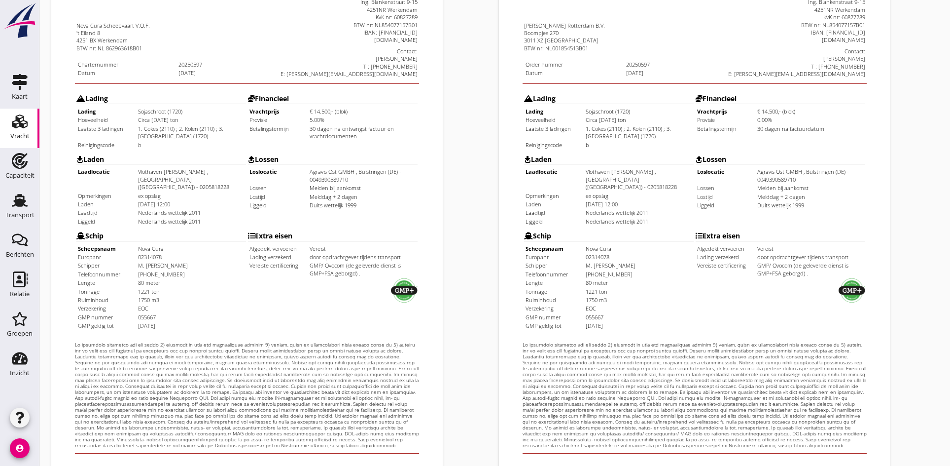
scroll to position [166, 0]
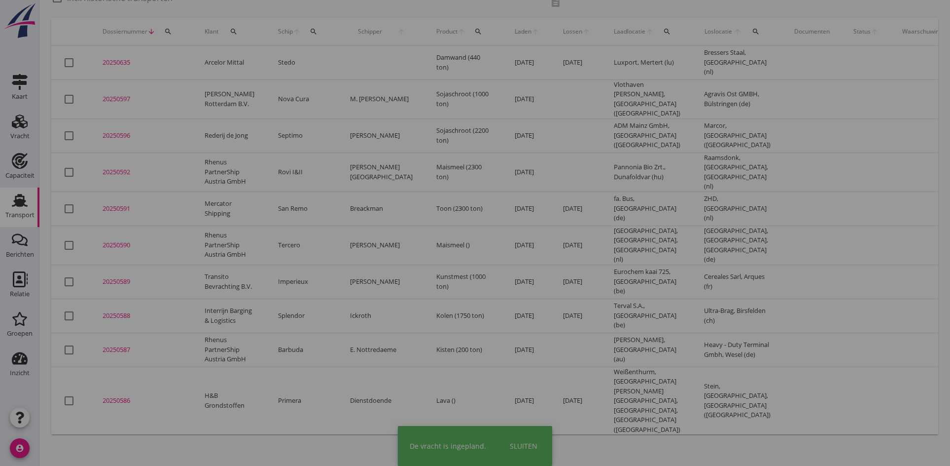
scroll to position [8, 0]
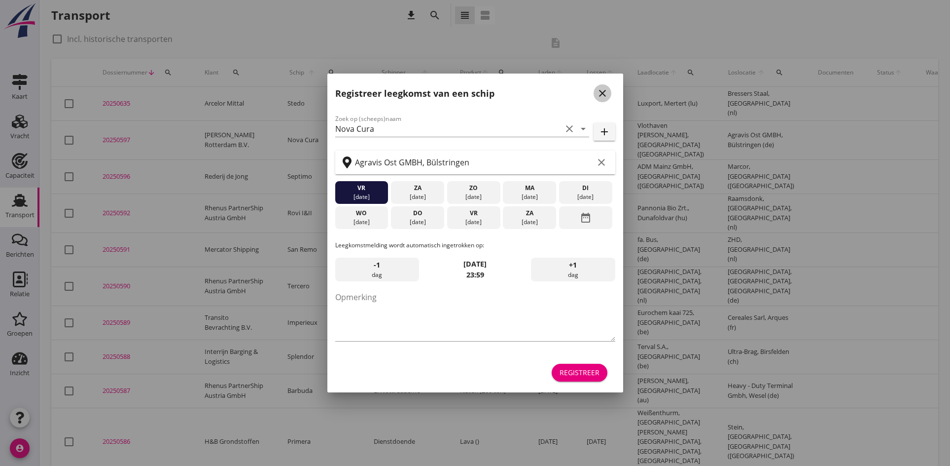
click at [606, 95] on icon "close" at bounding box center [603, 93] width 12 height 12
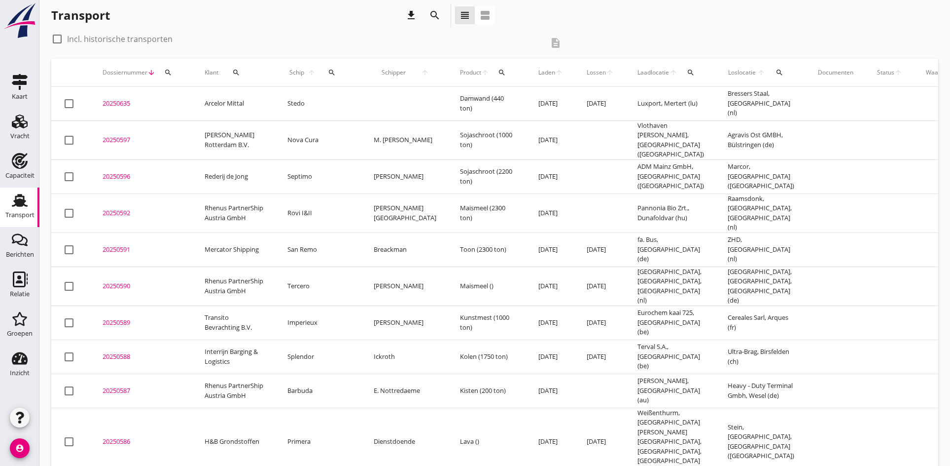
click at [121, 136] on div "20250597" at bounding box center [142, 140] width 78 height 10
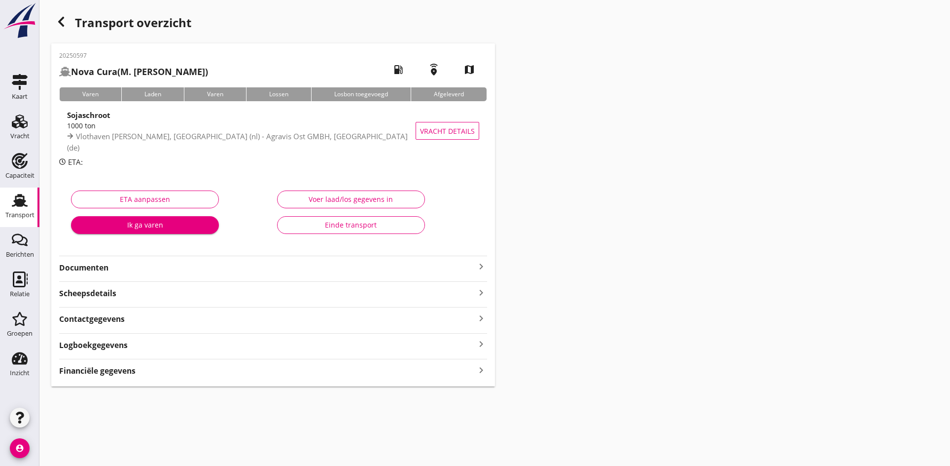
click at [481, 270] on icon "keyboard_arrow_right" at bounding box center [481, 266] width 12 height 12
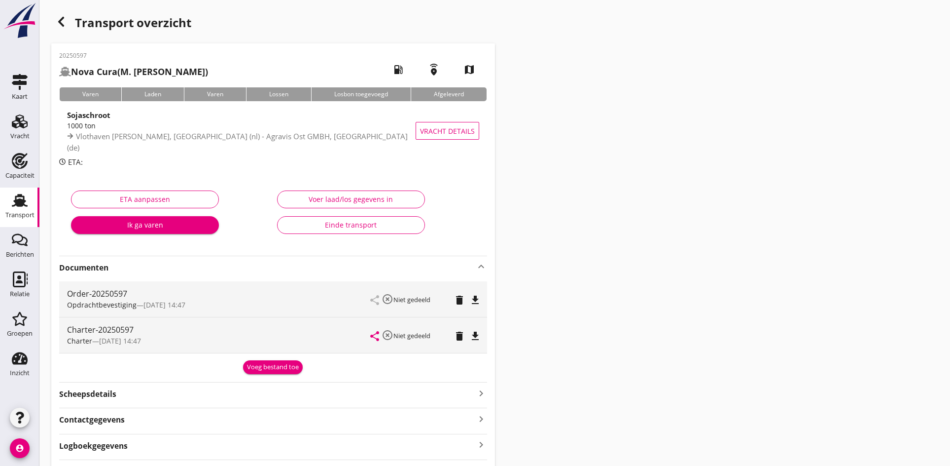
click at [472, 298] on icon "file_download" at bounding box center [475, 300] width 12 height 12
click at [473, 342] on button "file_download" at bounding box center [475, 336] width 14 height 14
click at [19, 139] on div "Vracht" at bounding box center [19, 136] width 19 height 6
